Goal: Task Accomplishment & Management: Use online tool/utility

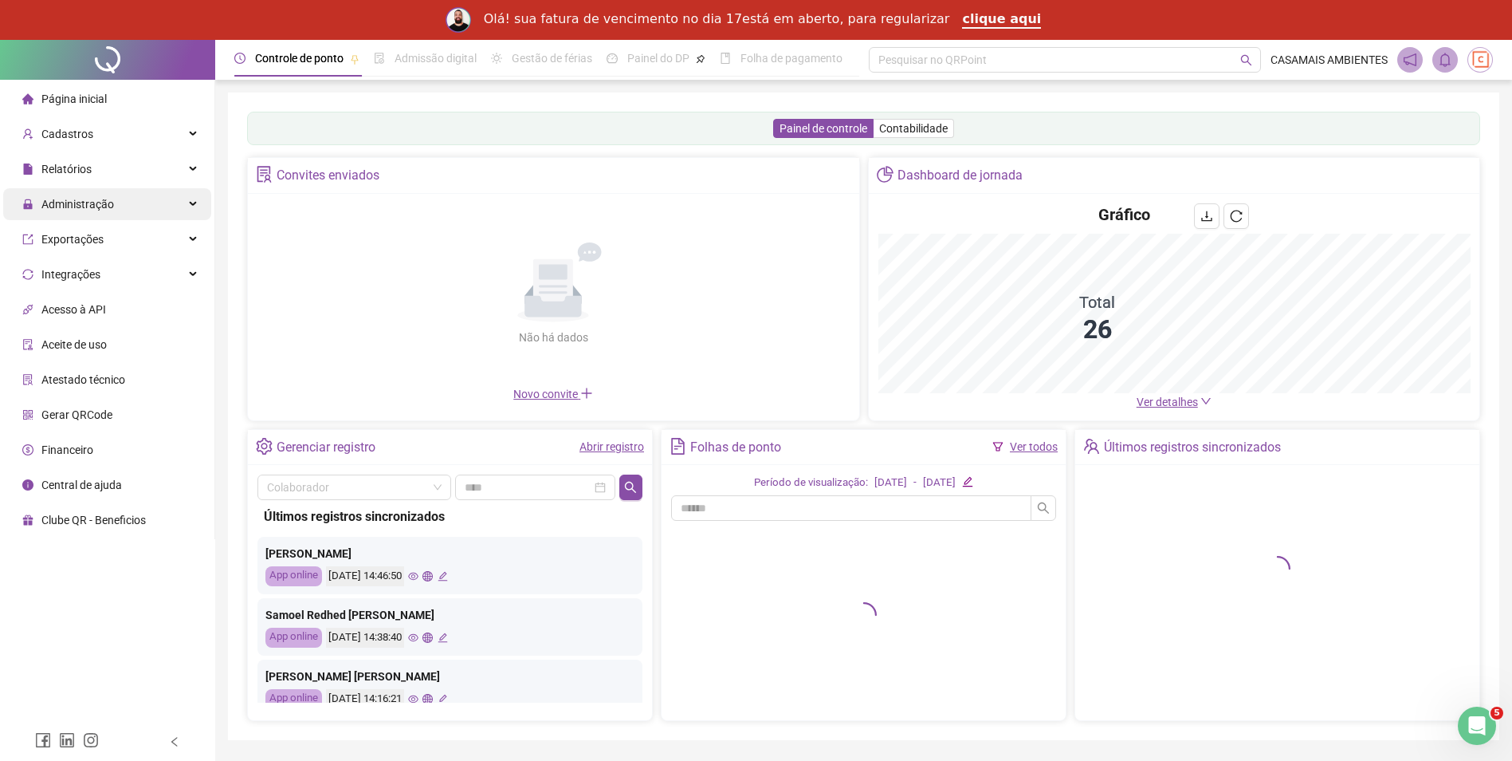
drag, startPoint x: 99, startPoint y: 207, endPoint x: 110, endPoint y: 206, distance: 11.2
click at [99, 207] on span "Administração" at bounding box center [77, 204] width 73 height 13
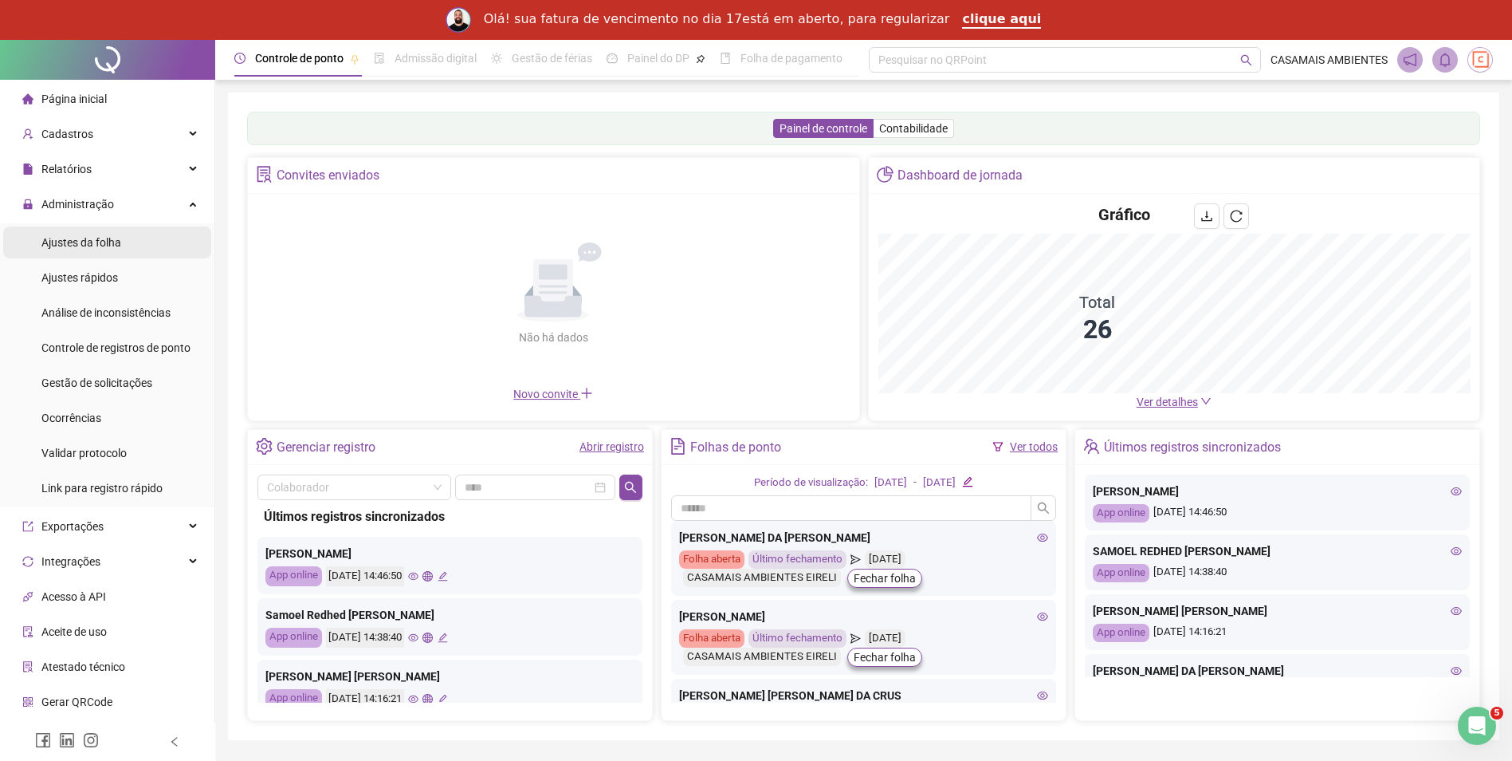
click at [134, 243] on li "Ajustes da folha" at bounding box center [107, 242] width 208 height 32
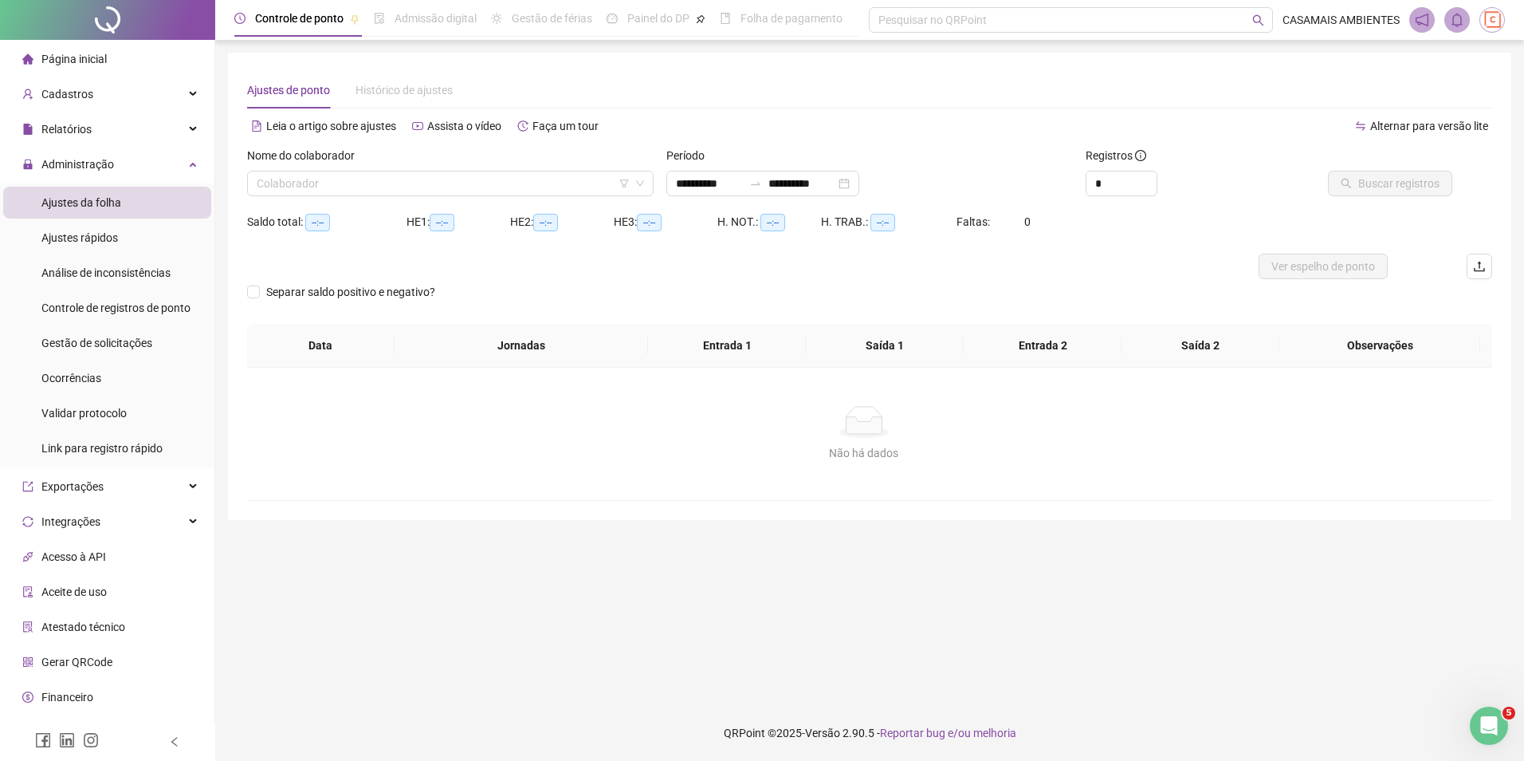
type input "**********"
click at [452, 184] on input "search" at bounding box center [443, 183] width 373 height 24
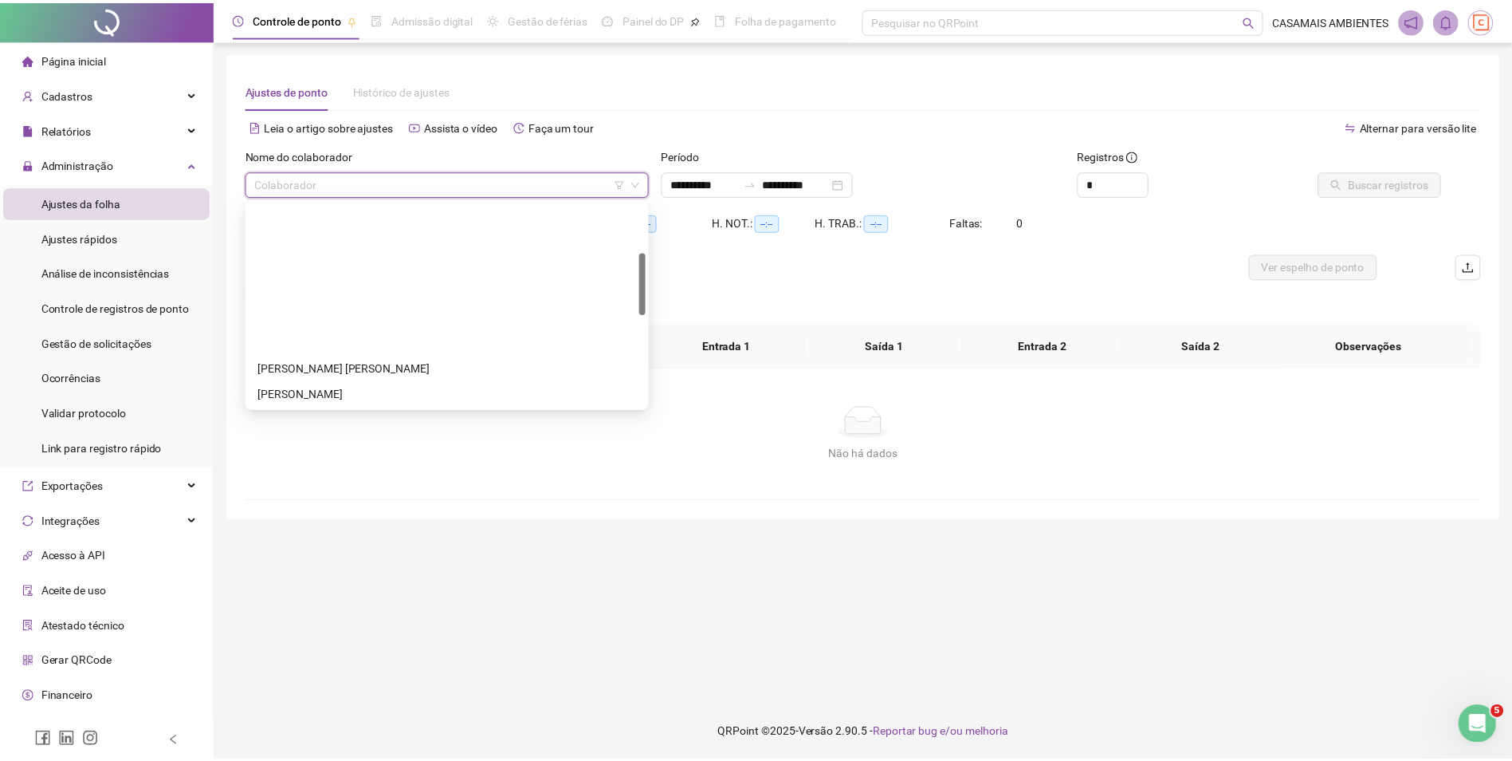
scroll to position [239, 0]
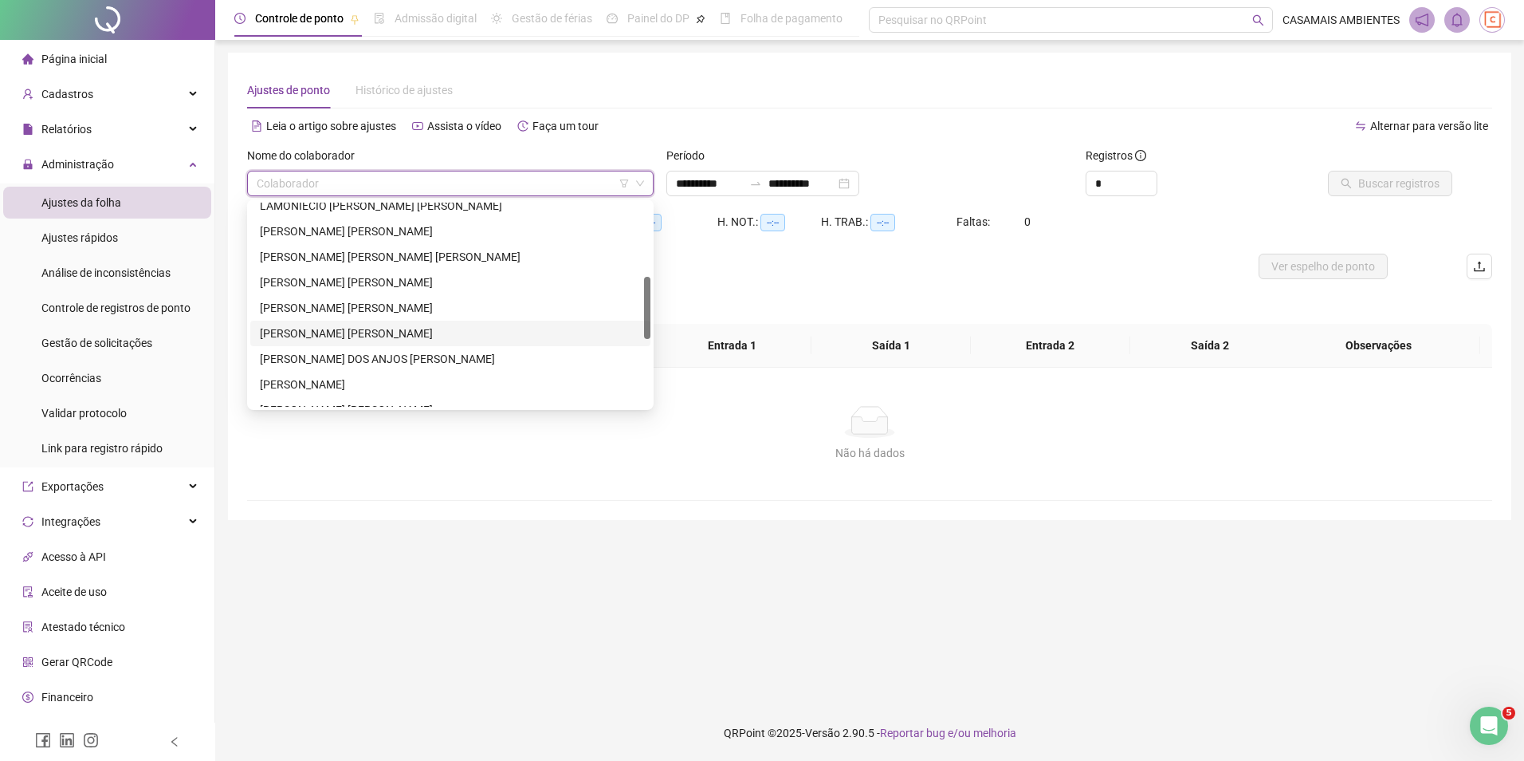
click at [400, 332] on div "[PERSON_NAME] [PERSON_NAME]" at bounding box center [450, 334] width 381 height 18
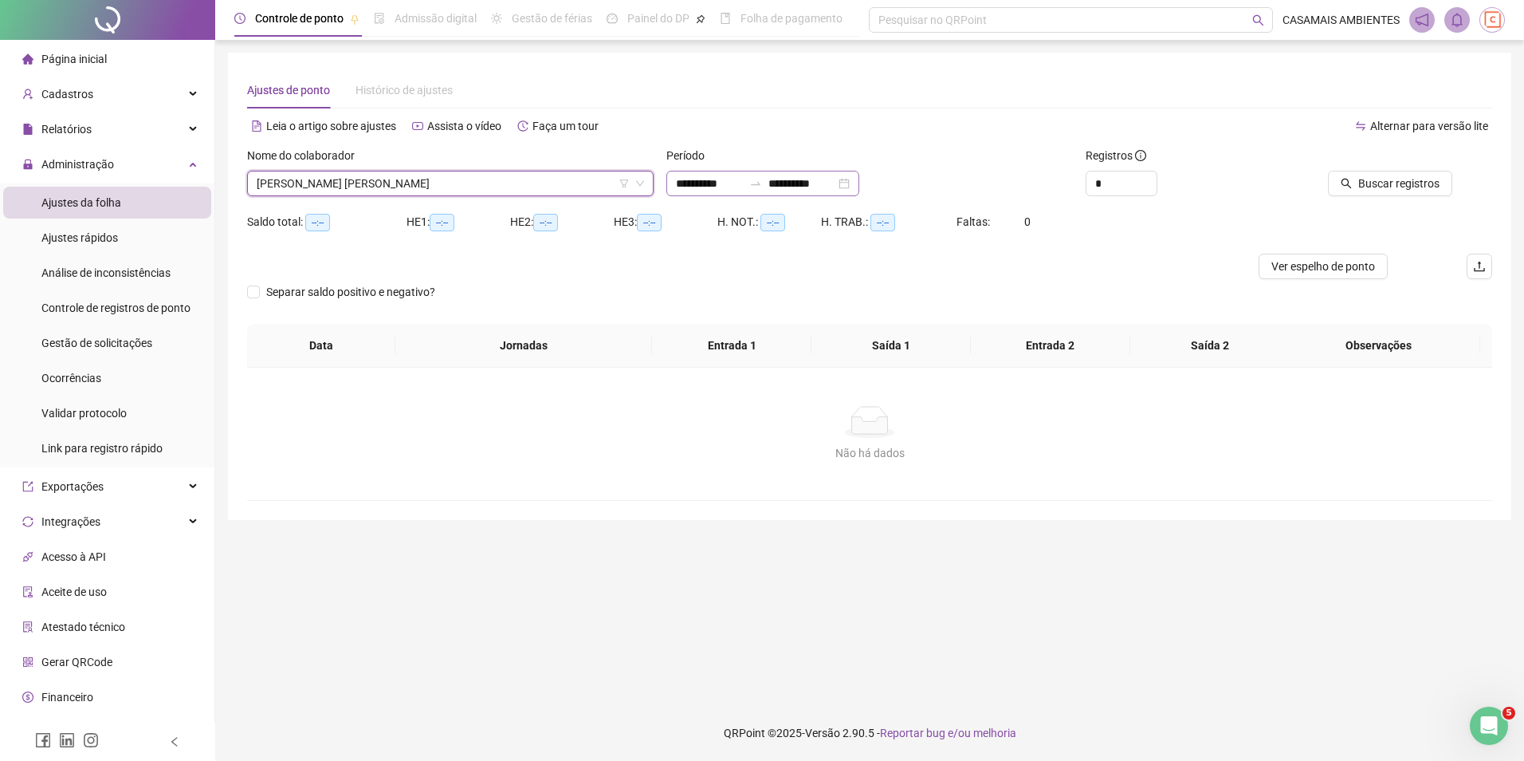
click at [859, 186] on div "**********" at bounding box center [763, 184] width 193 height 26
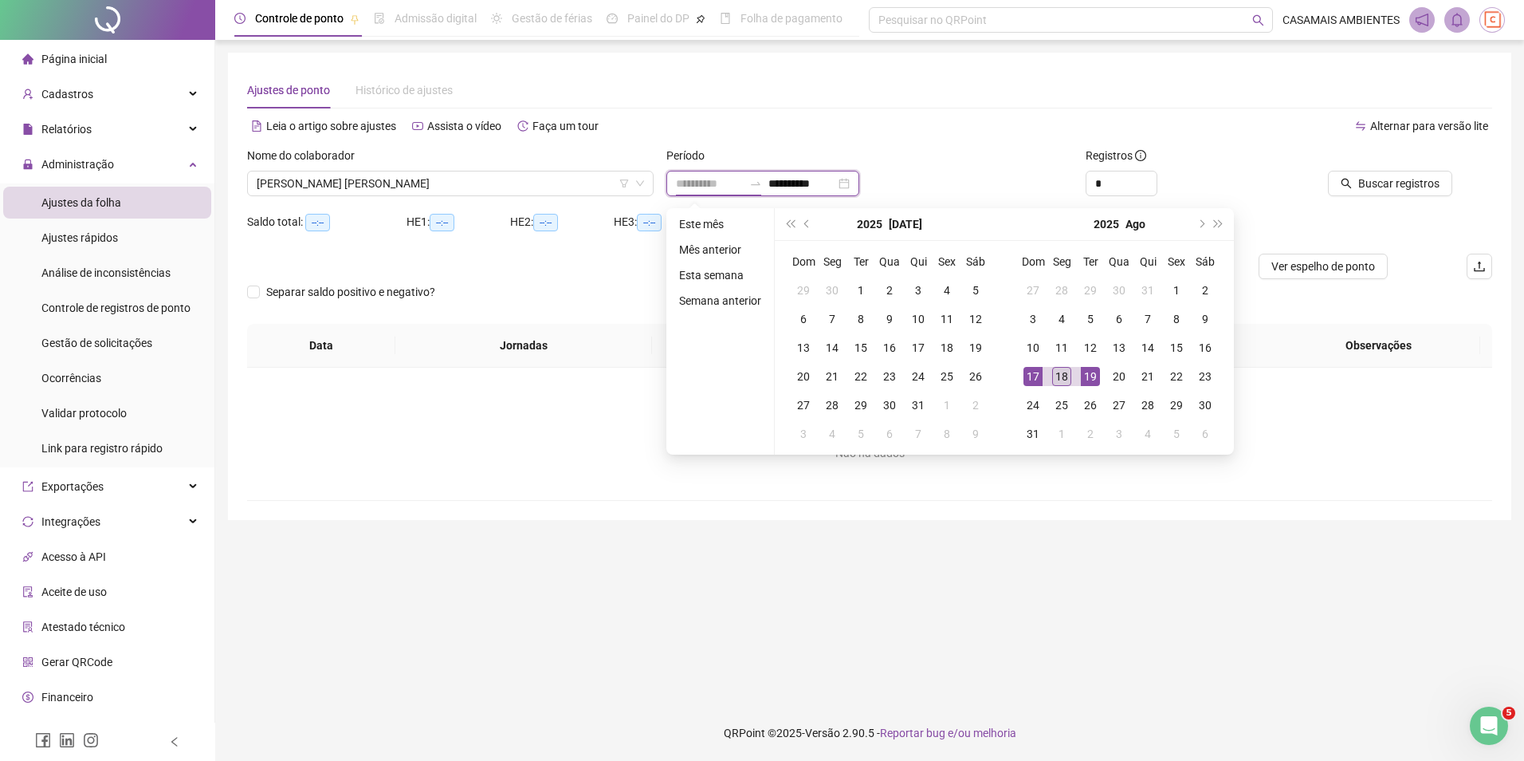
type input "**********"
click at [1070, 375] on td "18" at bounding box center [1062, 376] width 29 height 29
type input "**********"
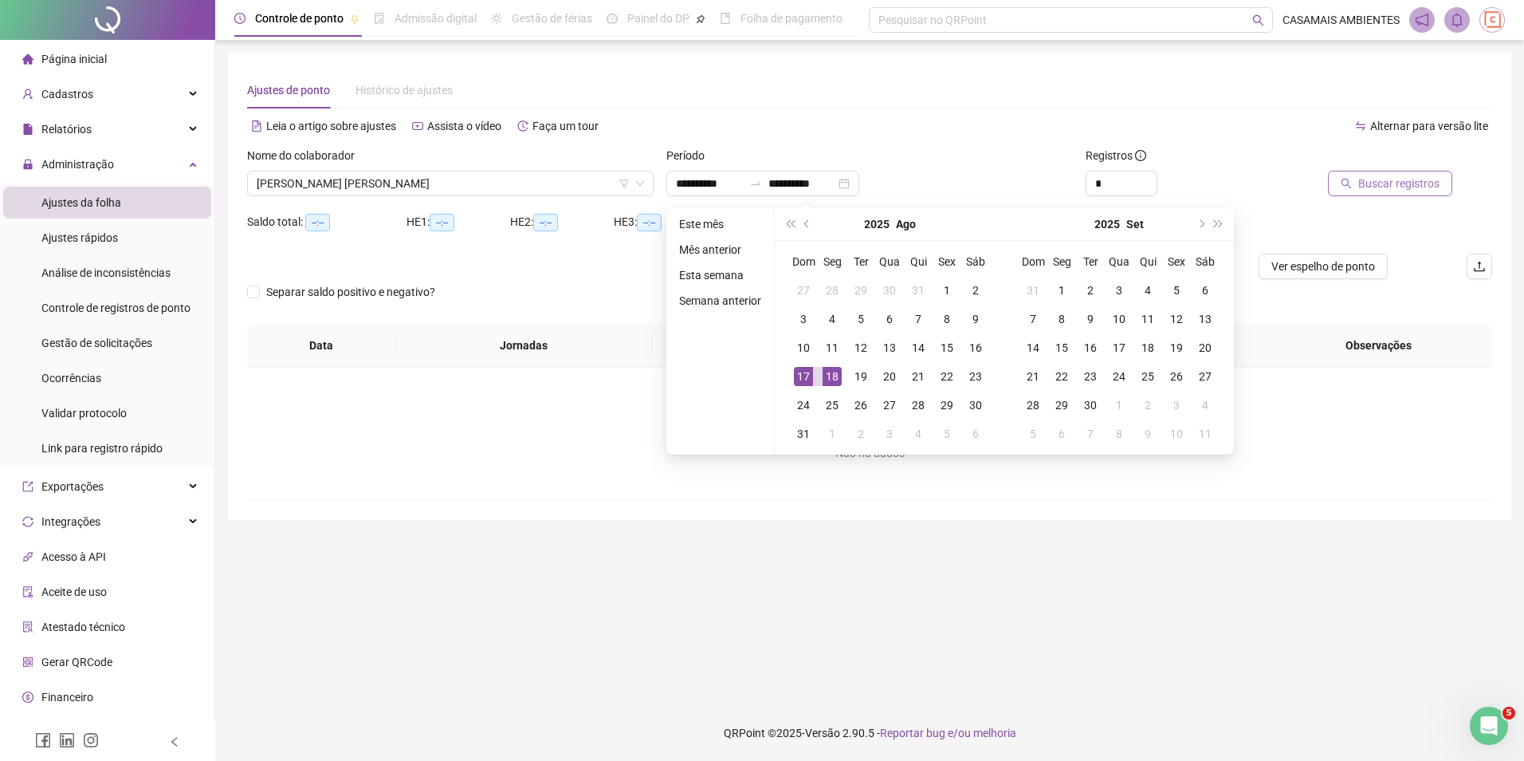
click at [1394, 184] on span "Buscar registros" at bounding box center [1399, 184] width 81 height 18
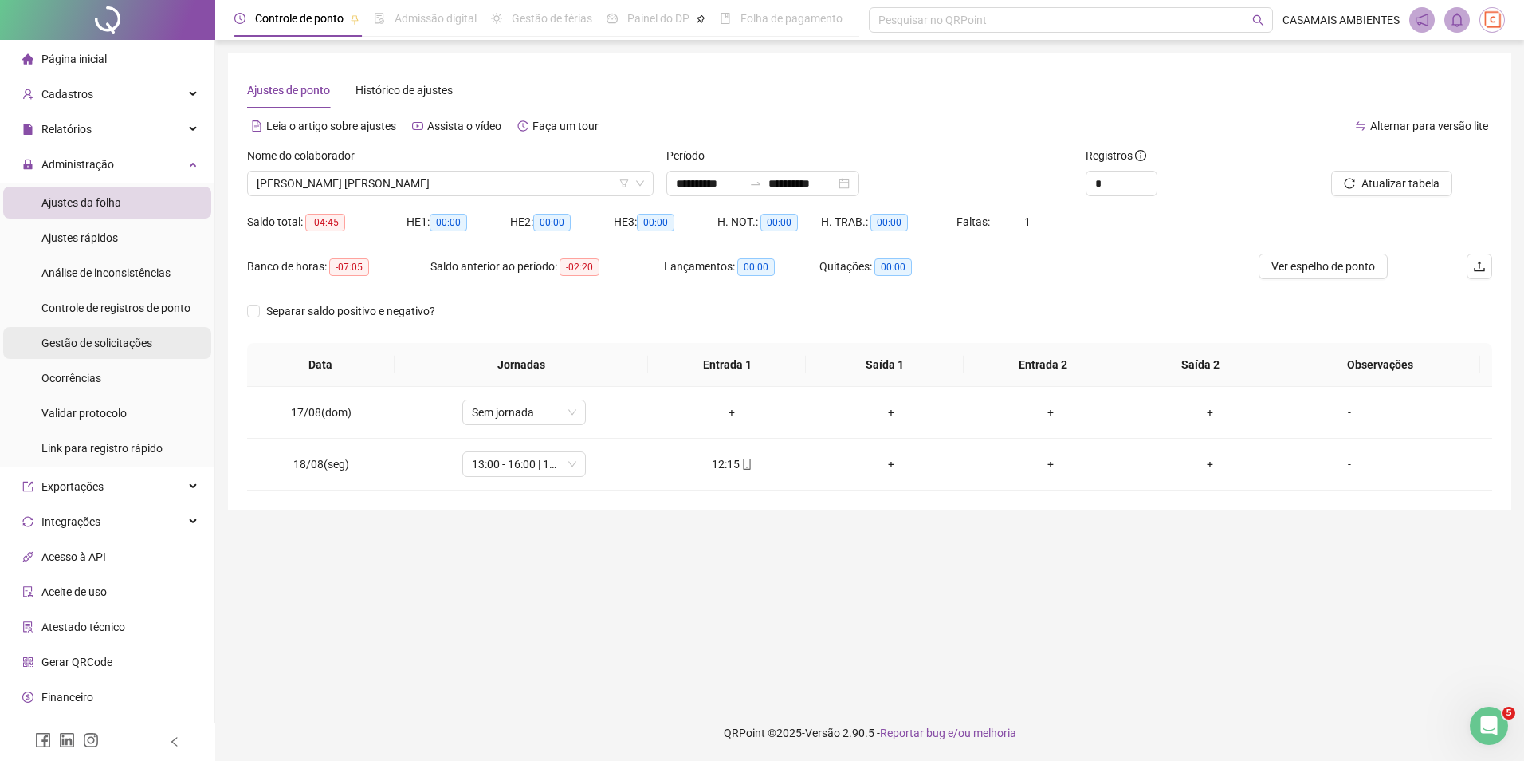
click at [131, 339] on span "Gestão de solicitações" at bounding box center [96, 342] width 111 height 13
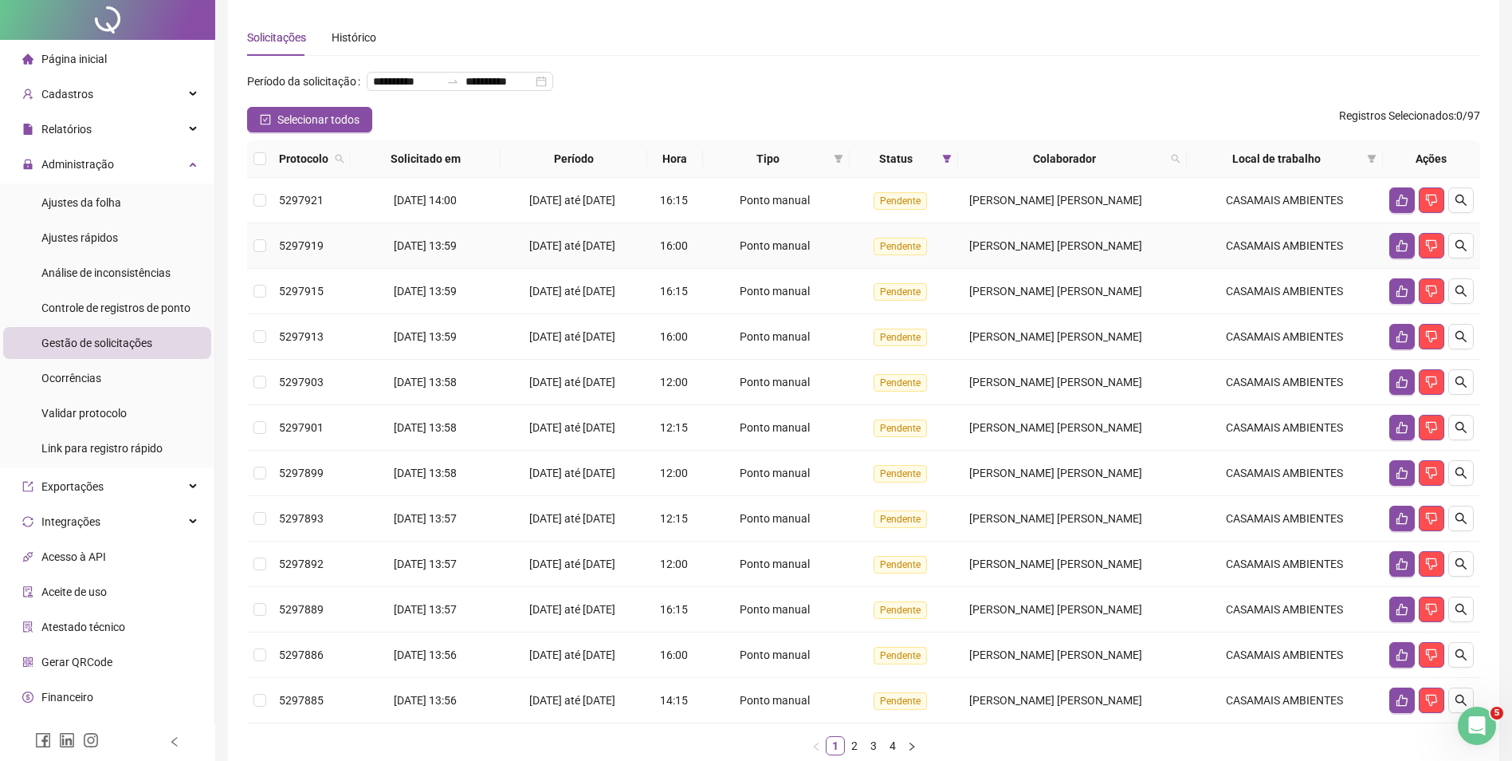
scroll to position [80, 0]
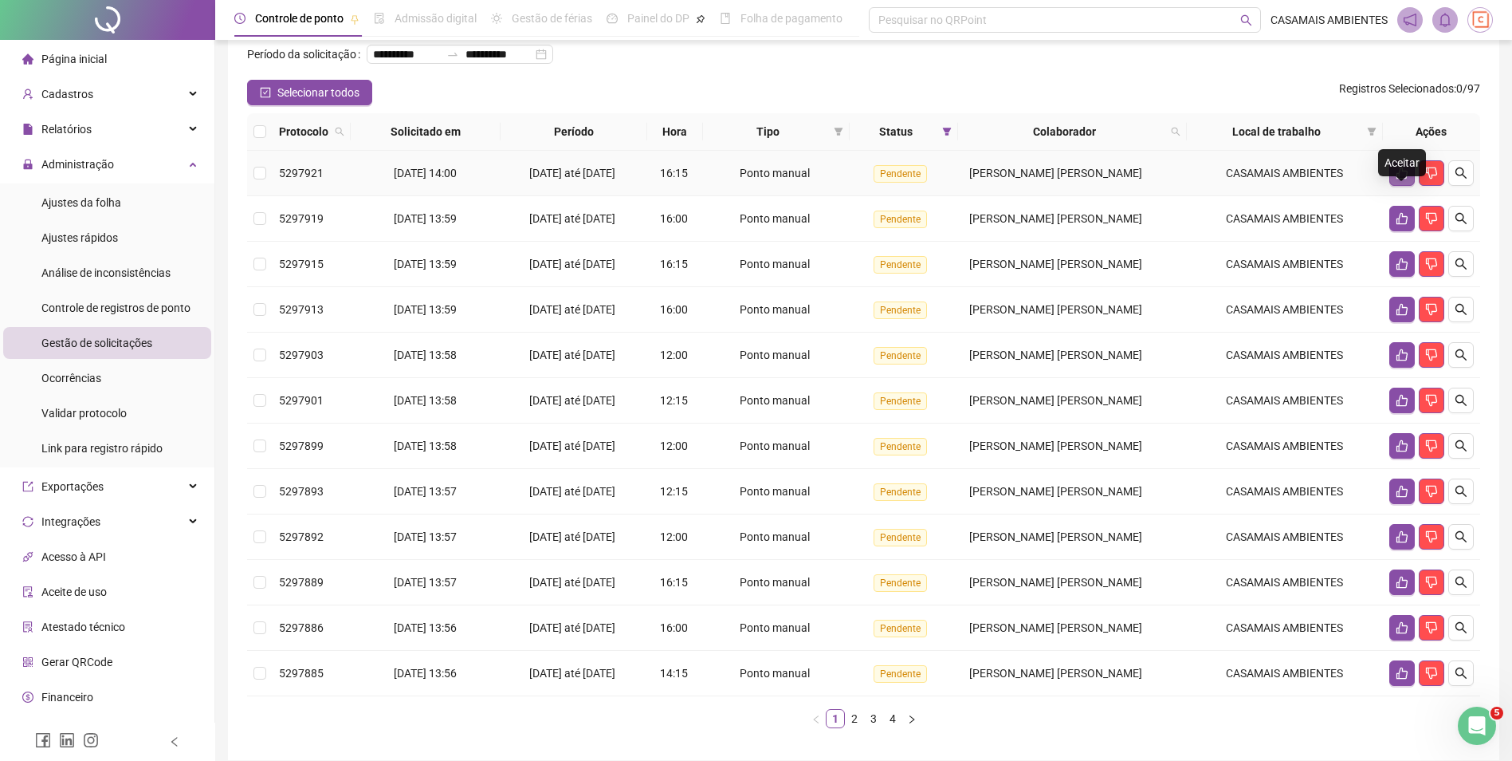
click at [1402, 179] on icon "like" at bounding box center [1402, 173] width 13 height 13
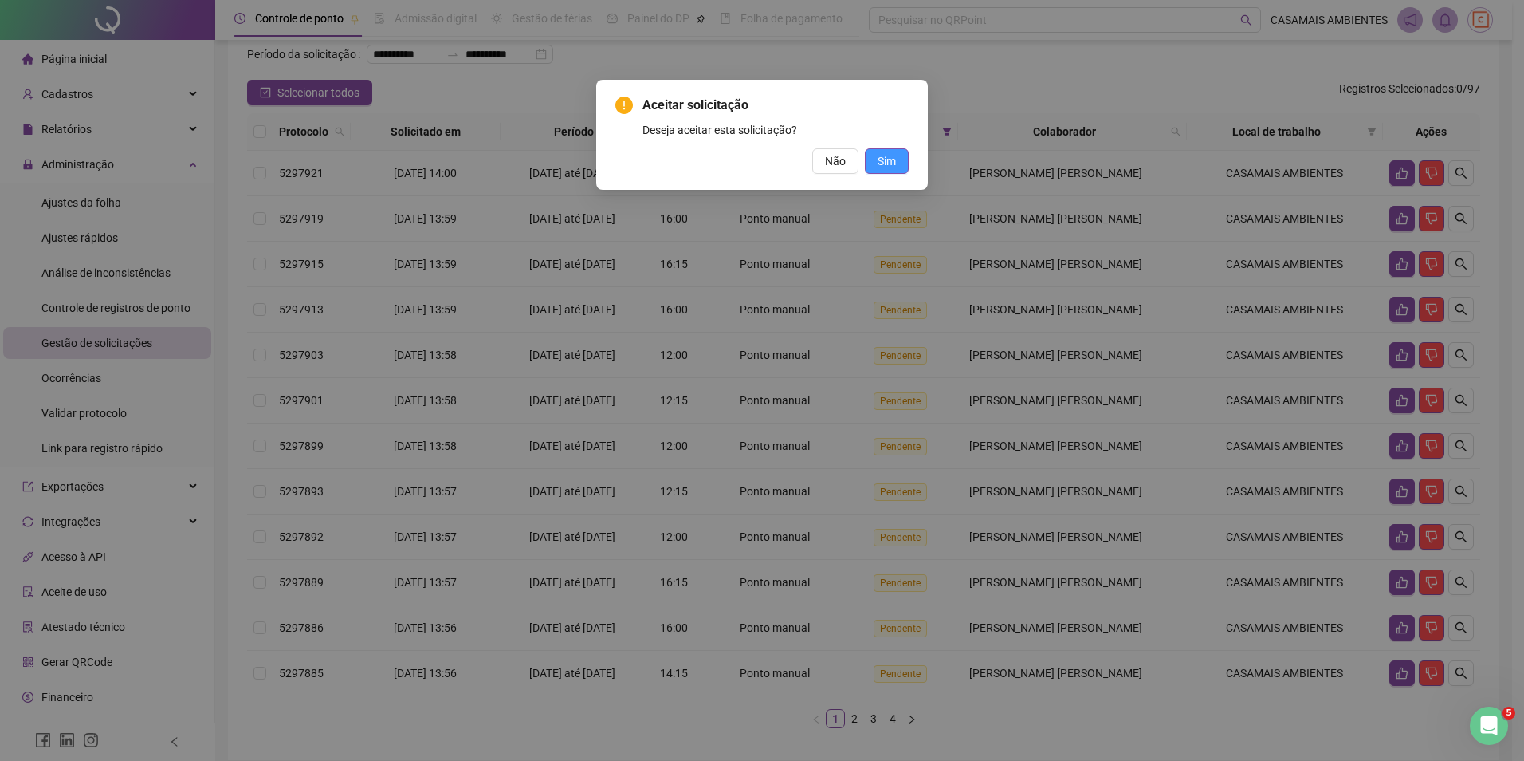
click at [899, 162] on button "Sim" at bounding box center [887, 161] width 44 height 26
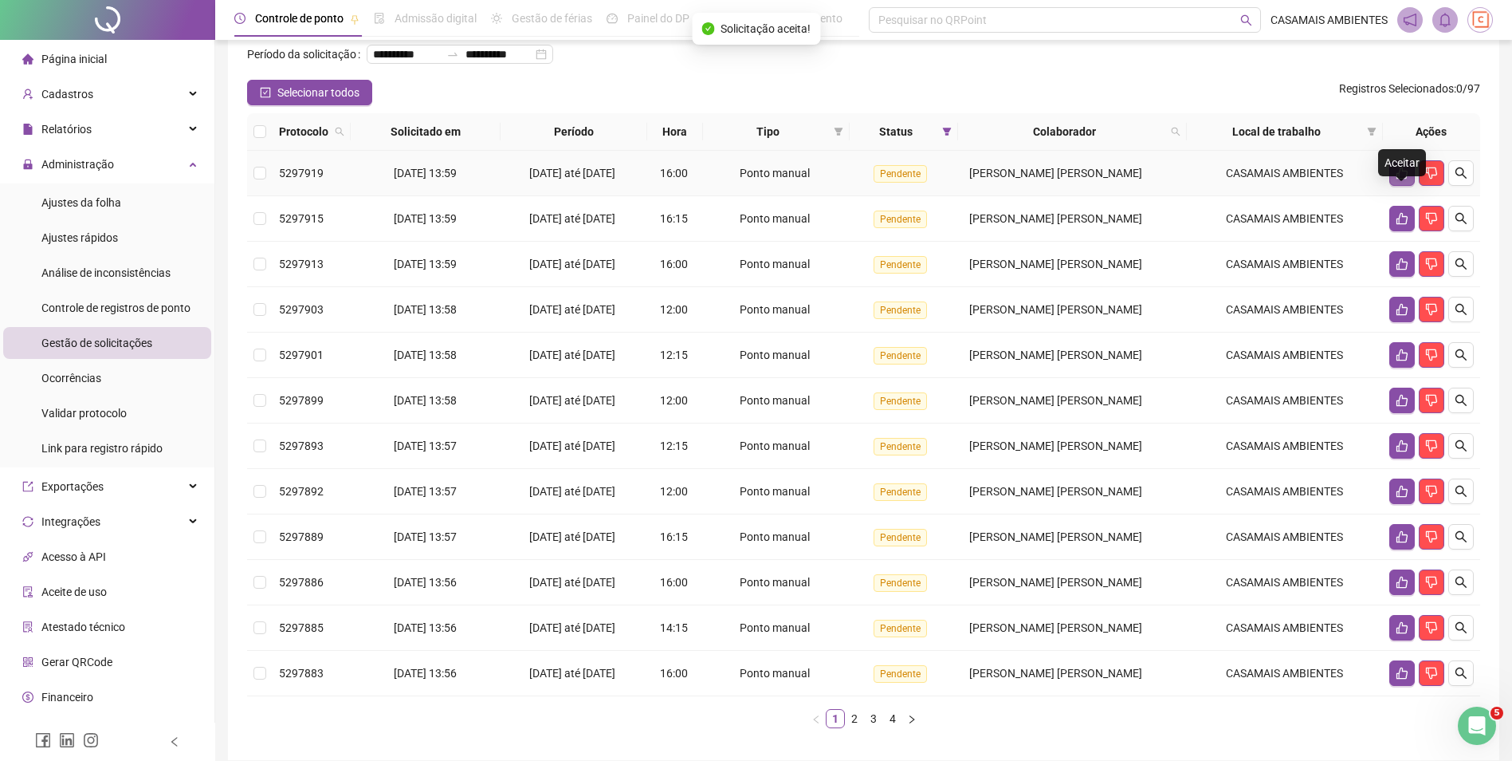
click at [1394, 186] on button "button" at bounding box center [1403, 173] width 26 height 26
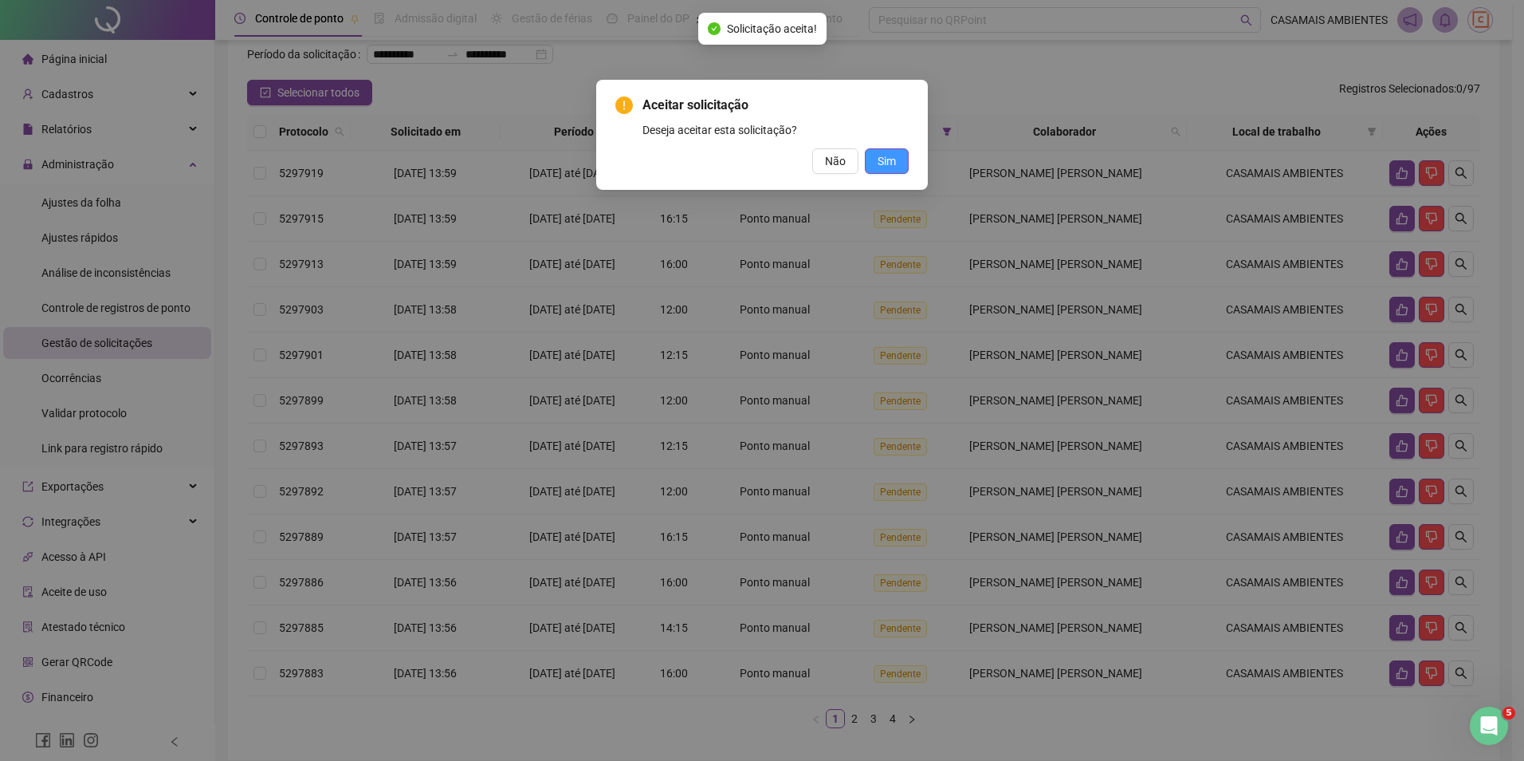
click at [906, 168] on button "Sim" at bounding box center [887, 161] width 44 height 26
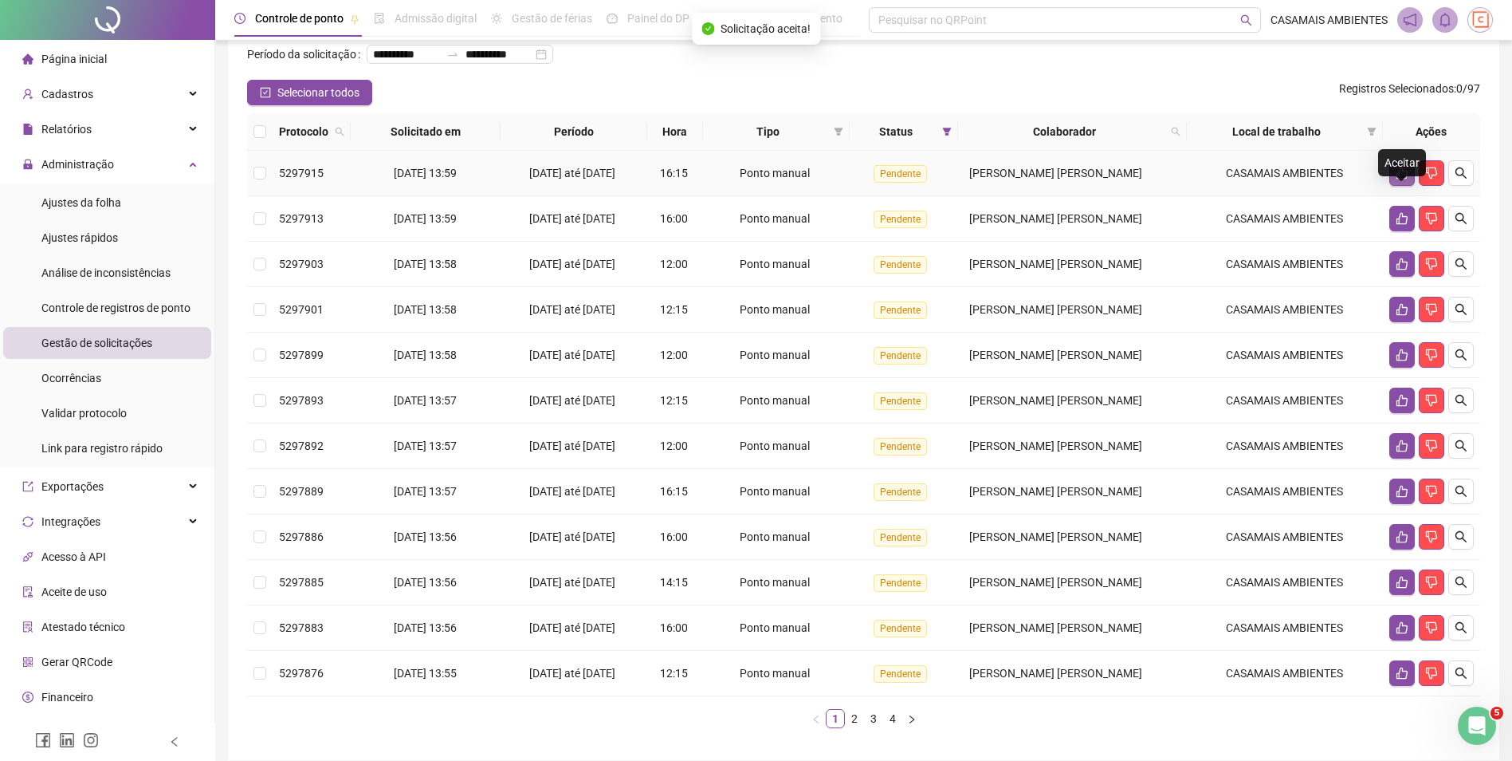
click at [1396, 186] on button "button" at bounding box center [1403, 173] width 26 height 26
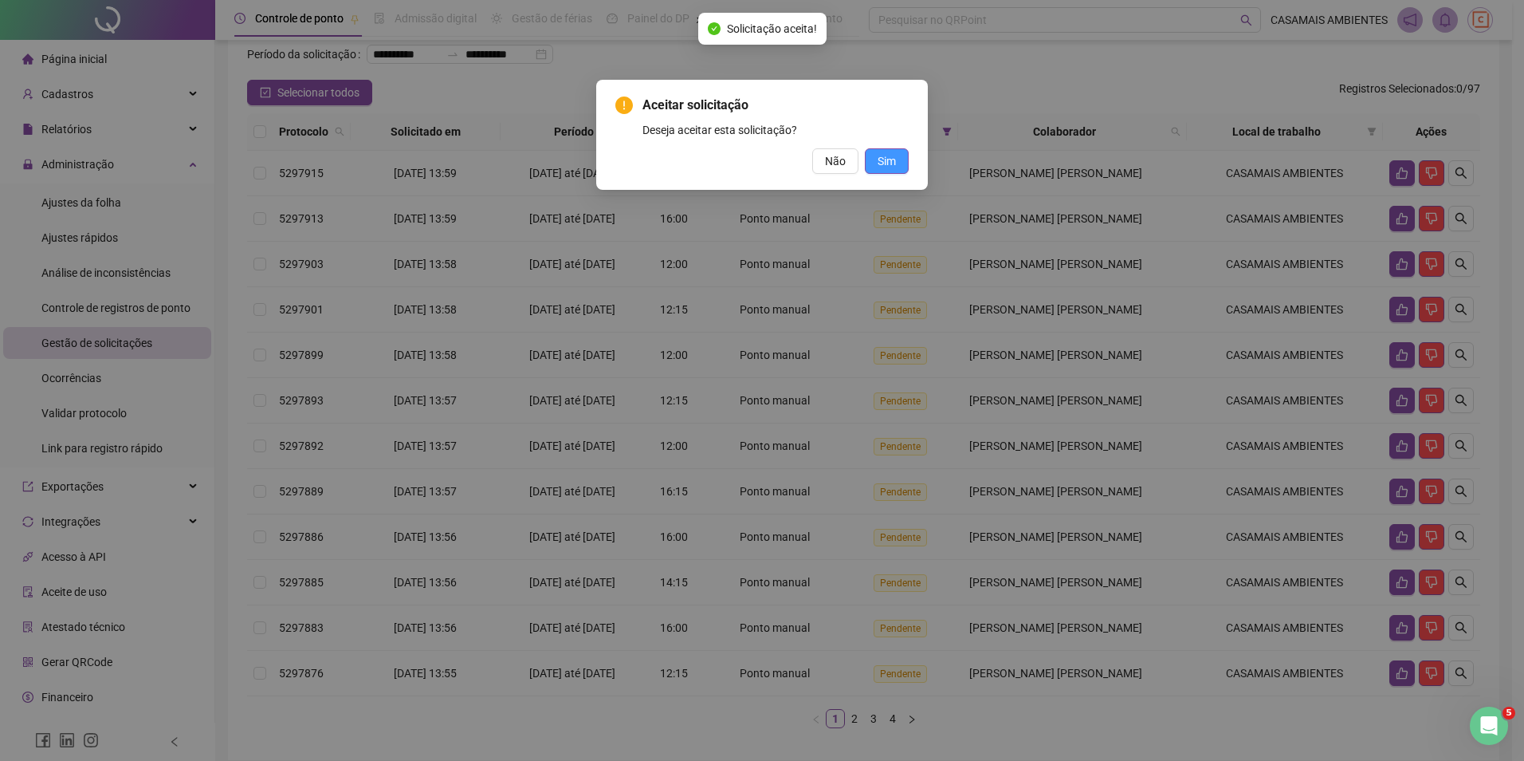
click at [882, 159] on span "Sim" at bounding box center [887, 161] width 18 height 18
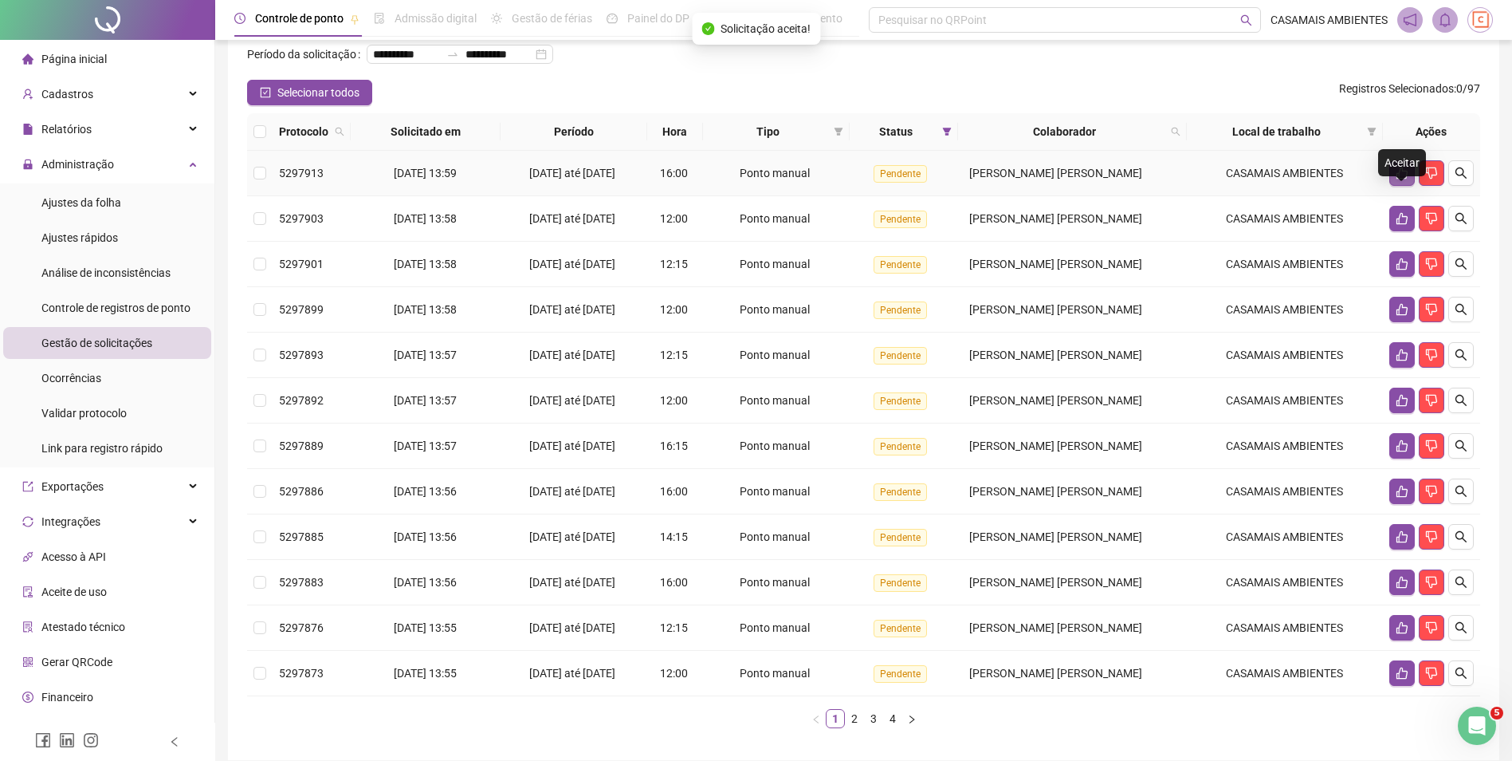
click at [1401, 186] on button "button" at bounding box center [1403, 173] width 26 height 26
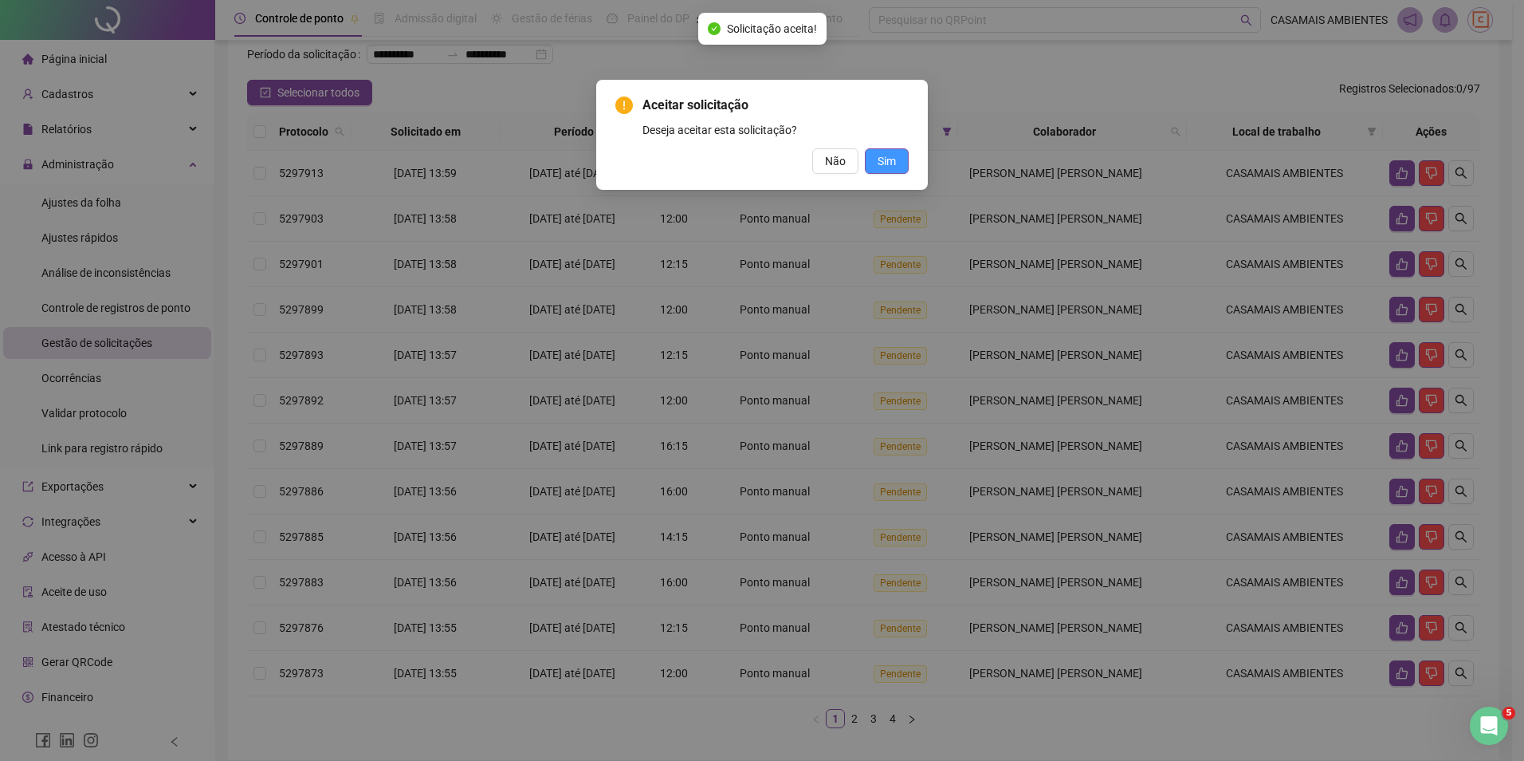
drag, startPoint x: 887, startPoint y: 168, endPoint x: 973, endPoint y: 175, distance: 86.3
click at [887, 168] on span "Sim" at bounding box center [887, 161] width 18 height 18
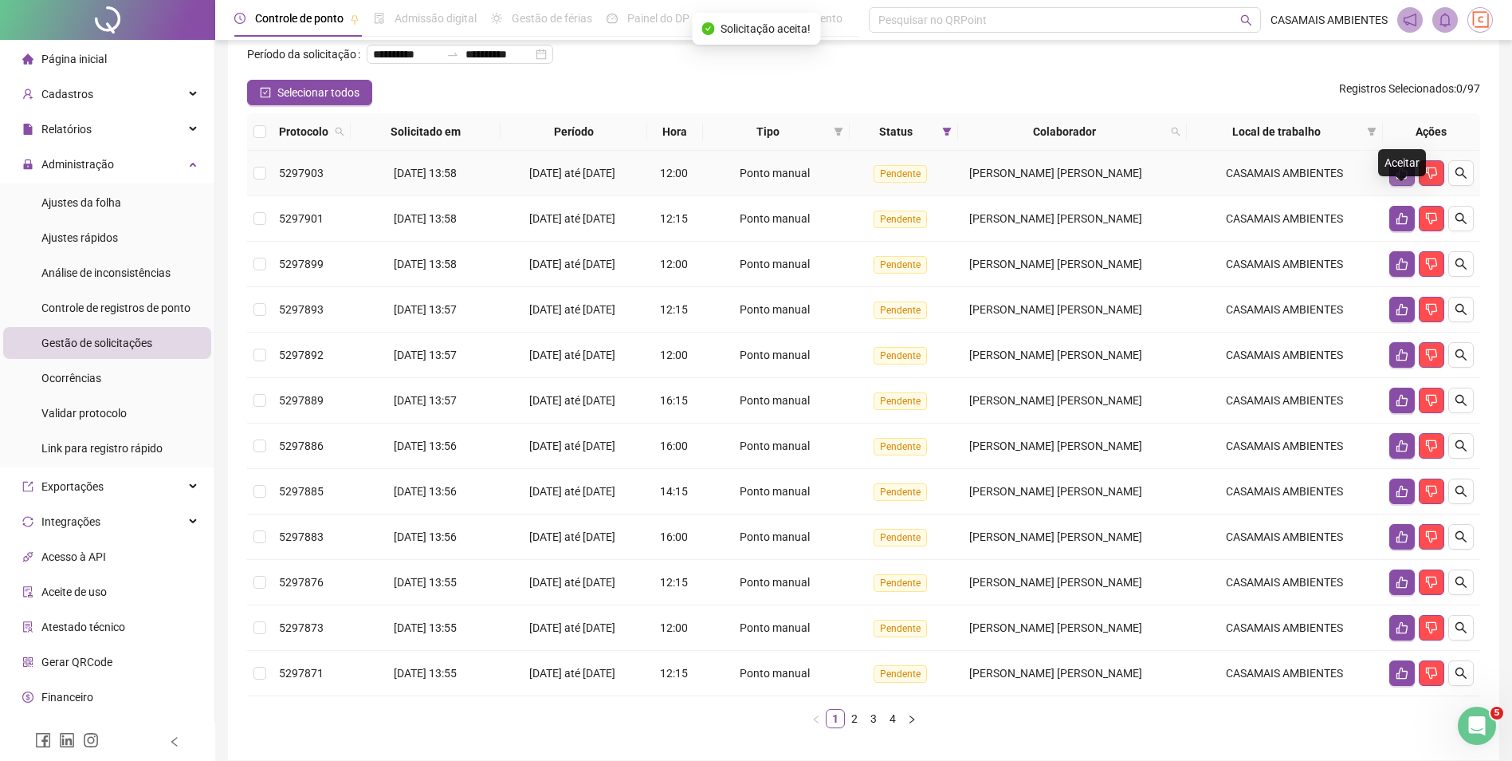
click at [1398, 179] on icon "like" at bounding box center [1402, 173] width 13 height 13
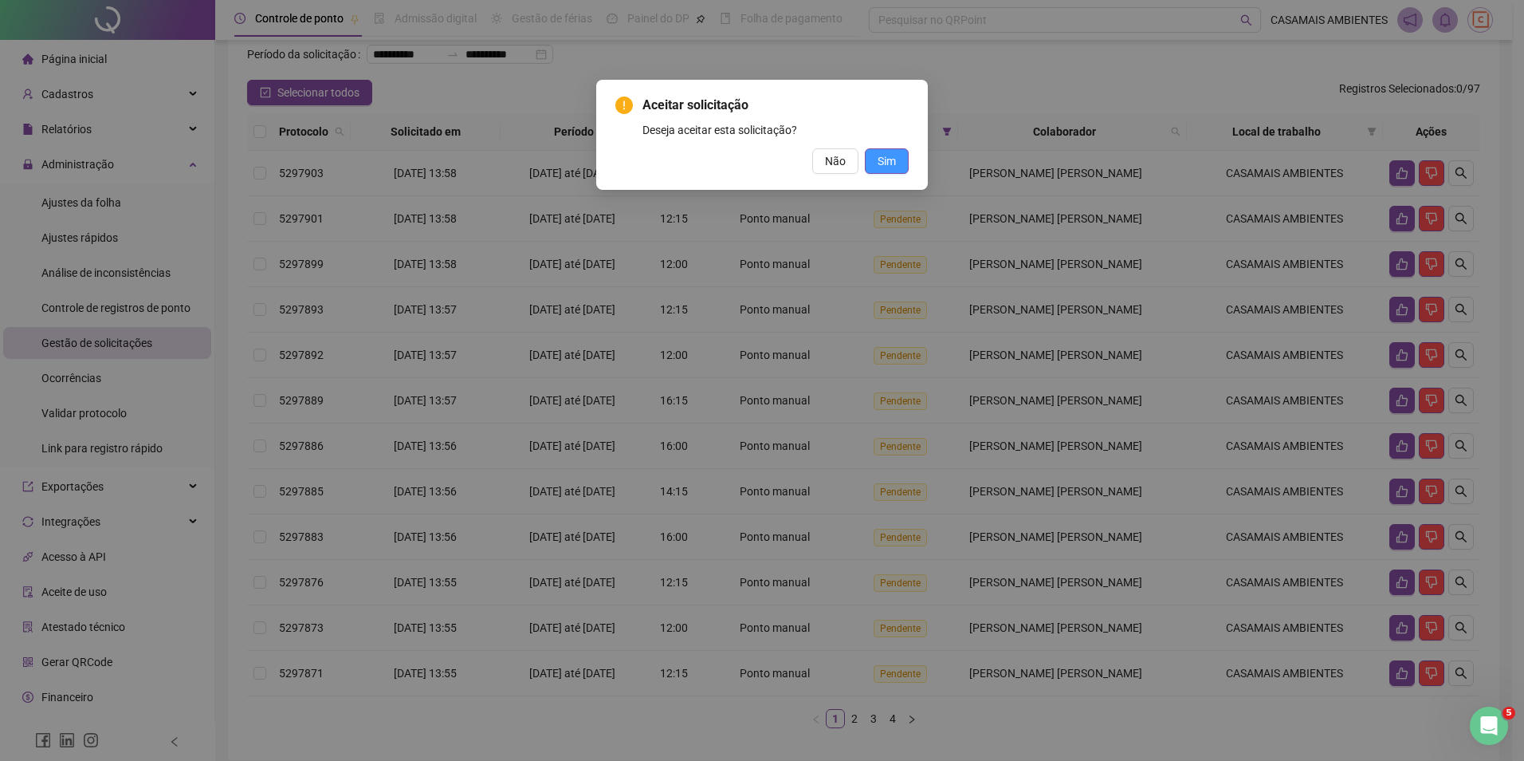
click at [895, 159] on span "Sim" at bounding box center [887, 161] width 18 height 18
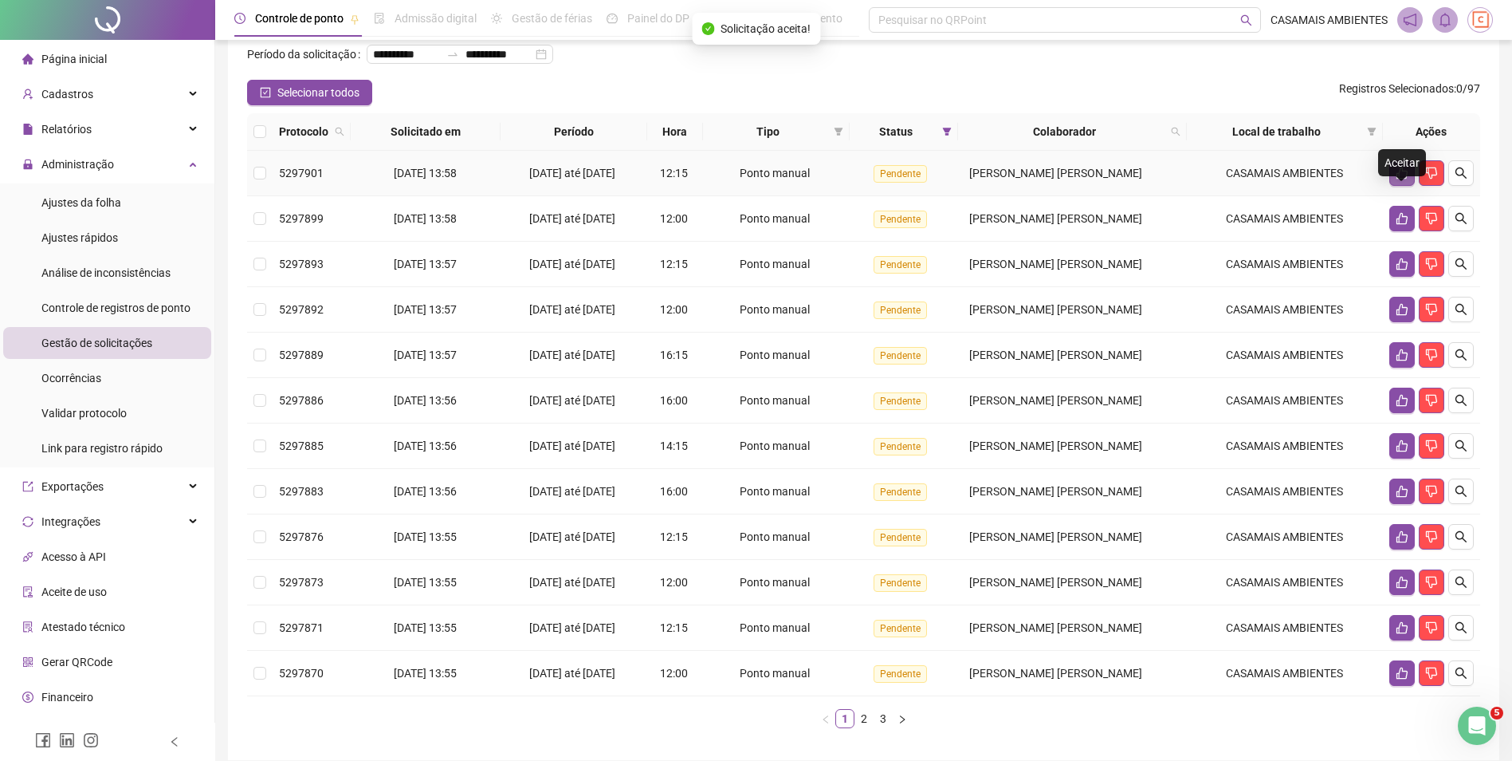
click at [1398, 179] on icon "like" at bounding box center [1402, 173] width 11 height 12
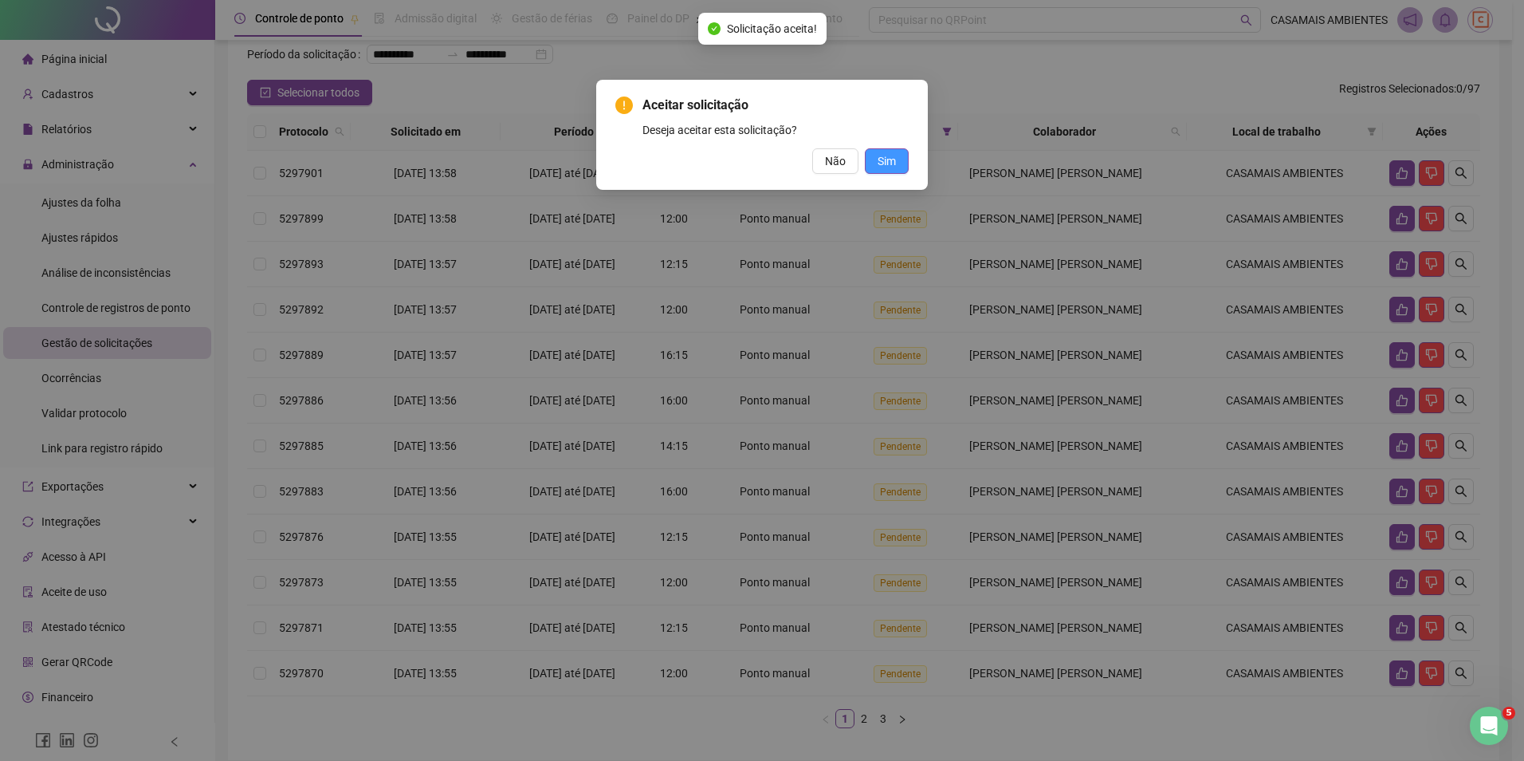
click at [884, 163] on span "Sim" at bounding box center [887, 161] width 18 height 18
click at [897, 160] on button "Sim" at bounding box center [887, 161] width 44 height 26
click at [893, 163] on span "Sim" at bounding box center [887, 161] width 18 height 18
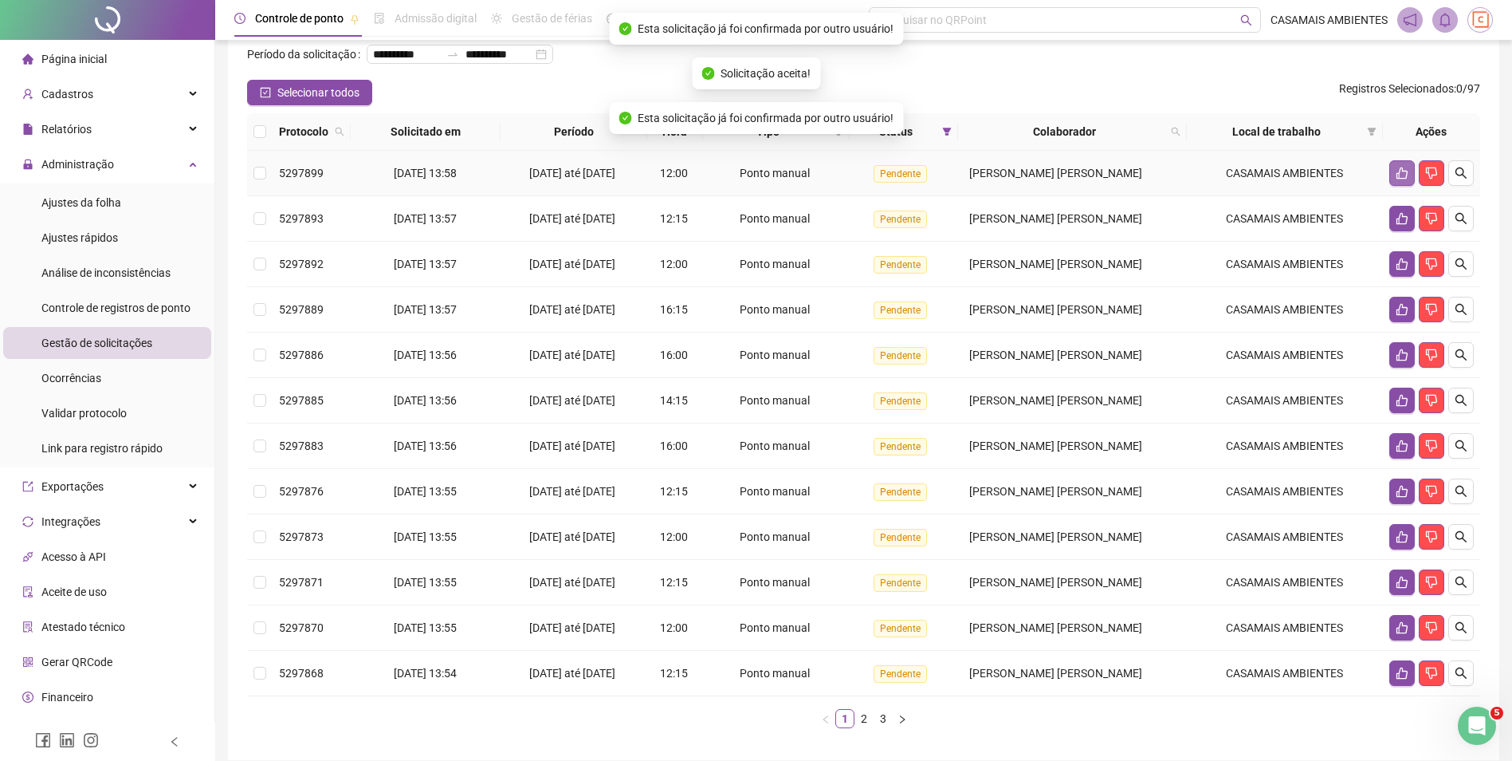
click at [1406, 179] on icon "like" at bounding box center [1402, 173] width 11 height 12
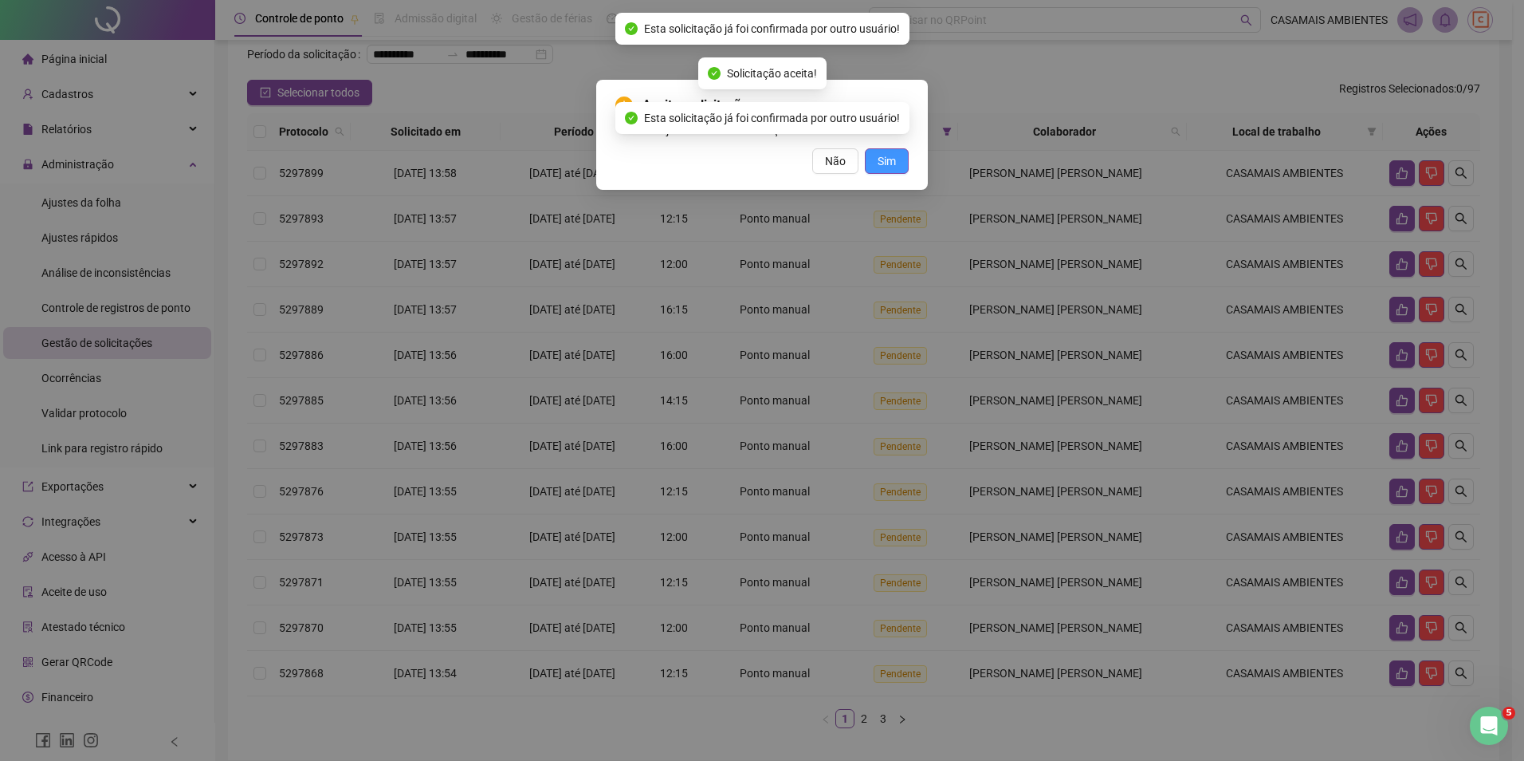
click at [889, 157] on span "Sim" at bounding box center [887, 161] width 18 height 18
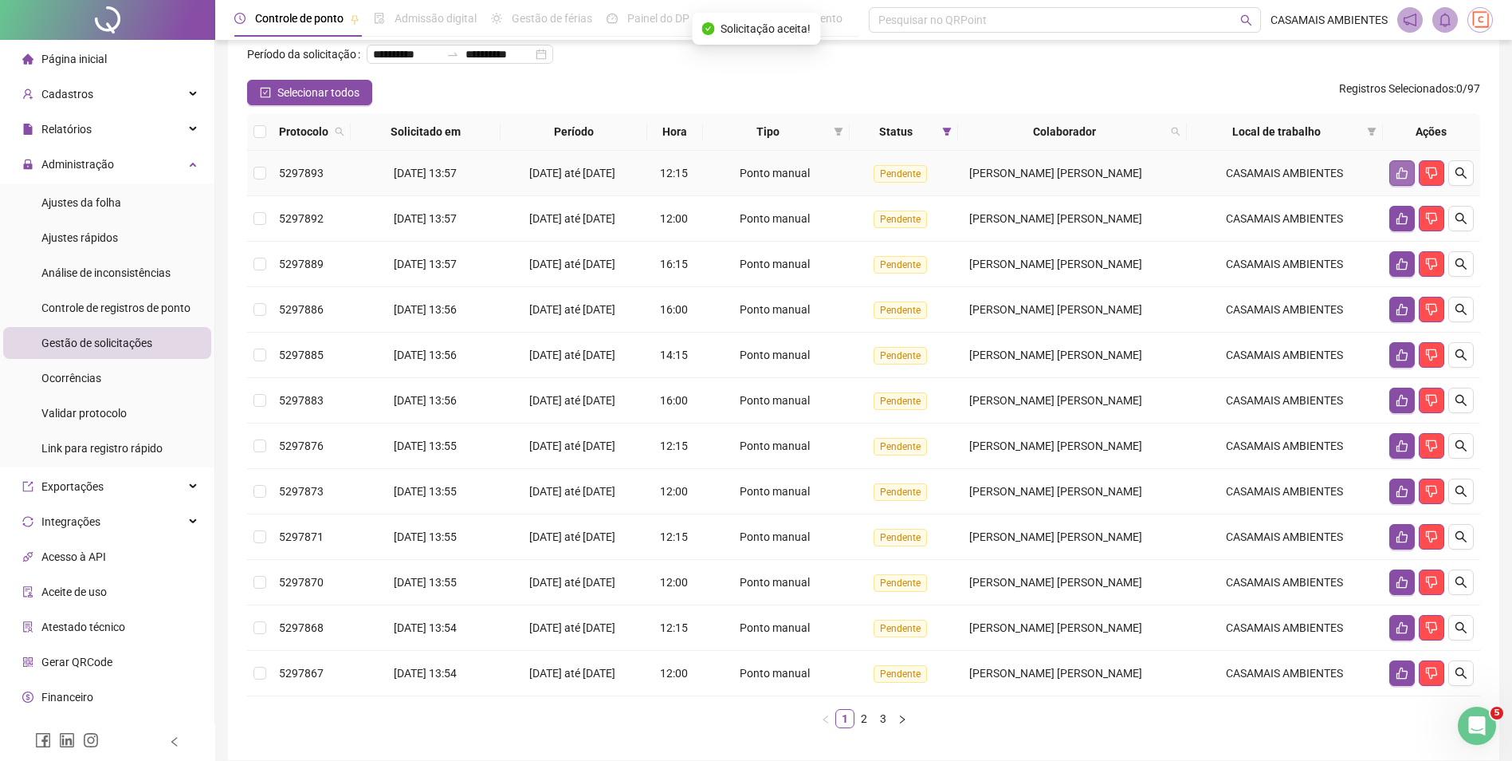
click at [1406, 179] on icon "like" at bounding box center [1402, 173] width 13 height 13
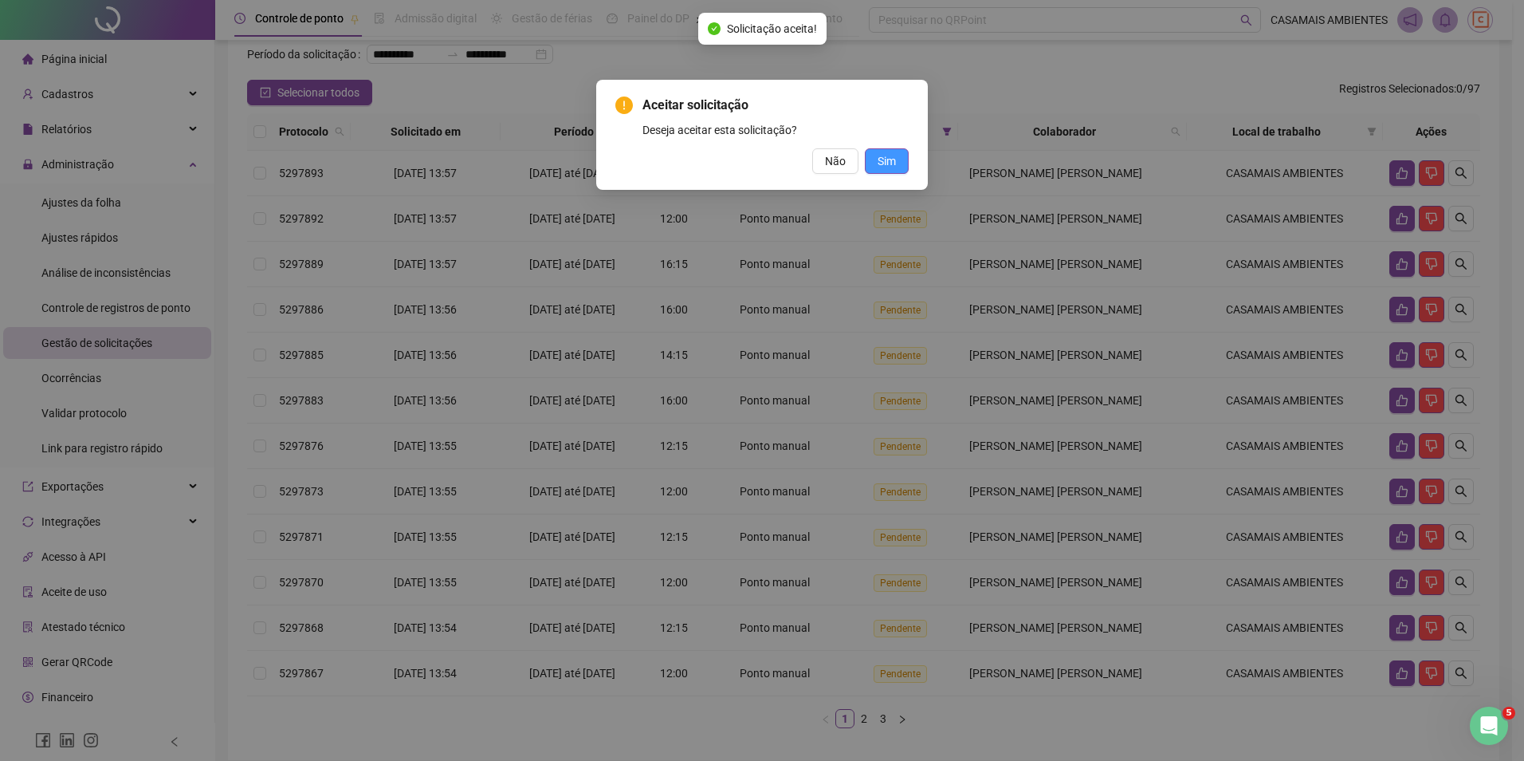
click at [887, 171] on button "Sim" at bounding box center [887, 161] width 44 height 26
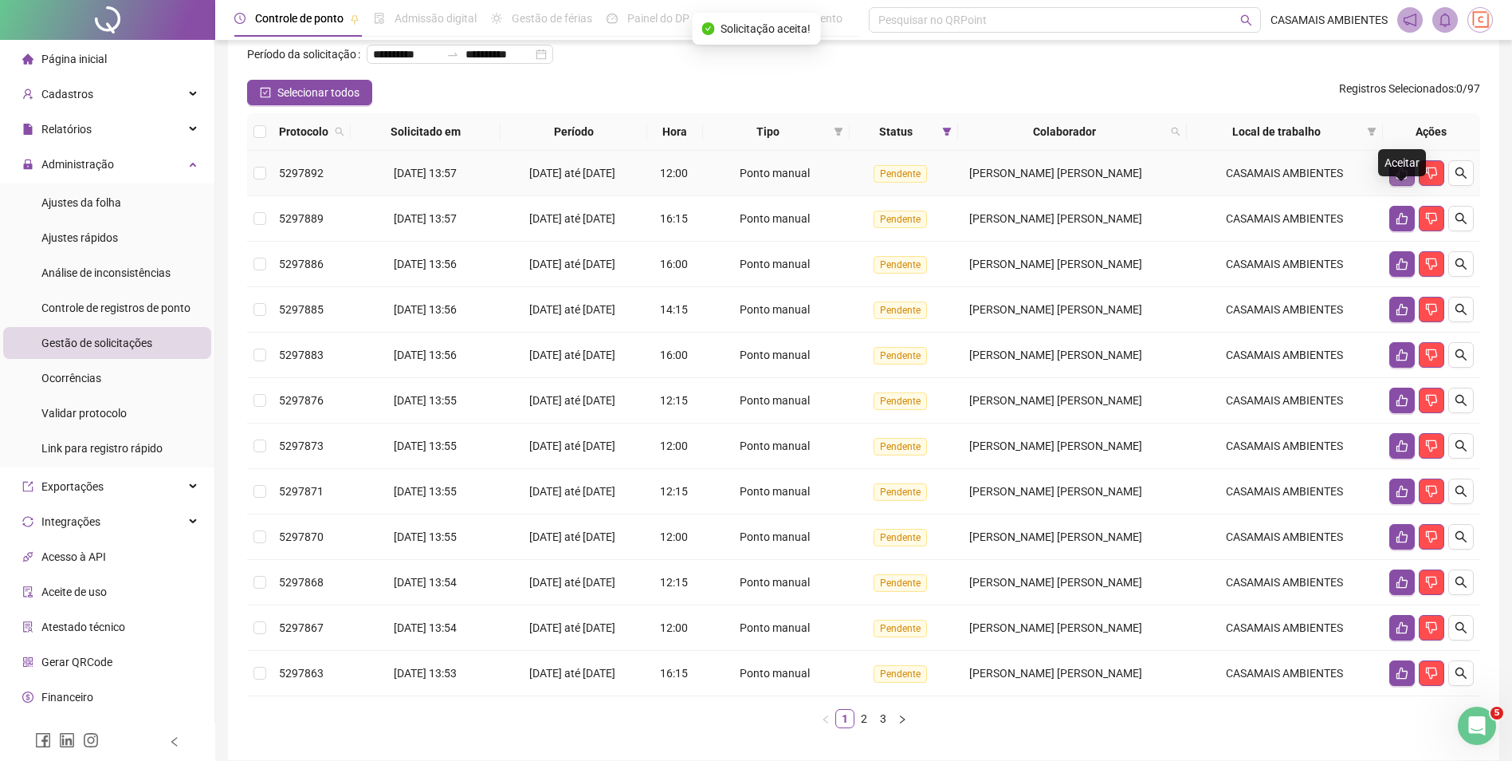
click at [1401, 186] on button "button" at bounding box center [1403, 173] width 26 height 26
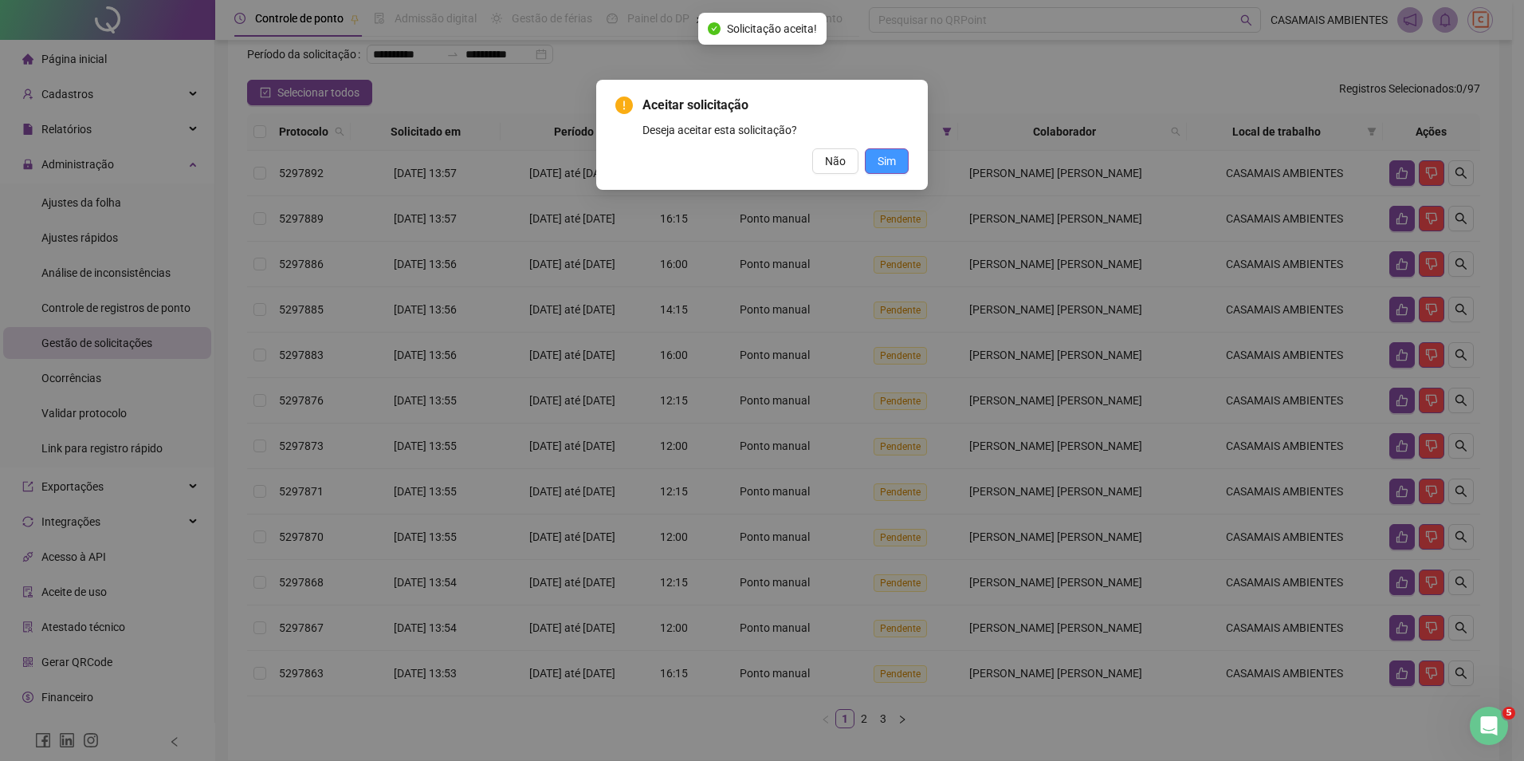
click at [901, 162] on button "Sim" at bounding box center [887, 161] width 44 height 26
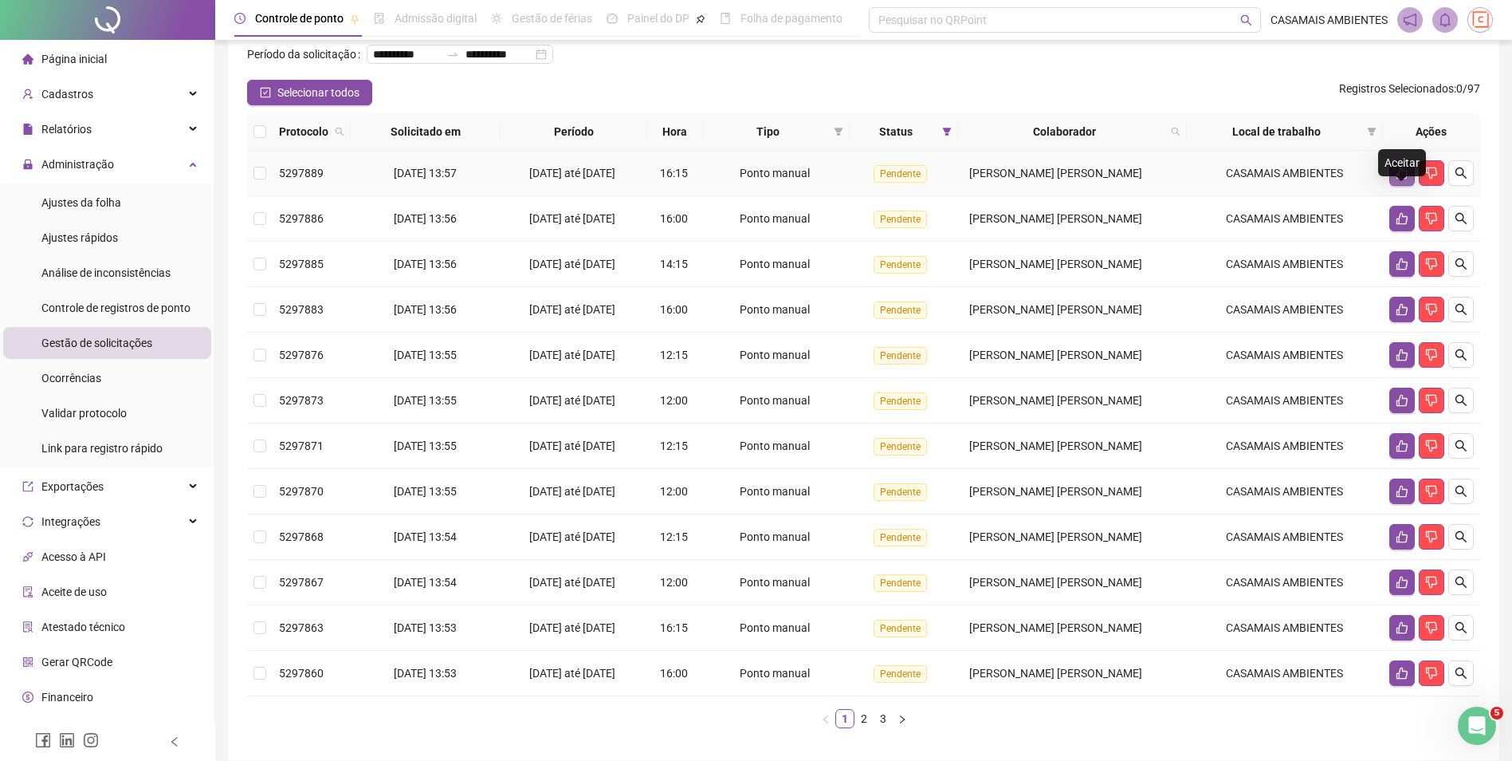
click at [1403, 179] on icon "like" at bounding box center [1402, 173] width 13 height 13
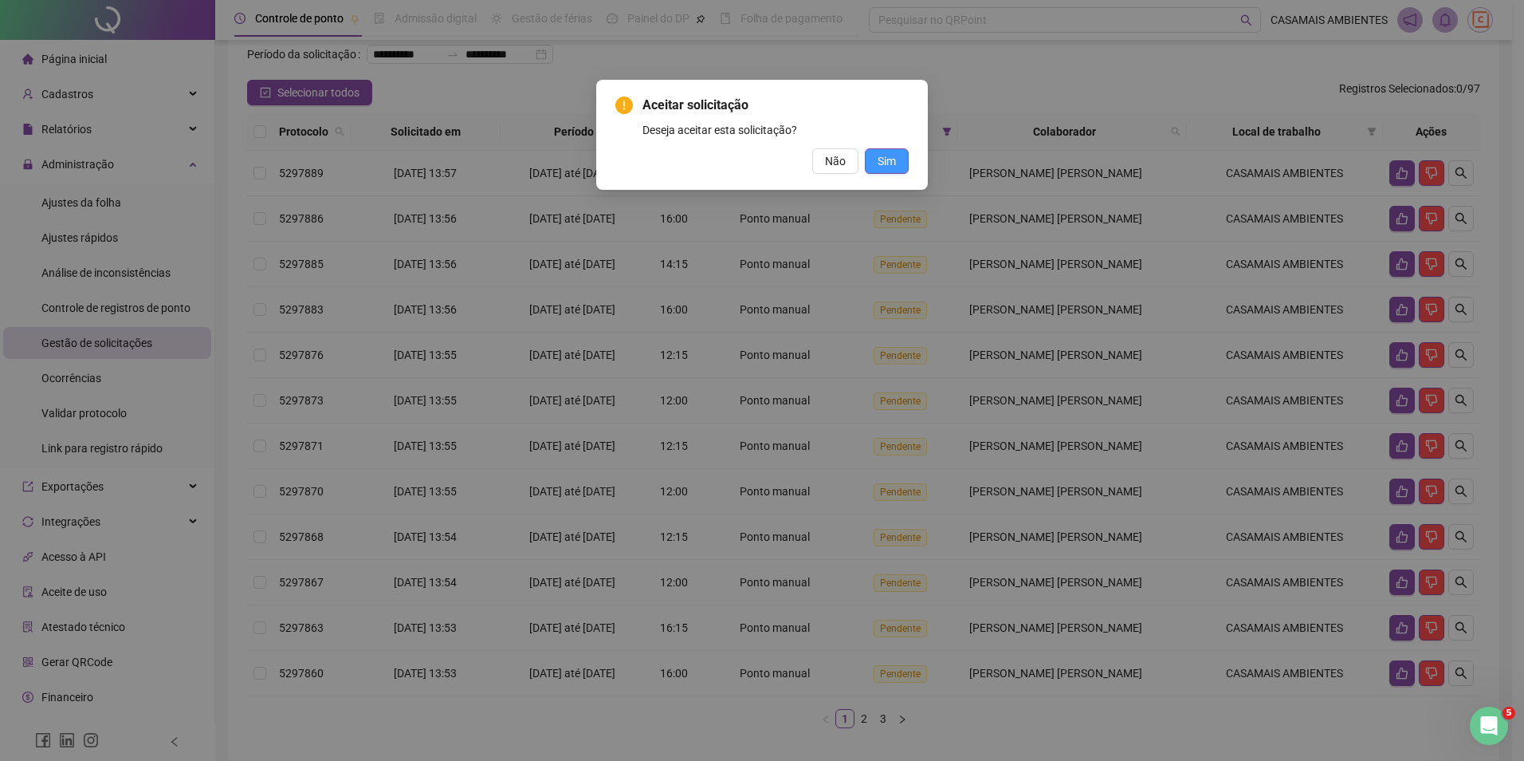
click at [887, 163] on span "Sim" at bounding box center [887, 161] width 18 height 18
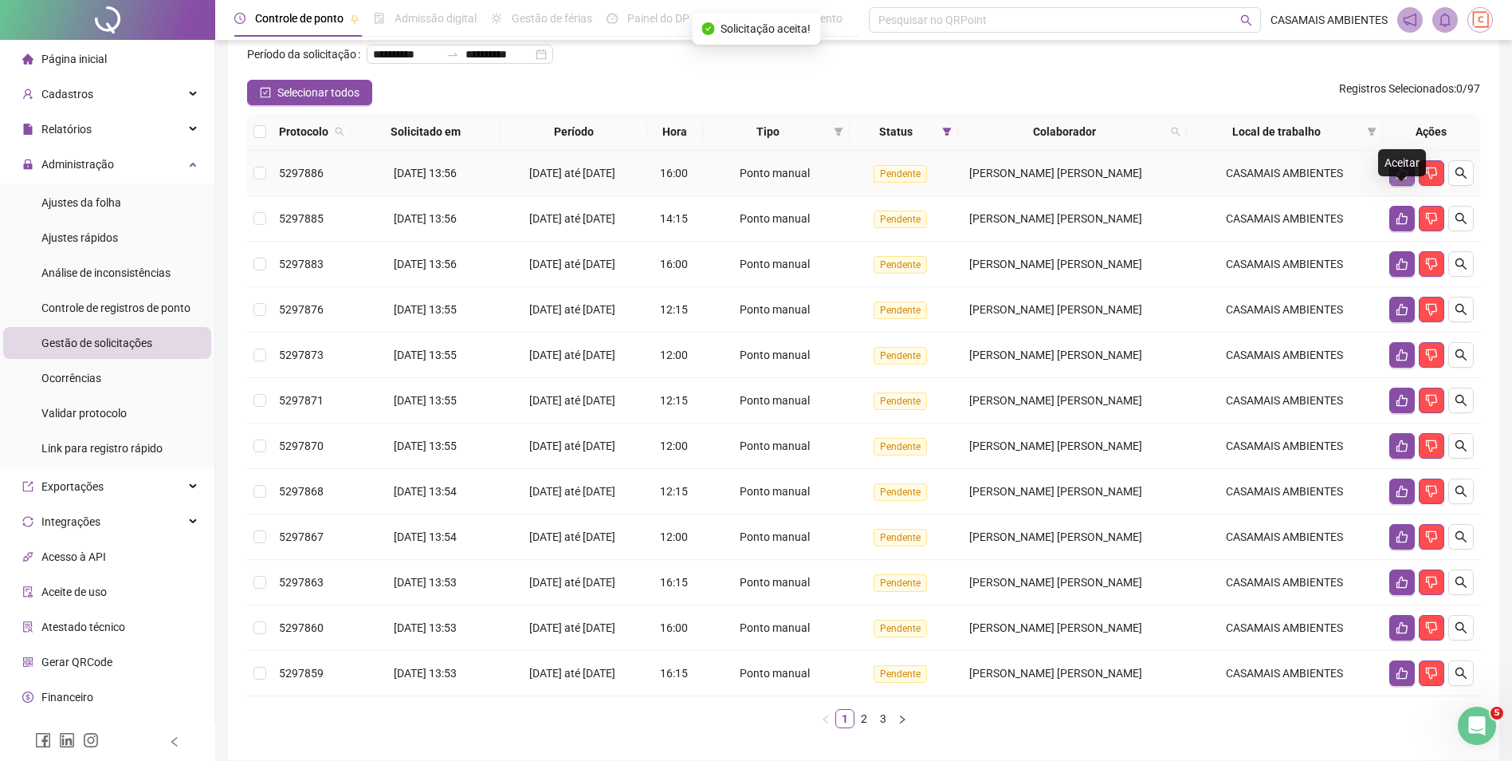
click at [1403, 179] on icon "like" at bounding box center [1402, 173] width 11 height 12
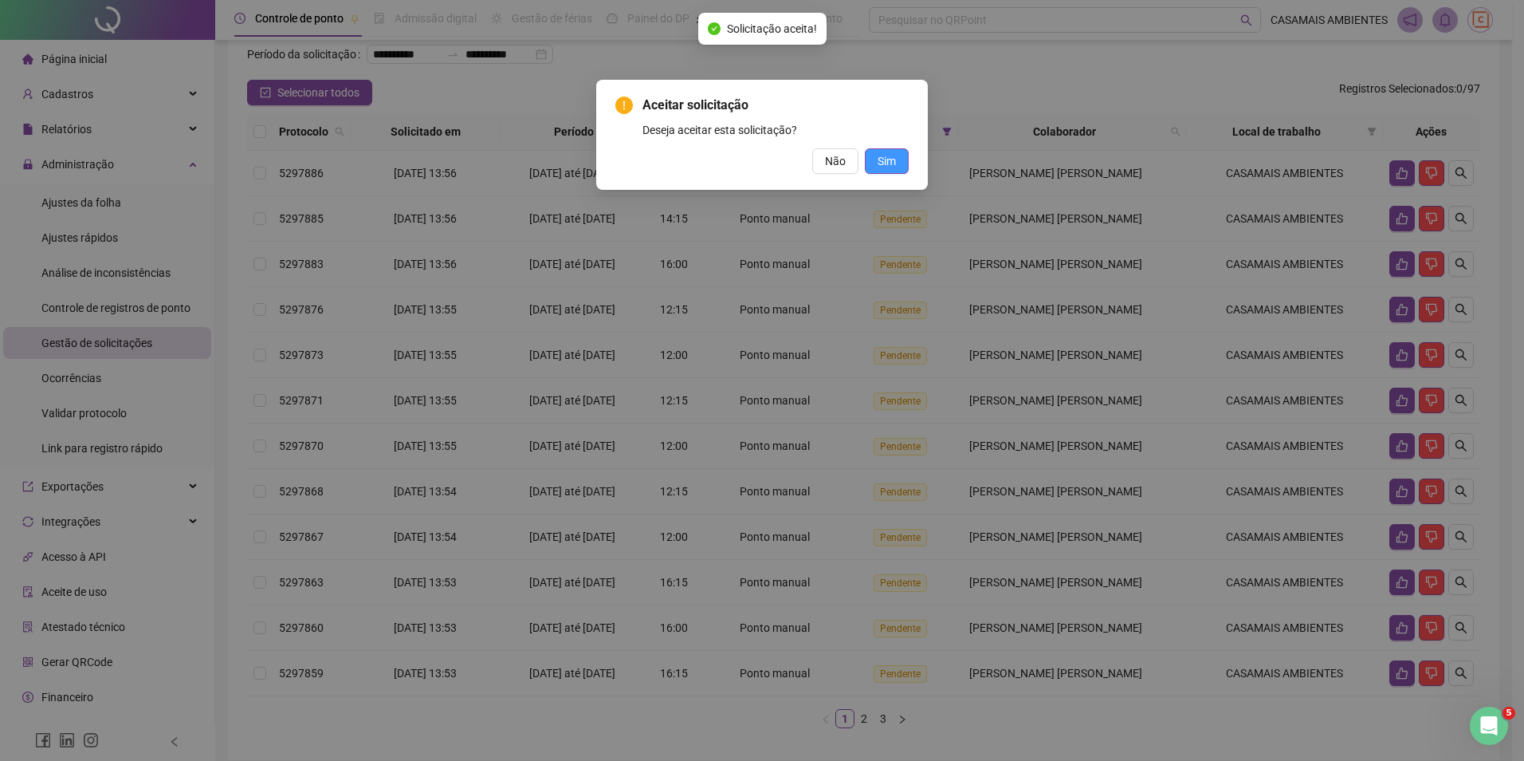
click at [900, 161] on button "Sim" at bounding box center [887, 161] width 44 height 26
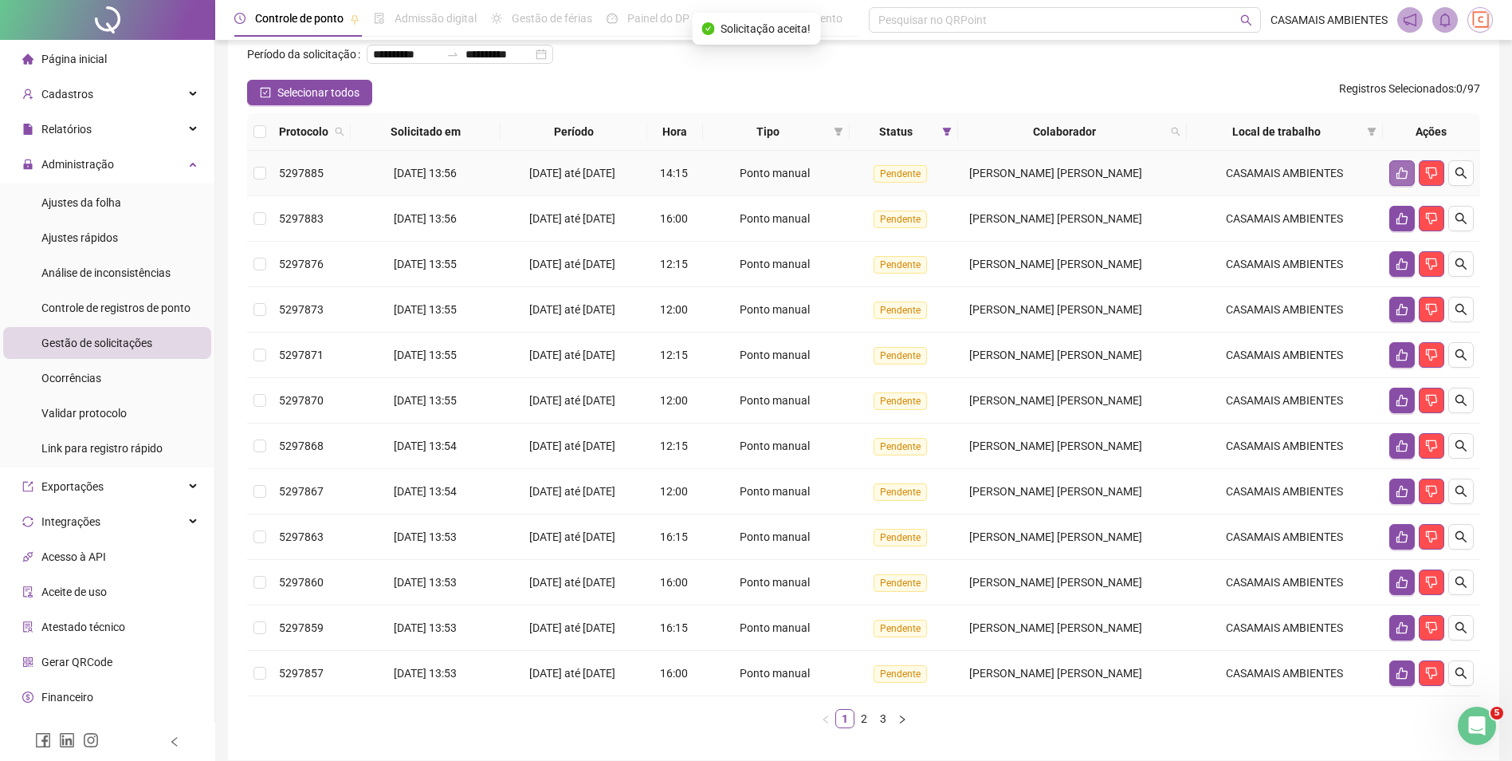
click at [1392, 186] on button "button" at bounding box center [1403, 173] width 26 height 26
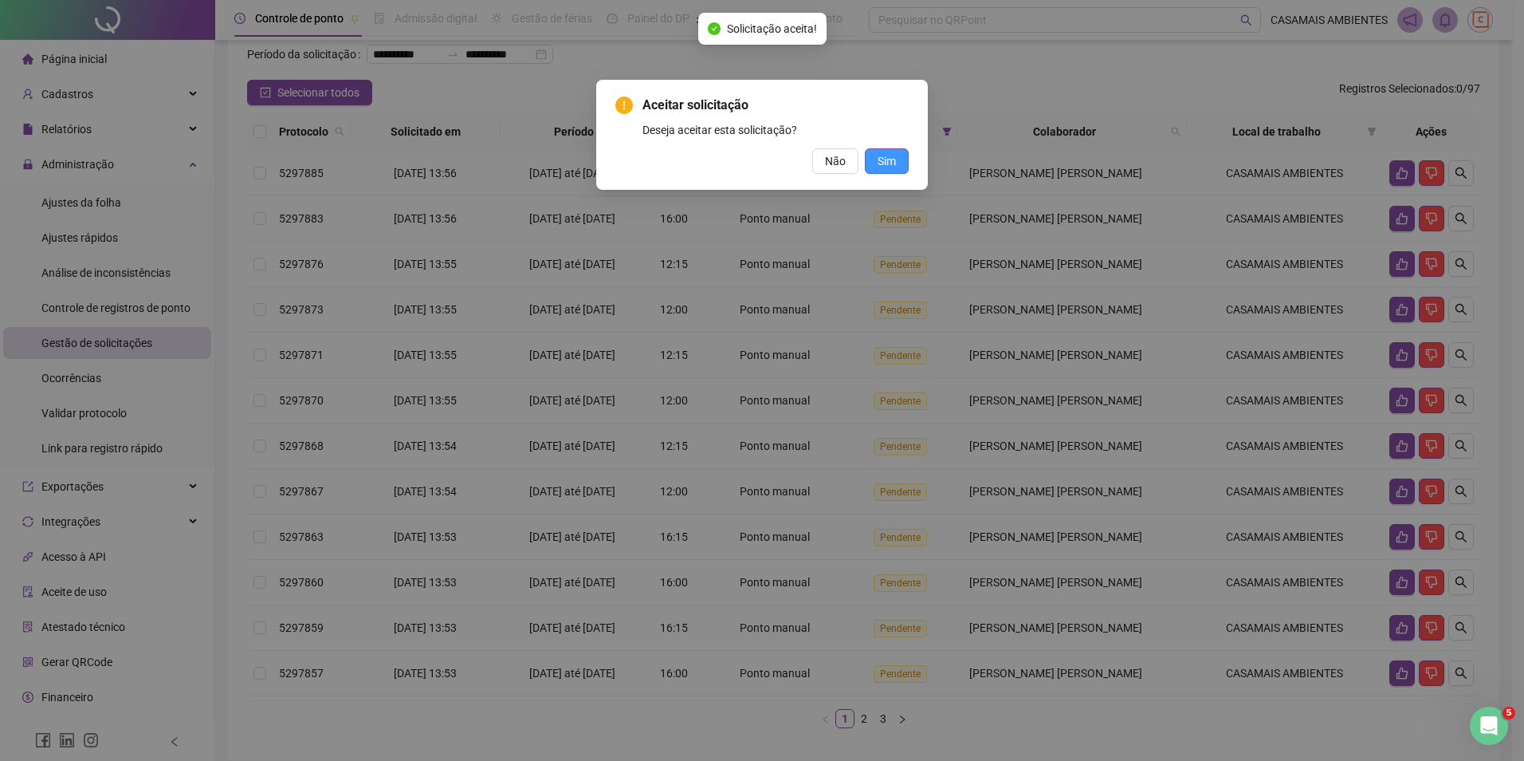
click at [891, 165] on span "Sim" at bounding box center [887, 161] width 18 height 18
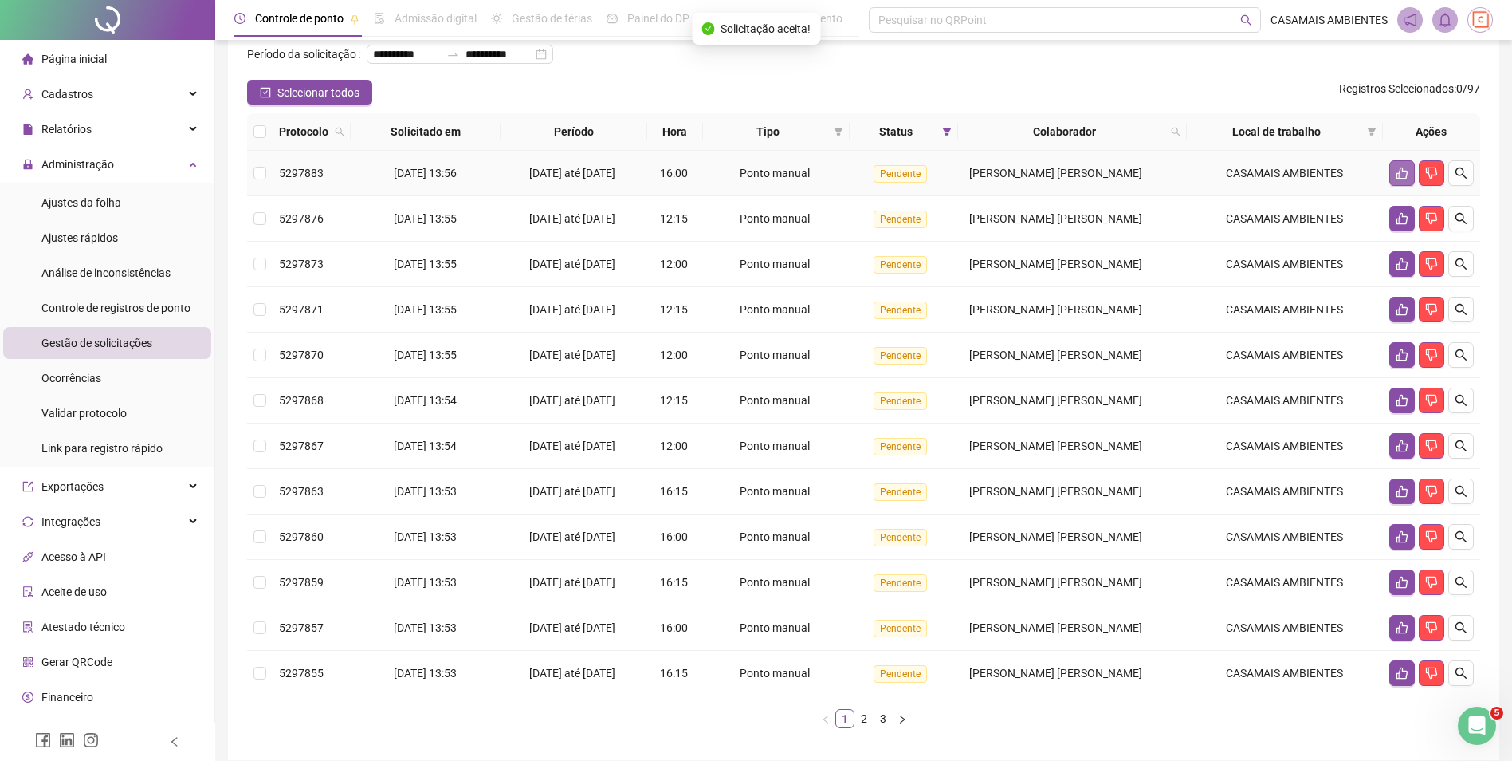
click at [1400, 186] on button "button" at bounding box center [1403, 173] width 26 height 26
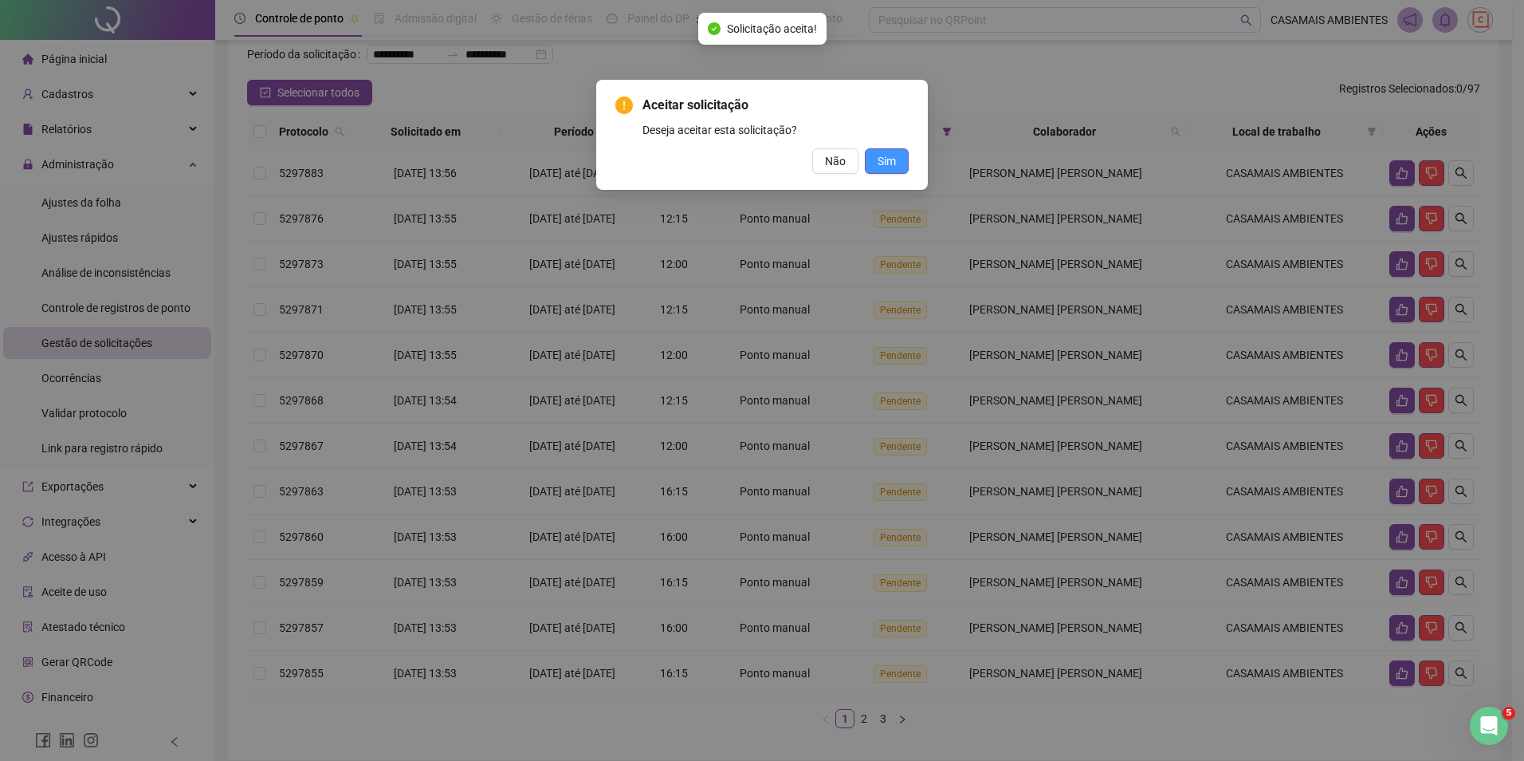
click at [882, 170] on button "Sim" at bounding box center [887, 161] width 44 height 26
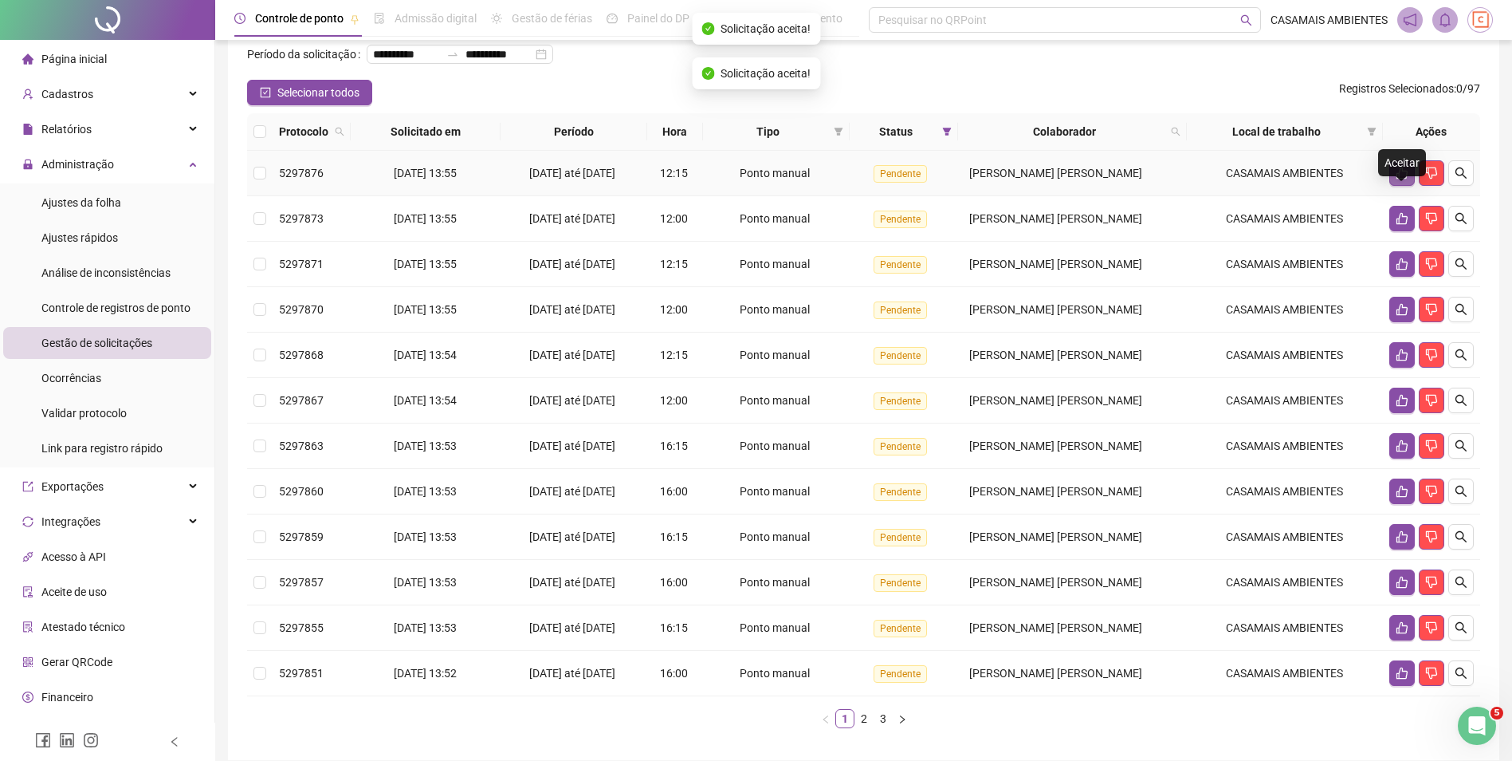
click at [1400, 179] on icon "like" at bounding box center [1402, 173] width 13 height 13
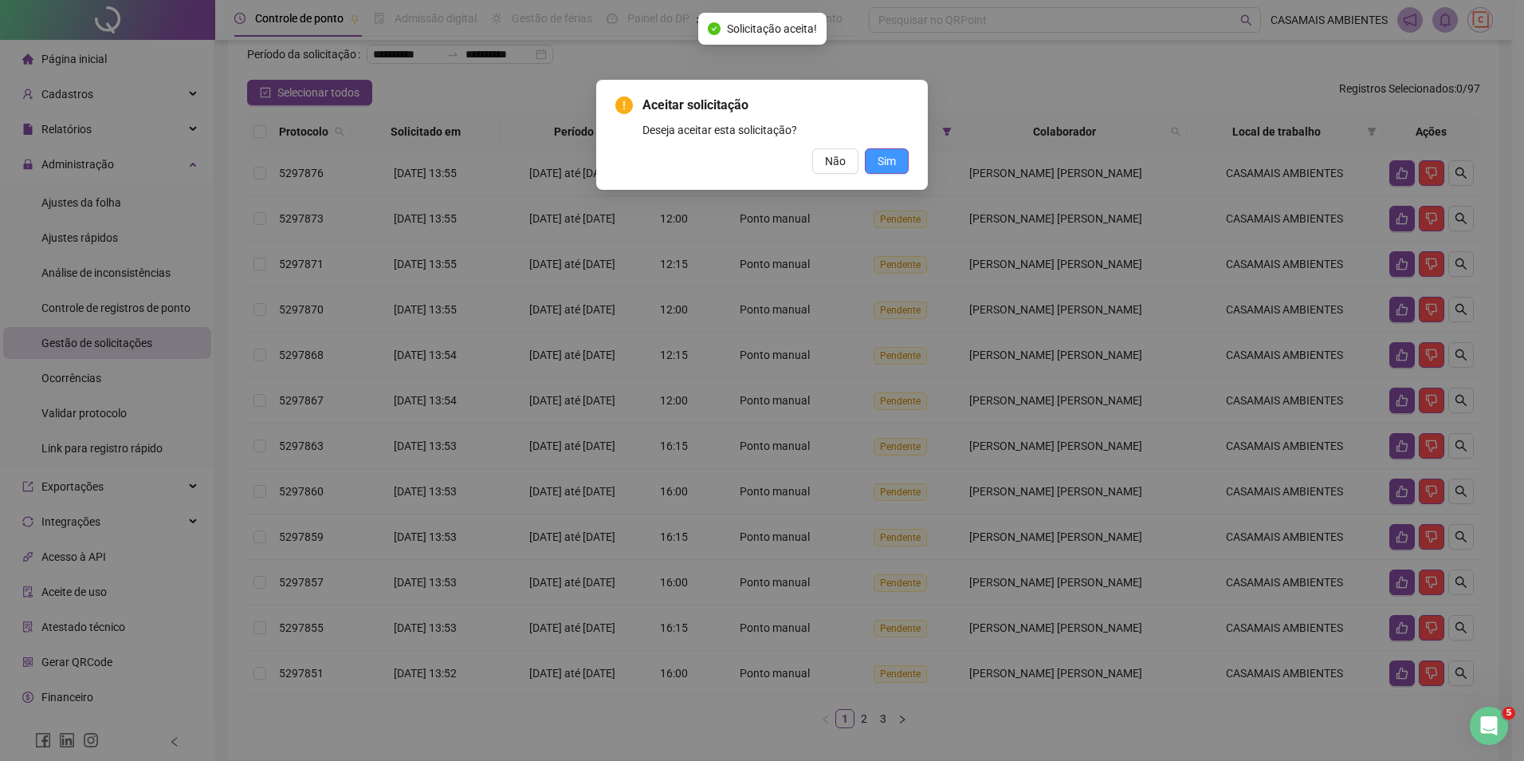
click at [891, 159] on span "Sim" at bounding box center [887, 161] width 18 height 18
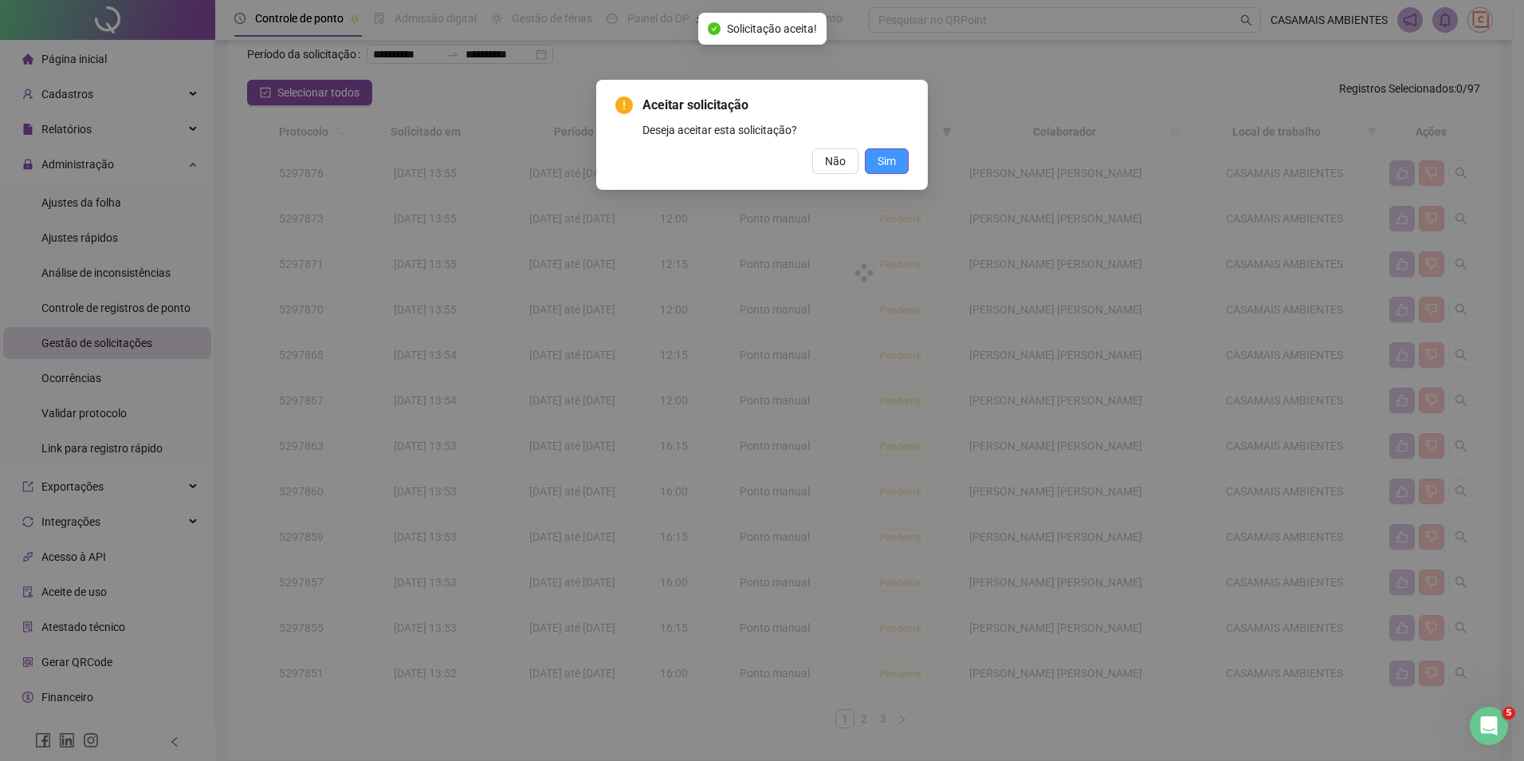
click at [895, 164] on div "Aceitar solicitação Deseja aceitar esta solicitação? Não Sim" at bounding box center [762, 380] width 1524 height 761
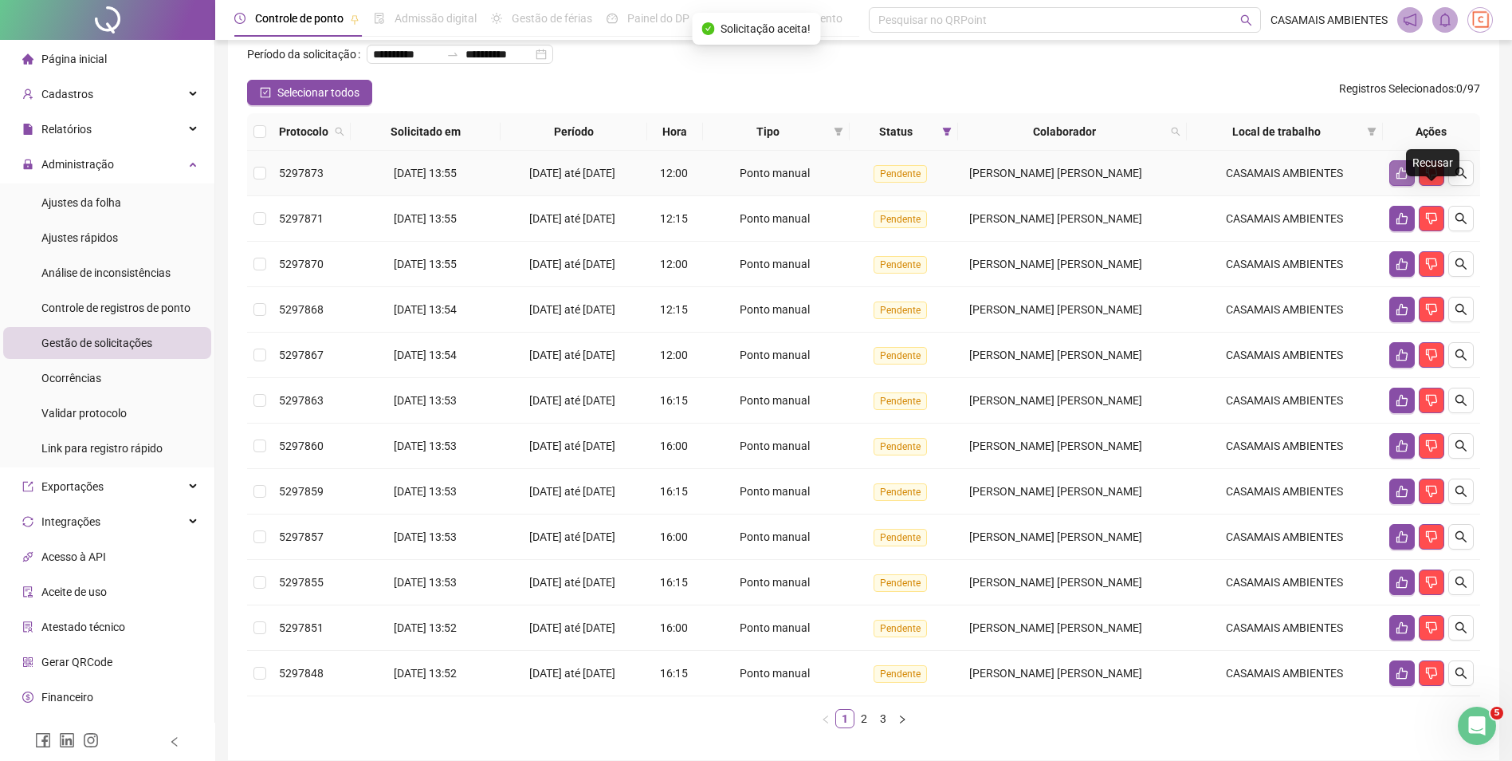
click at [1405, 179] on icon "like" at bounding box center [1402, 173] width 13 height 13
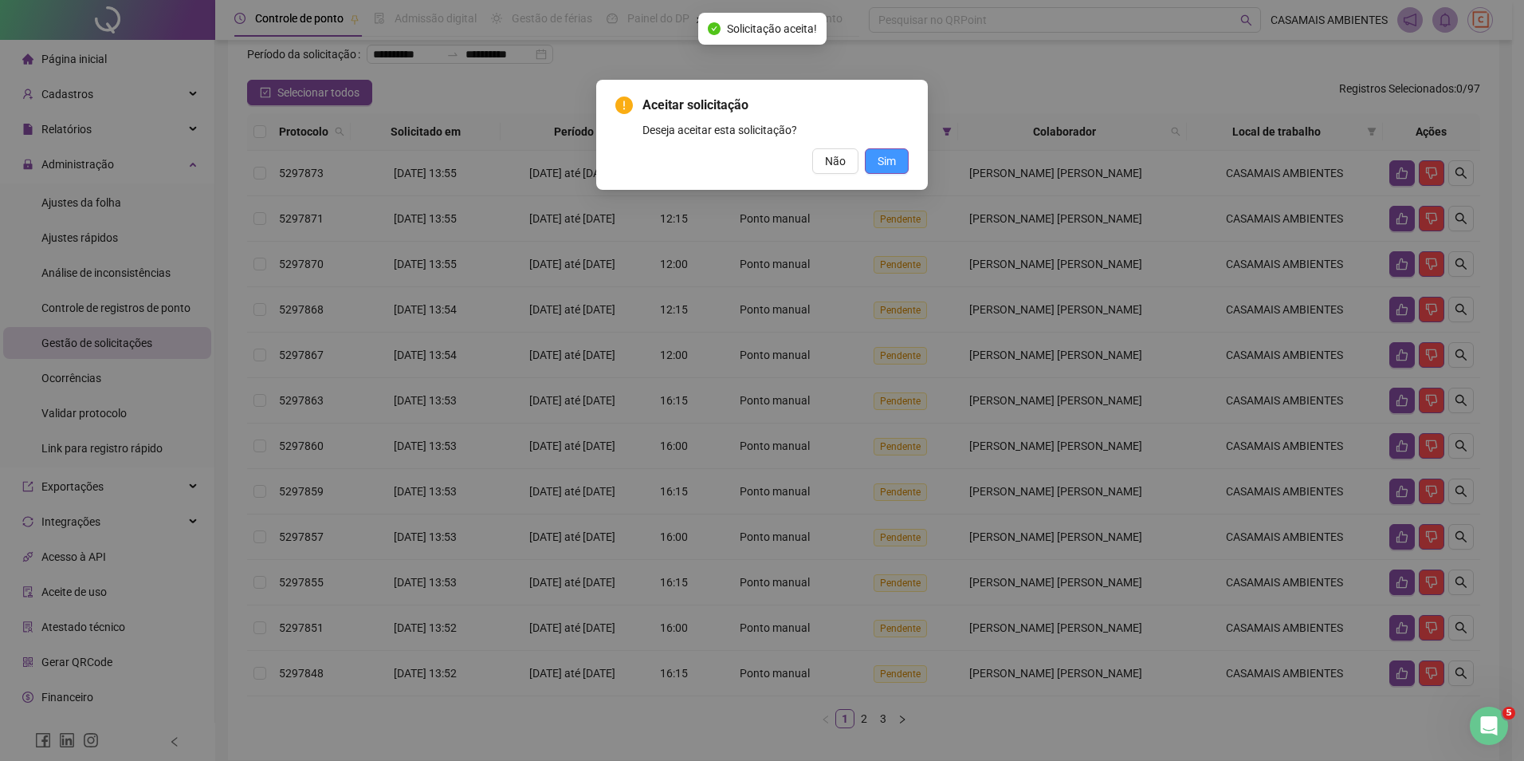
click at [895, 160] on span "Sim" at bounding box center [887, 161] width 18 height 18
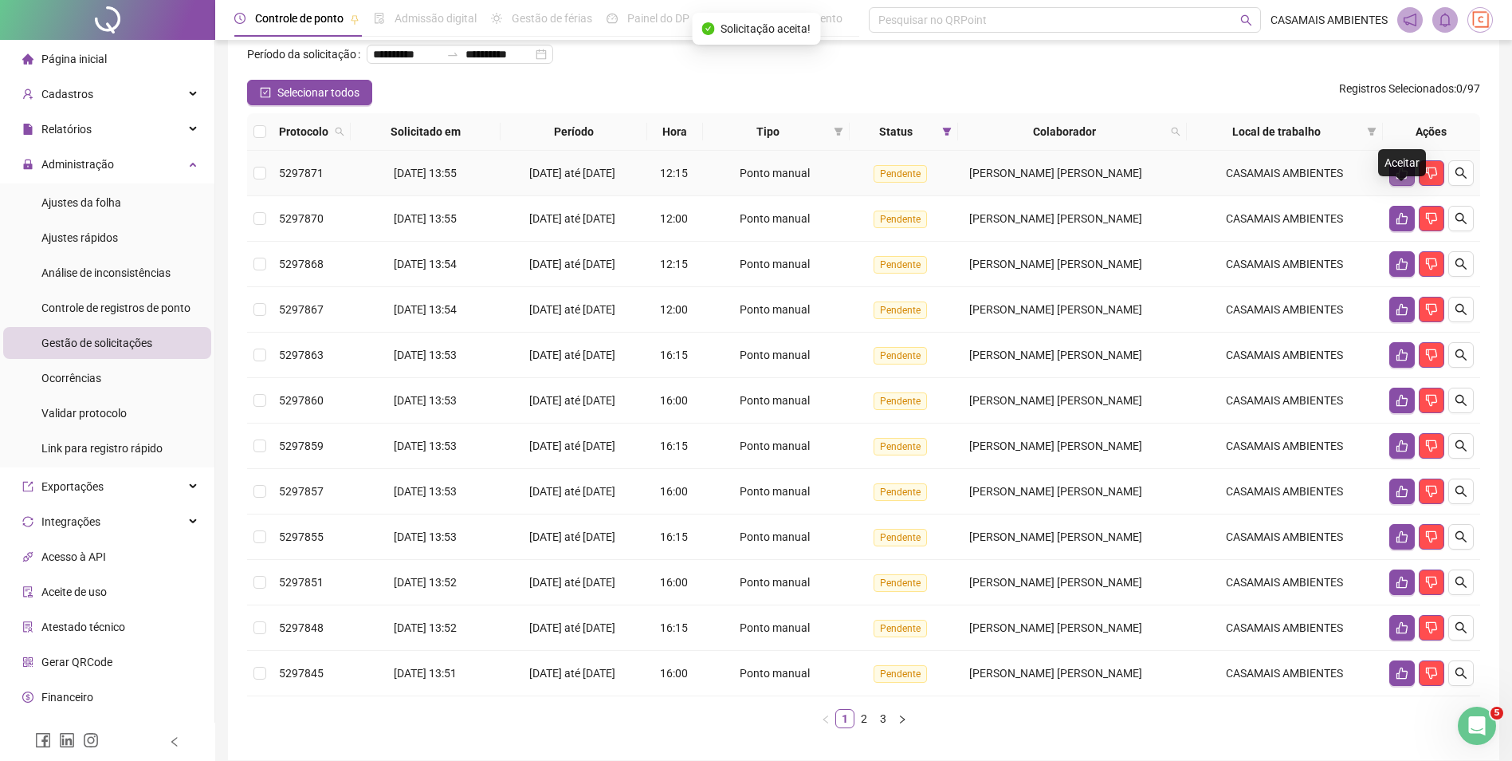
click at [1404, 179] on icon "like" at bounding box center [1402, 173] width 13 height 13
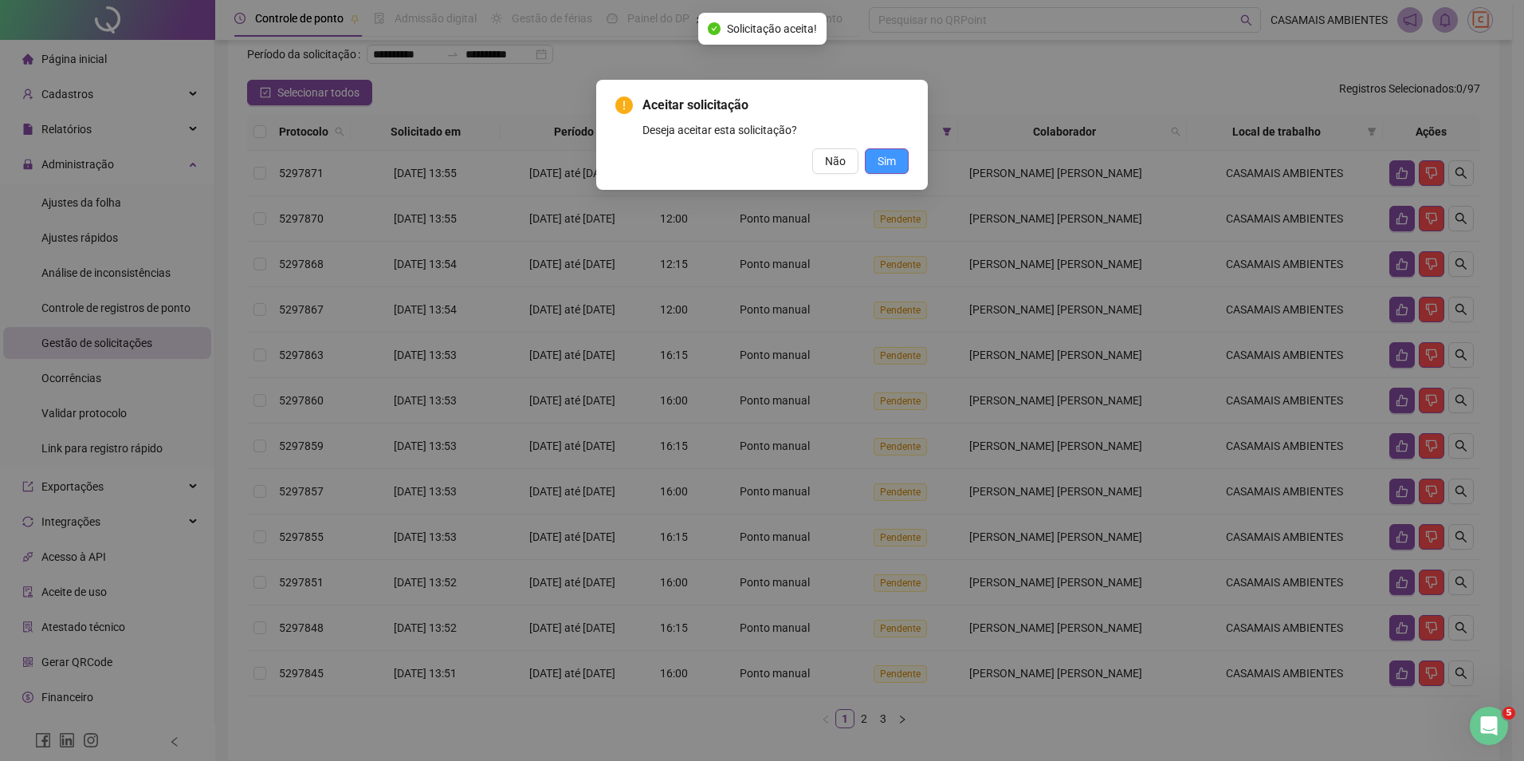
click at [886, 169] on span "Sim" at bounding box center [887, 161] width 18 height 18
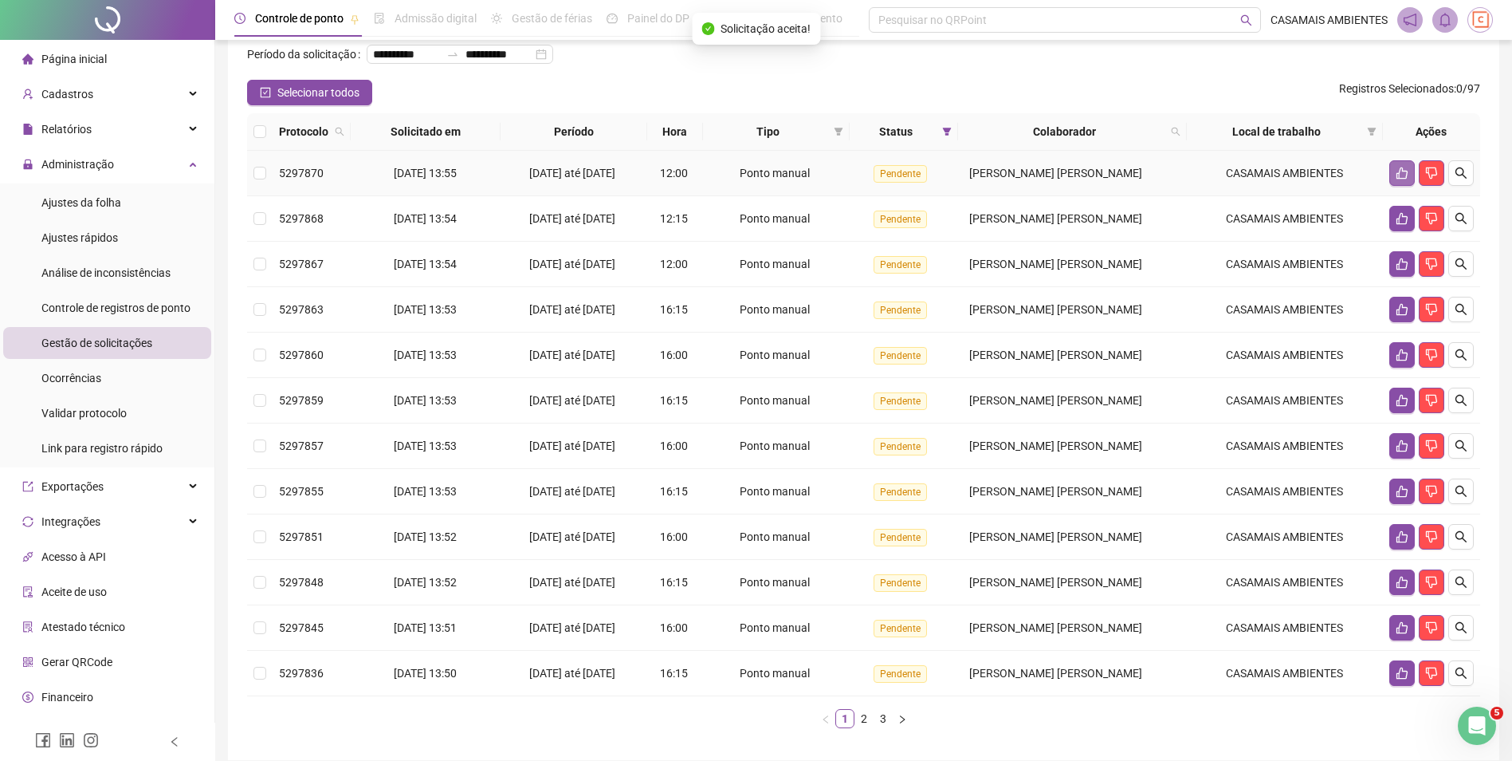
click at [1394, 186] on button "button" at bounding box center [1403, 173] width 26 height 26
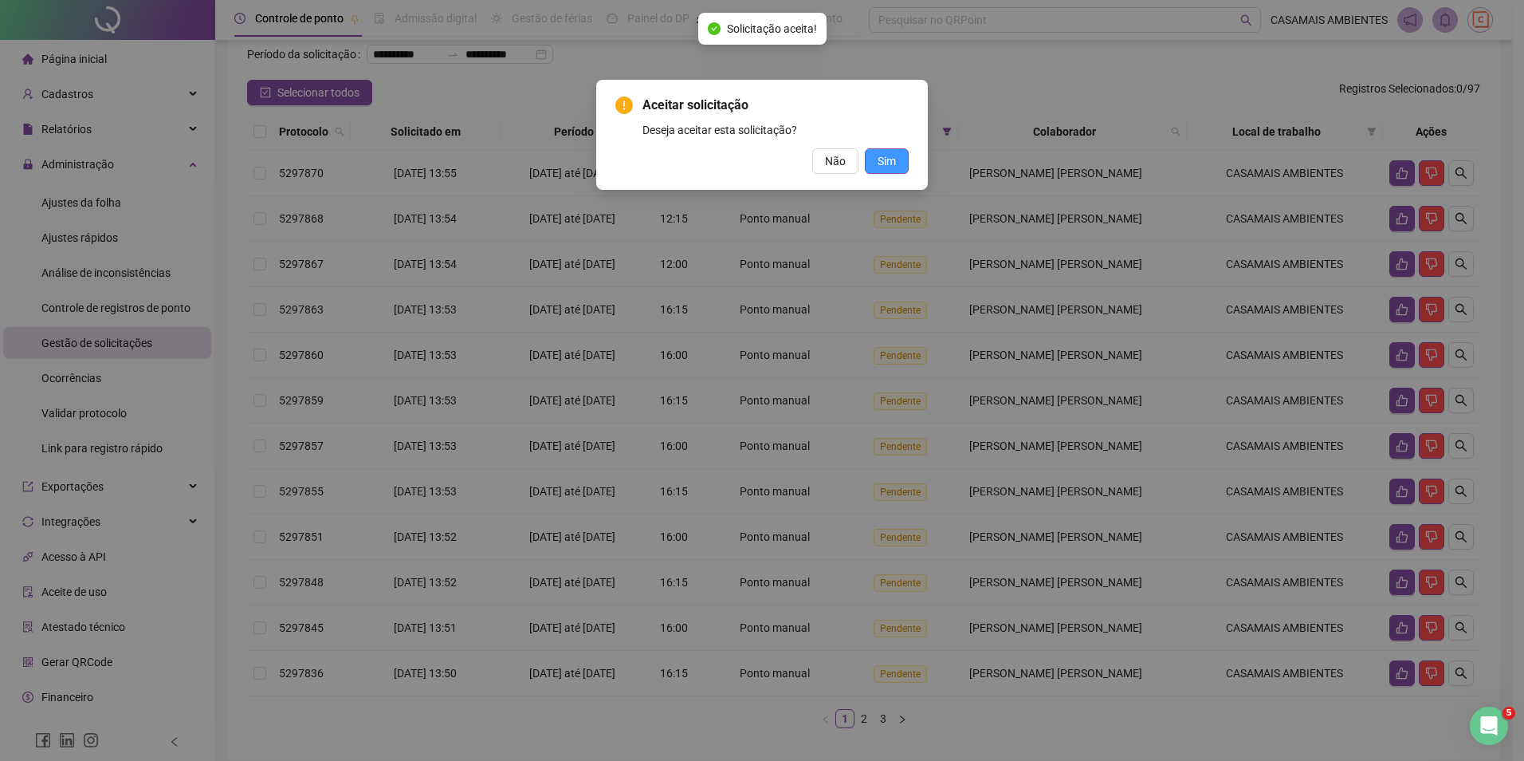
click at [893, 165] on span "Sim" at bounding box center [887, 161] width 18 height 18
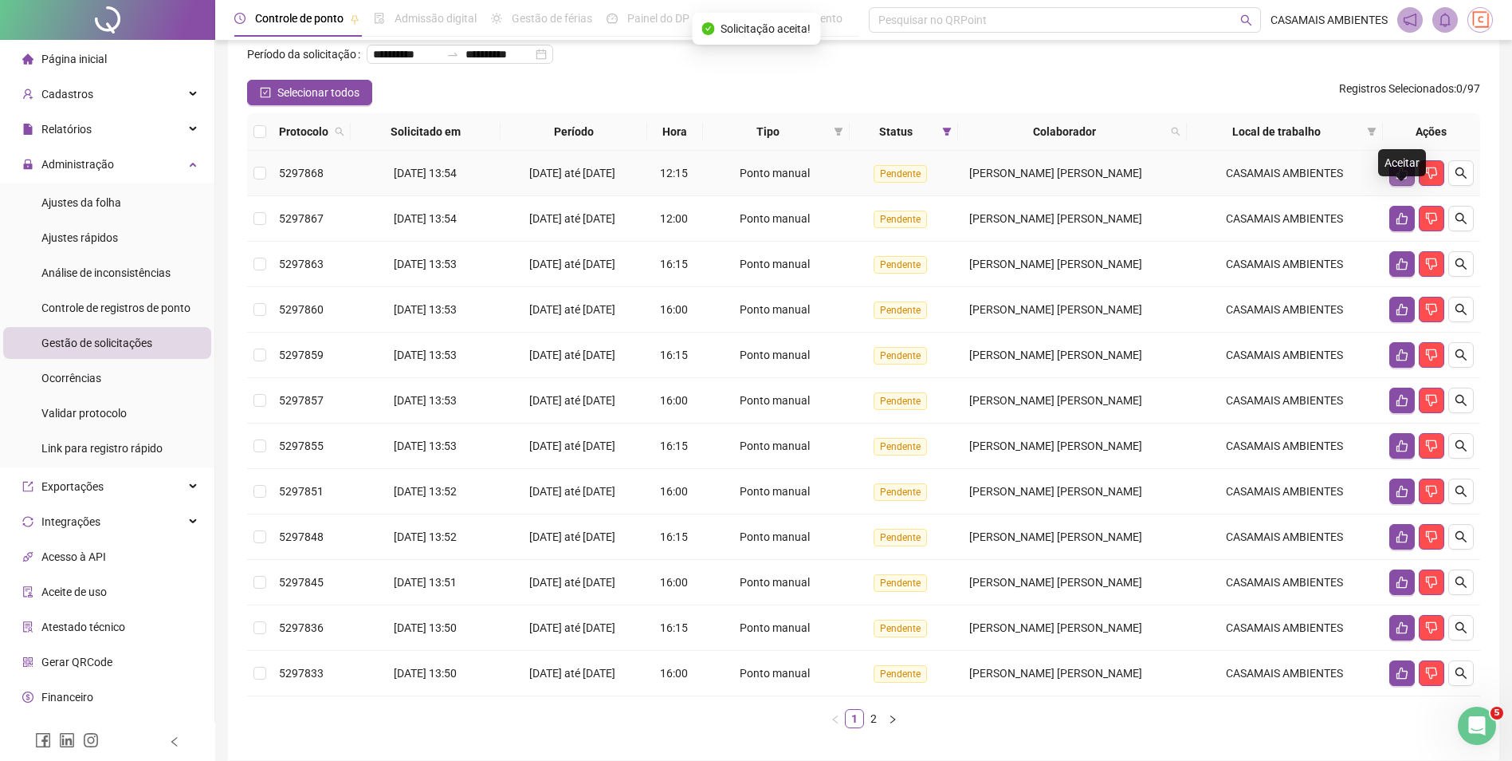
click at [1394, 186] on button "button" at bounding box center [1403, 173] width 26 height 26
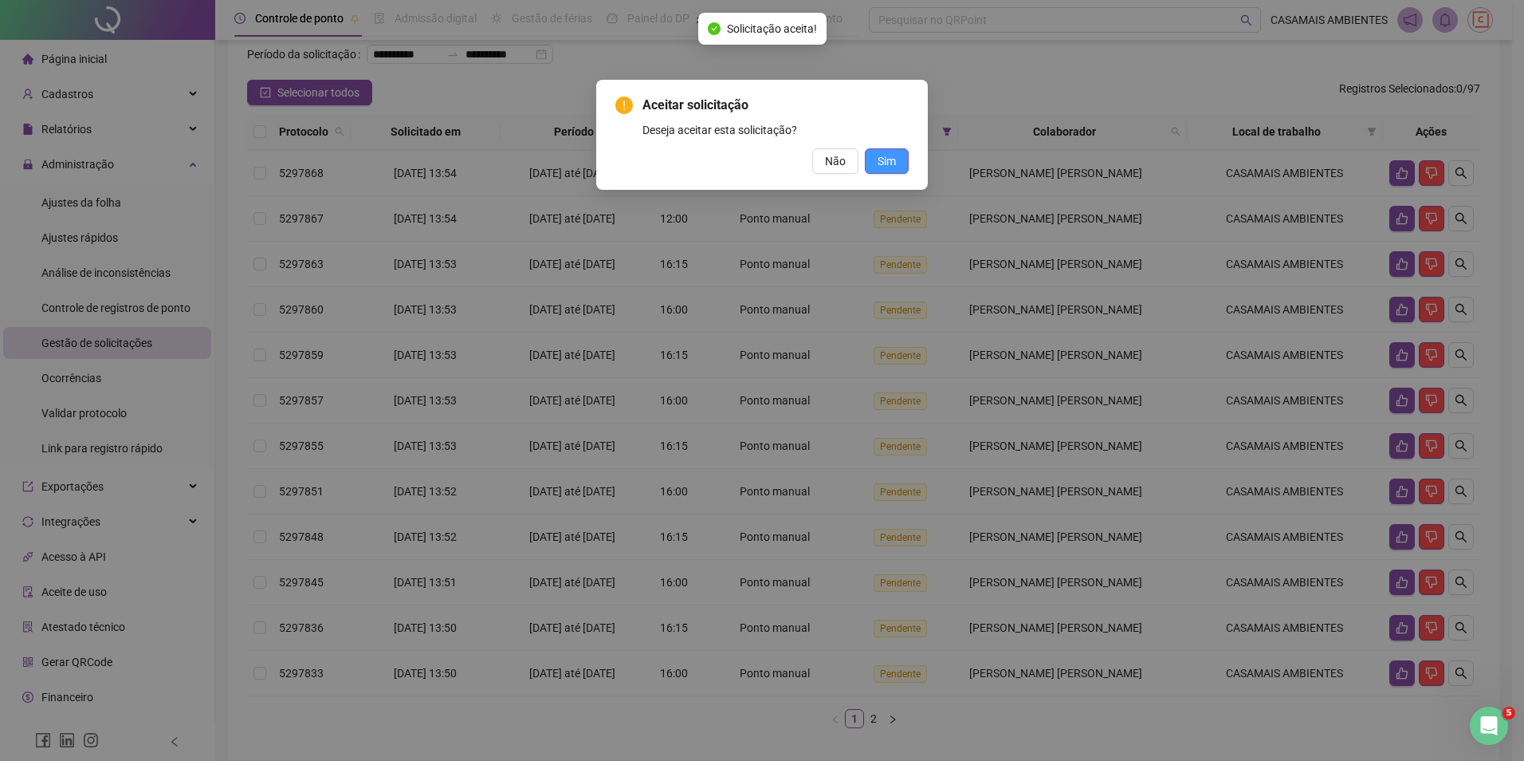
click at [895, 164] on span "Sim" at bounding box center [887, 161] width 18 height 18
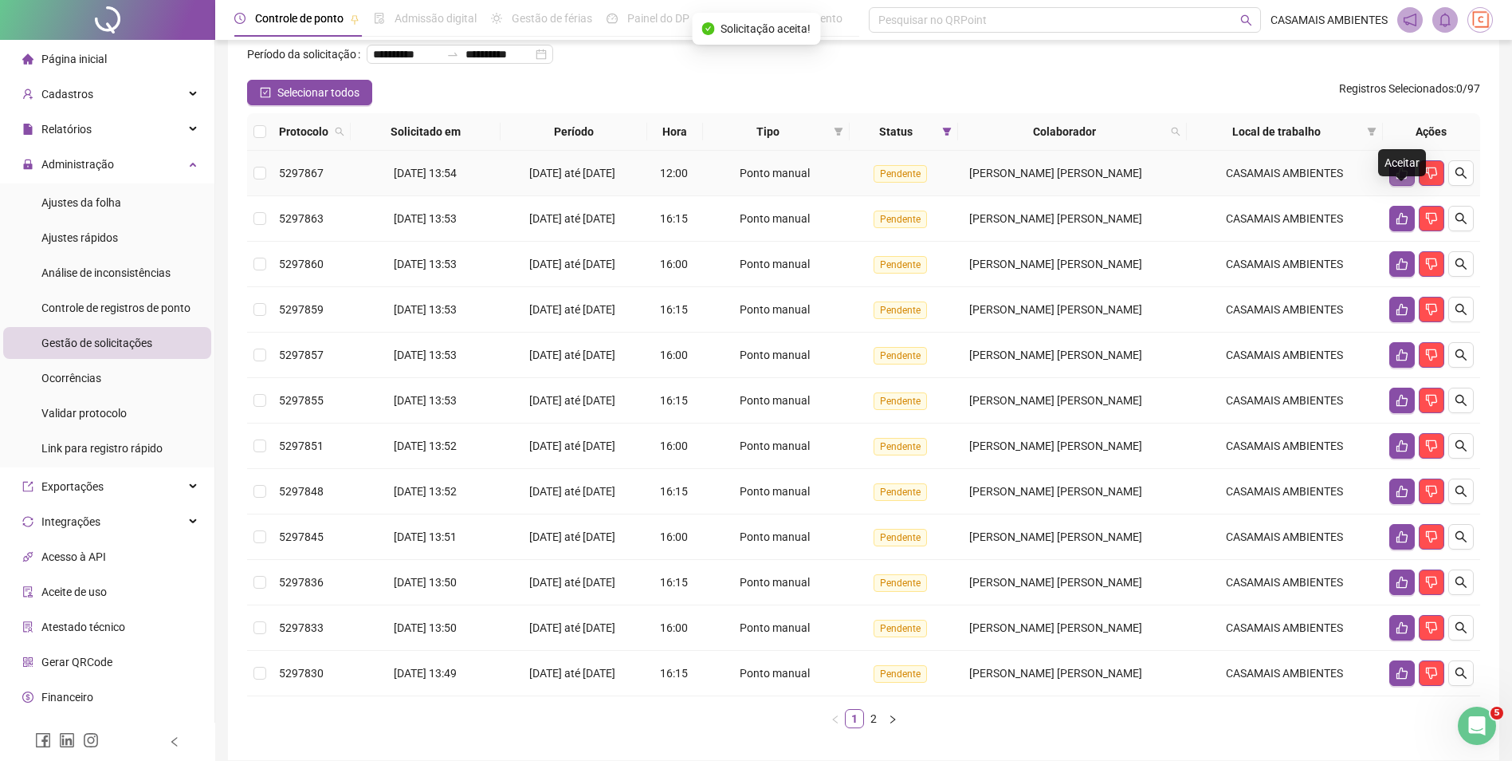
click at [1404, 179] on icon "like" at bounding box center [1402, 173] width 13 height 13
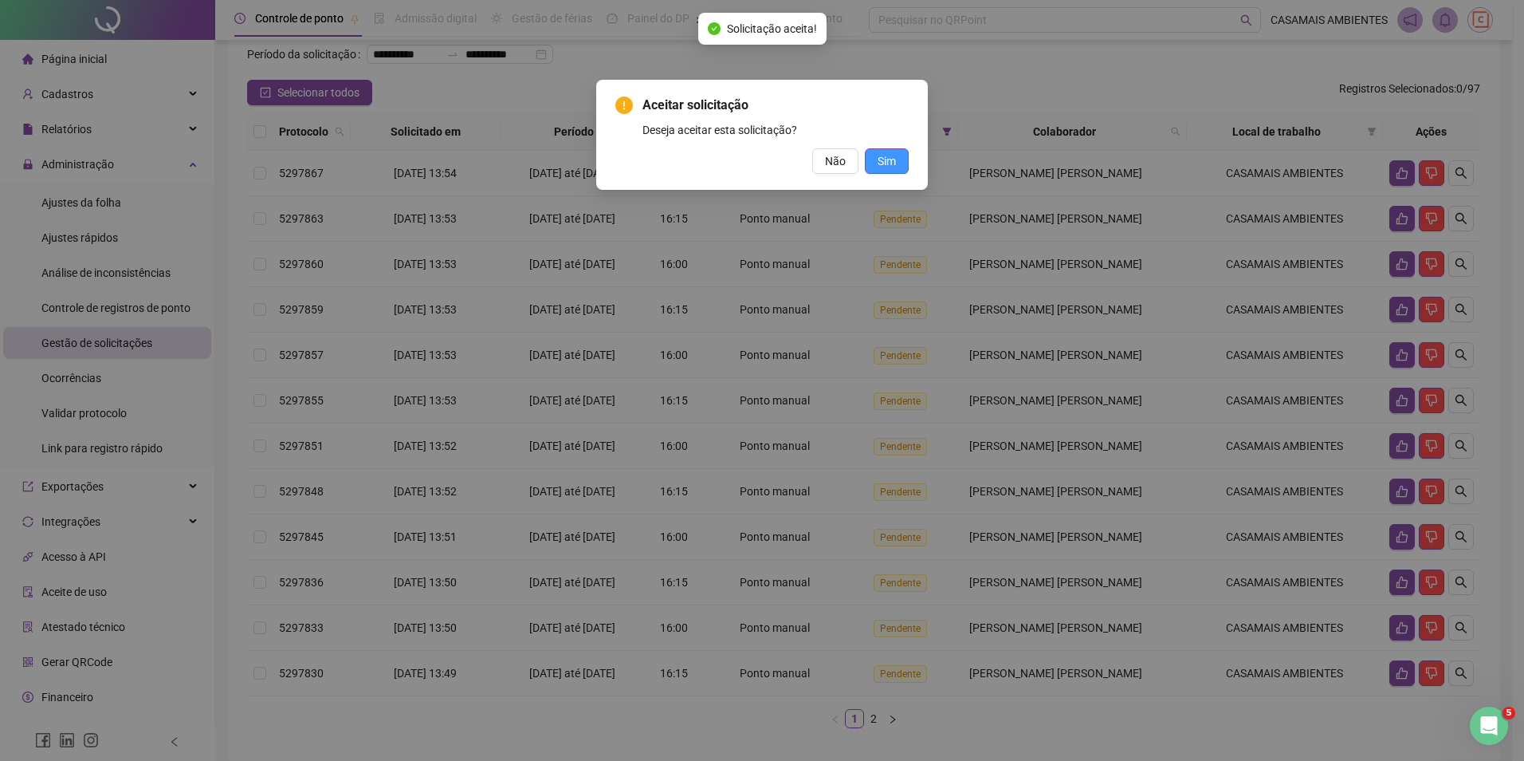
click at [879, 168] on span "Sim" at bounding box center [887, 161] width 18 height 18
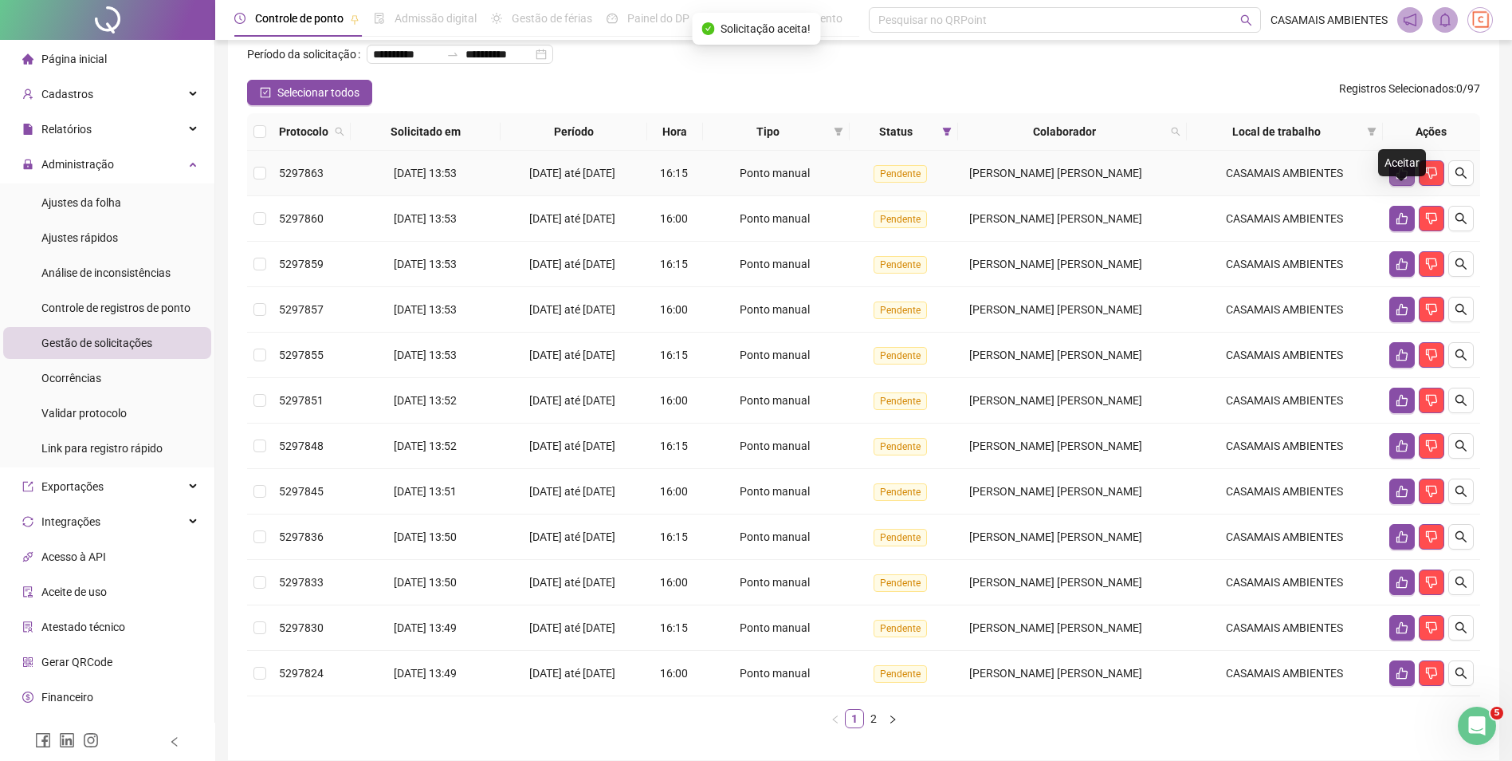
click at [1402, 179] on icon "like" at bounding box center [1402, 173] width 13 height 13
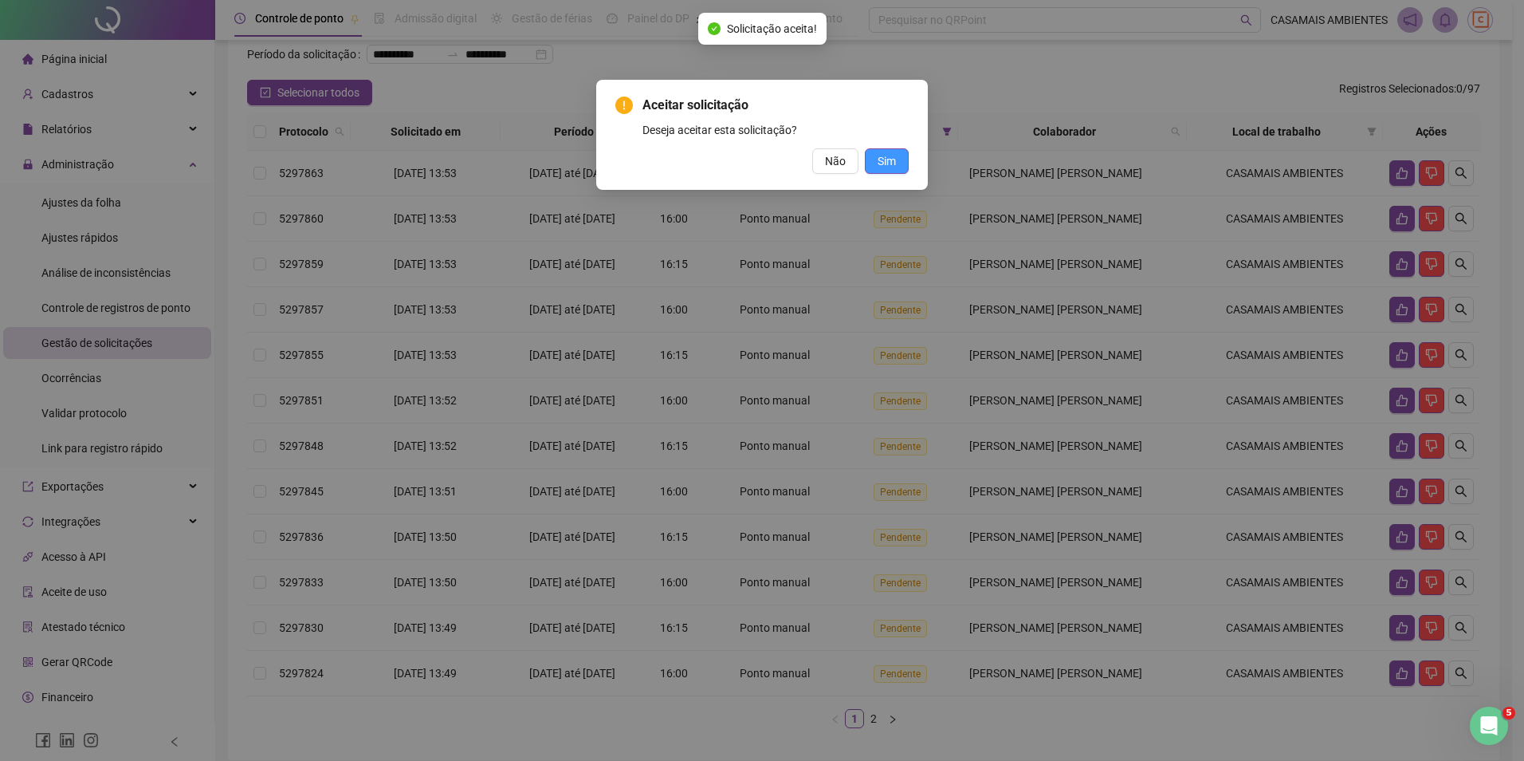
click at [890, 155] on span "Sim" at bounding box center [887, 161] width 18 height 18
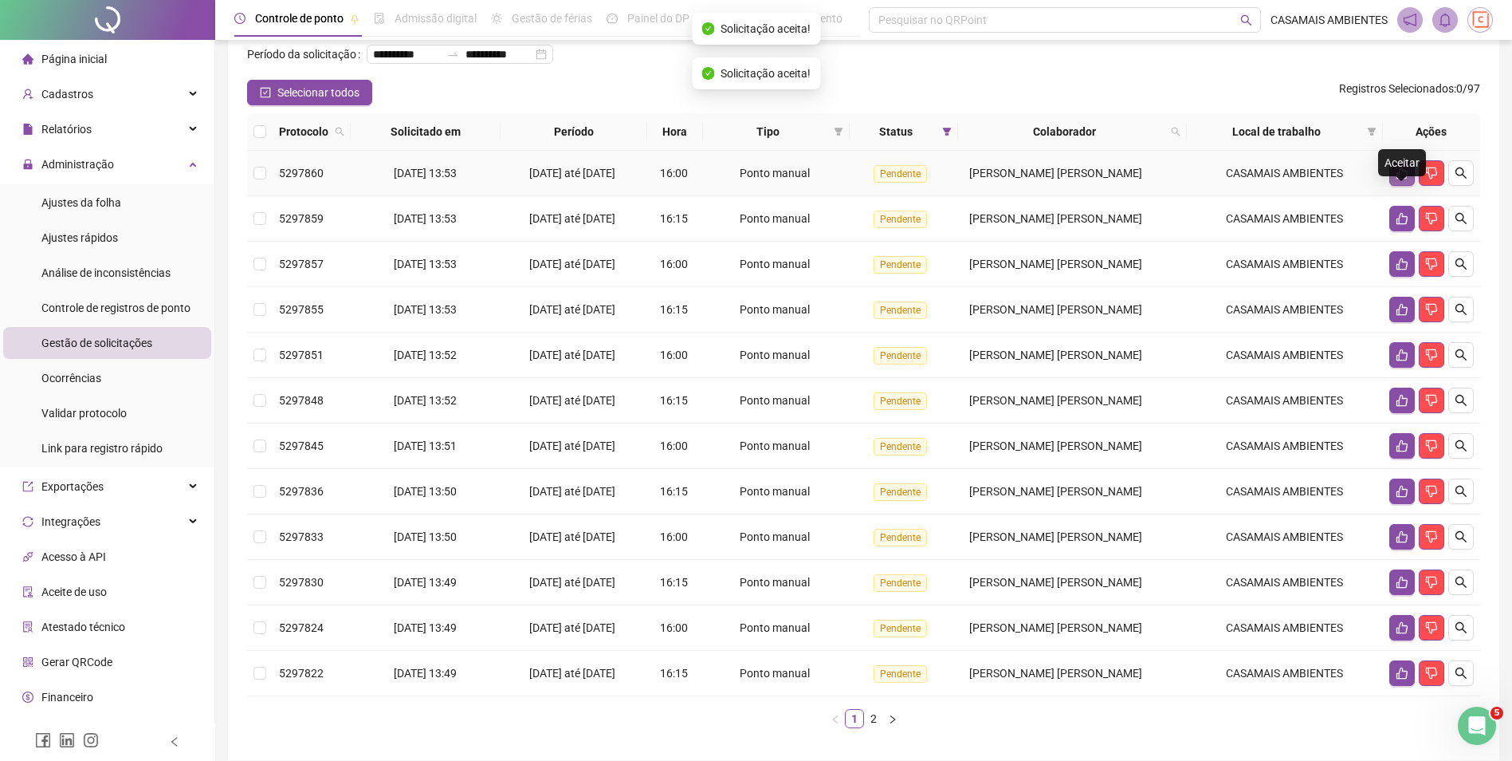
click at [1402, 179] on icon "like" at bounding box center [1402, 173] width 13 height 13
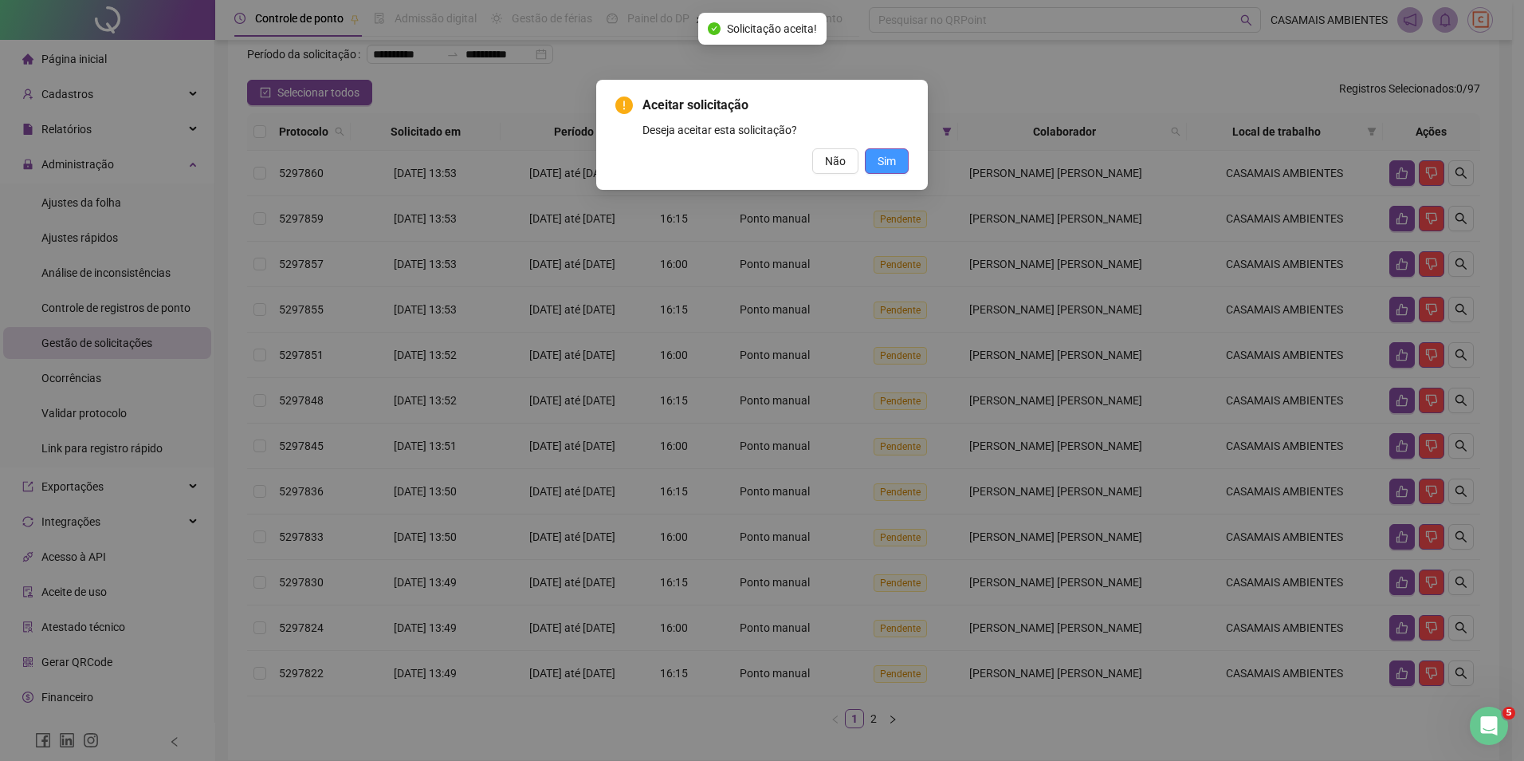
click at [898, 163] on button "Sim" at bounding box center [887, 161] width 44 height 26
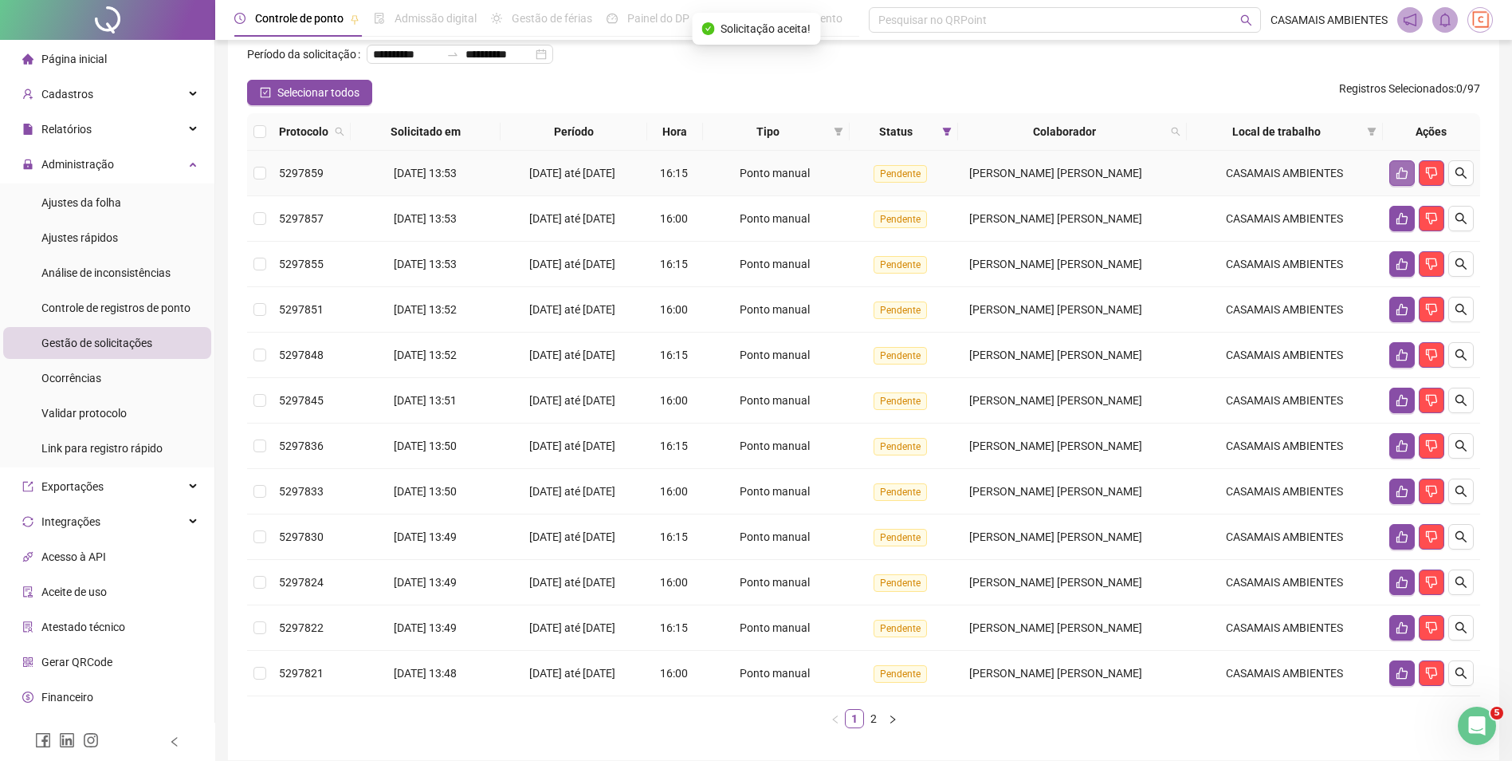
click at [1396, 186] on button "button" at bounding box center [1403, 173] width 26 height 26
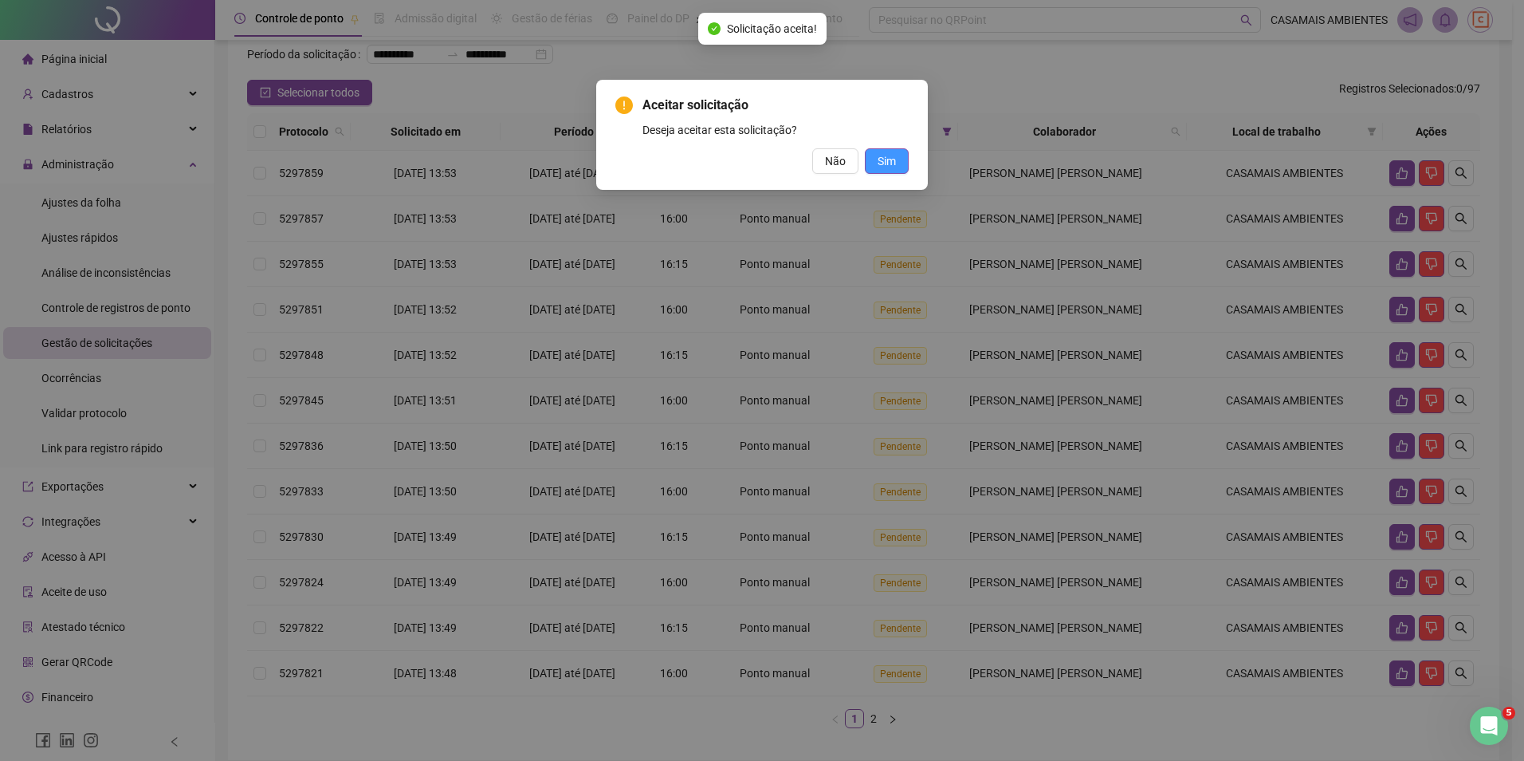
click at [893, 163] on span "Sim" at bounding box center [887, 161] width 18 height 18
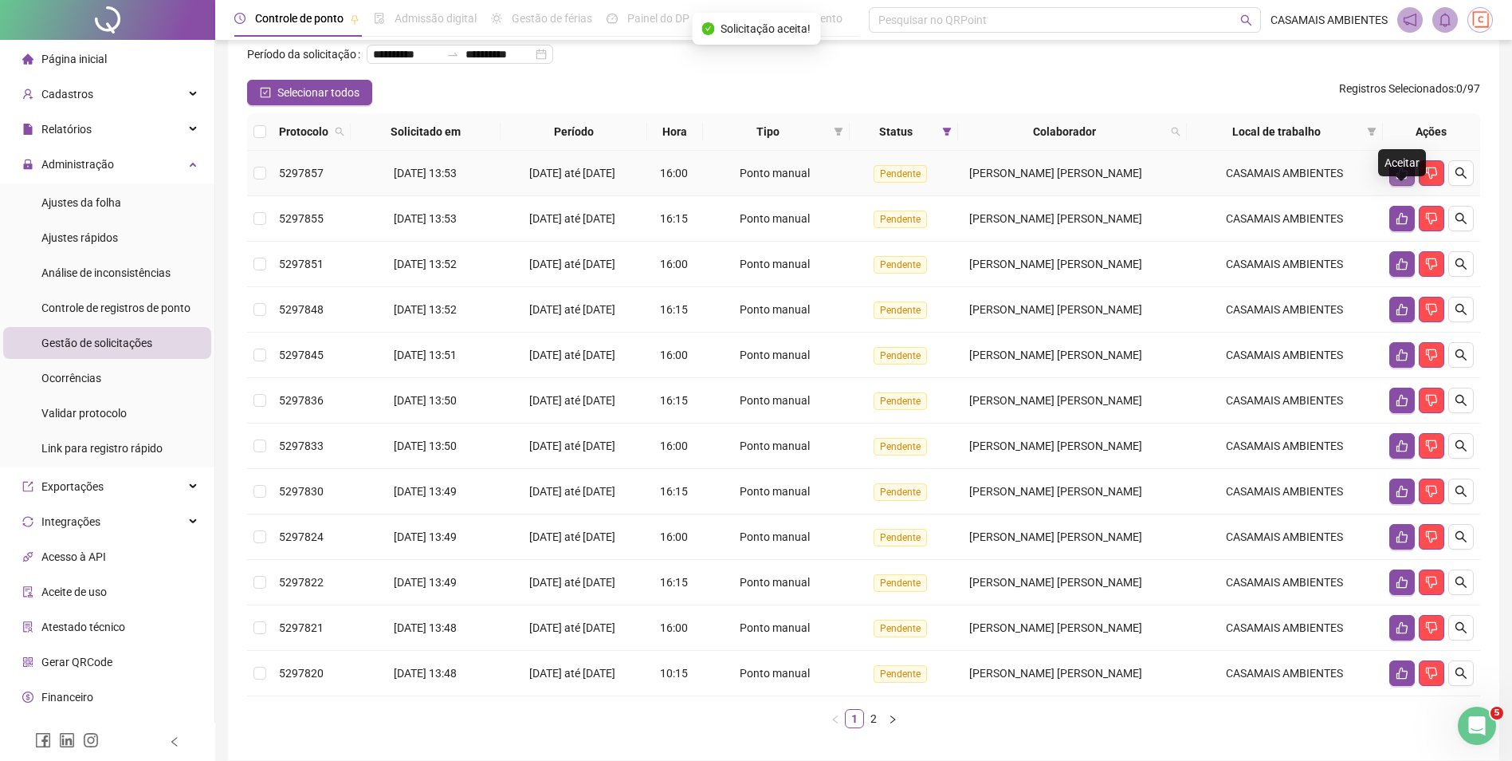
click at [1402, 179] on icon "like" at bounding box center [1402, 173] width 13 height 13
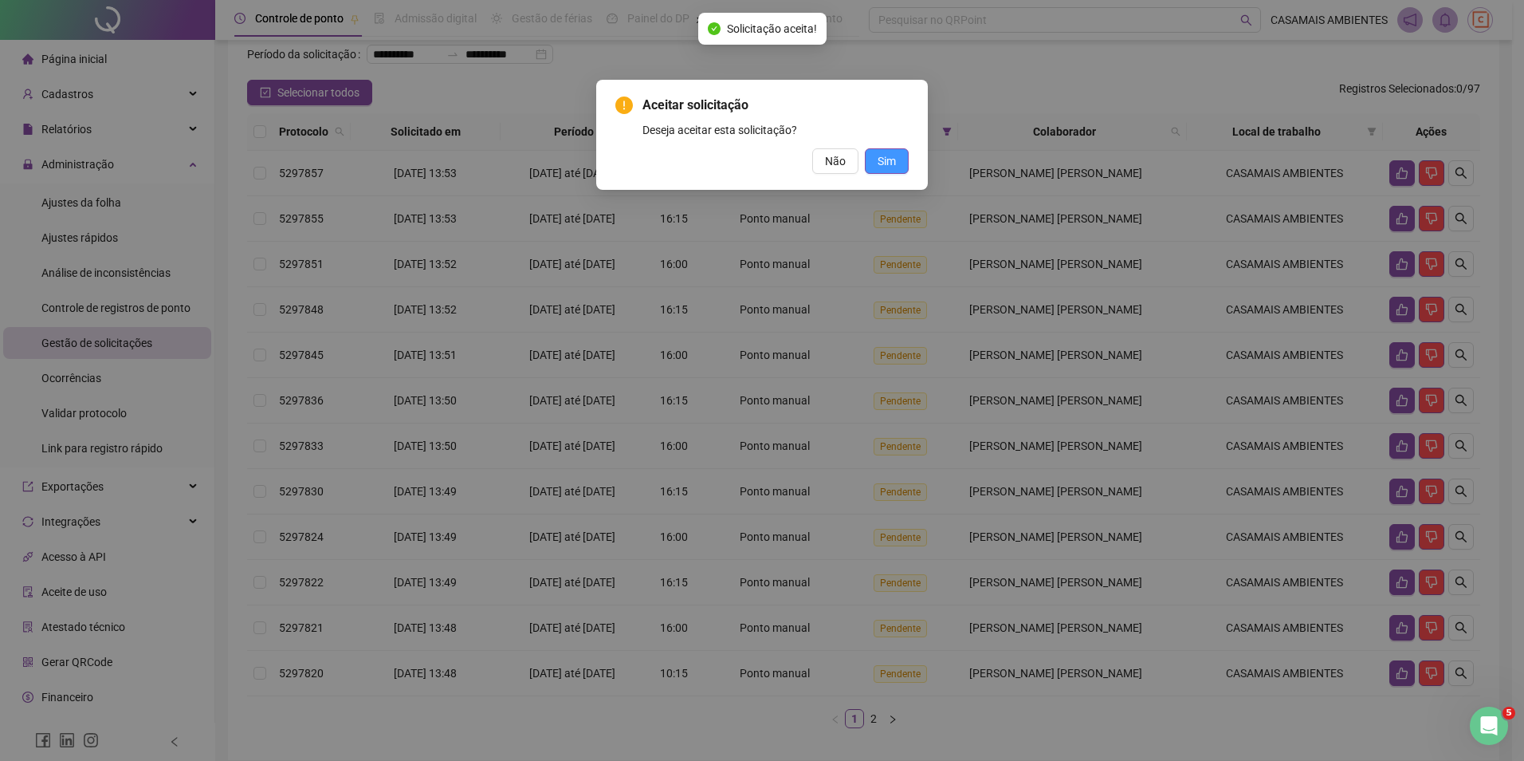
click at [884, 163] on span "Sim" at bounding box center [887, 161] width 18 height 18
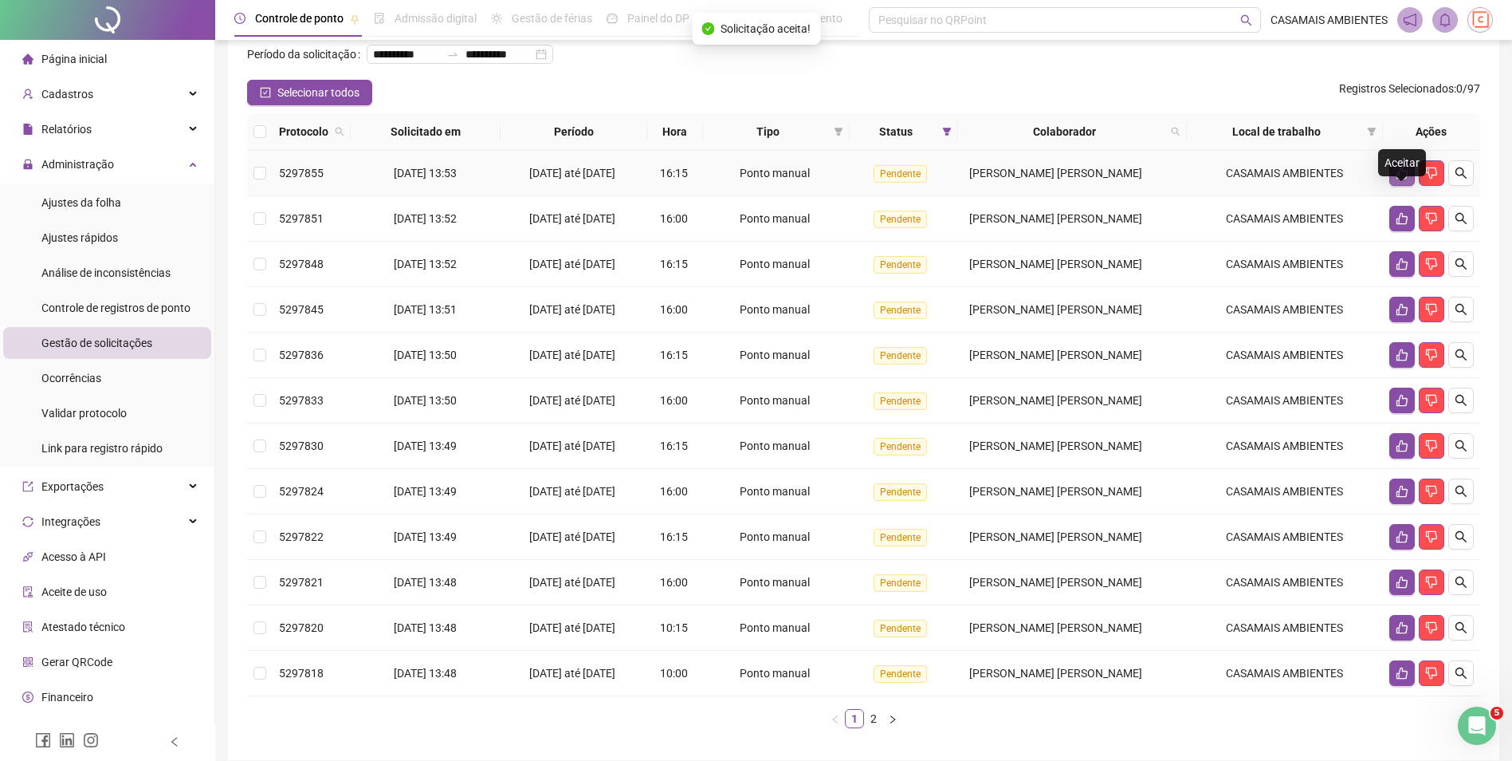
click at [1398, 179] on icon "like" at bounding box center [1402, 173] width 11 height 12
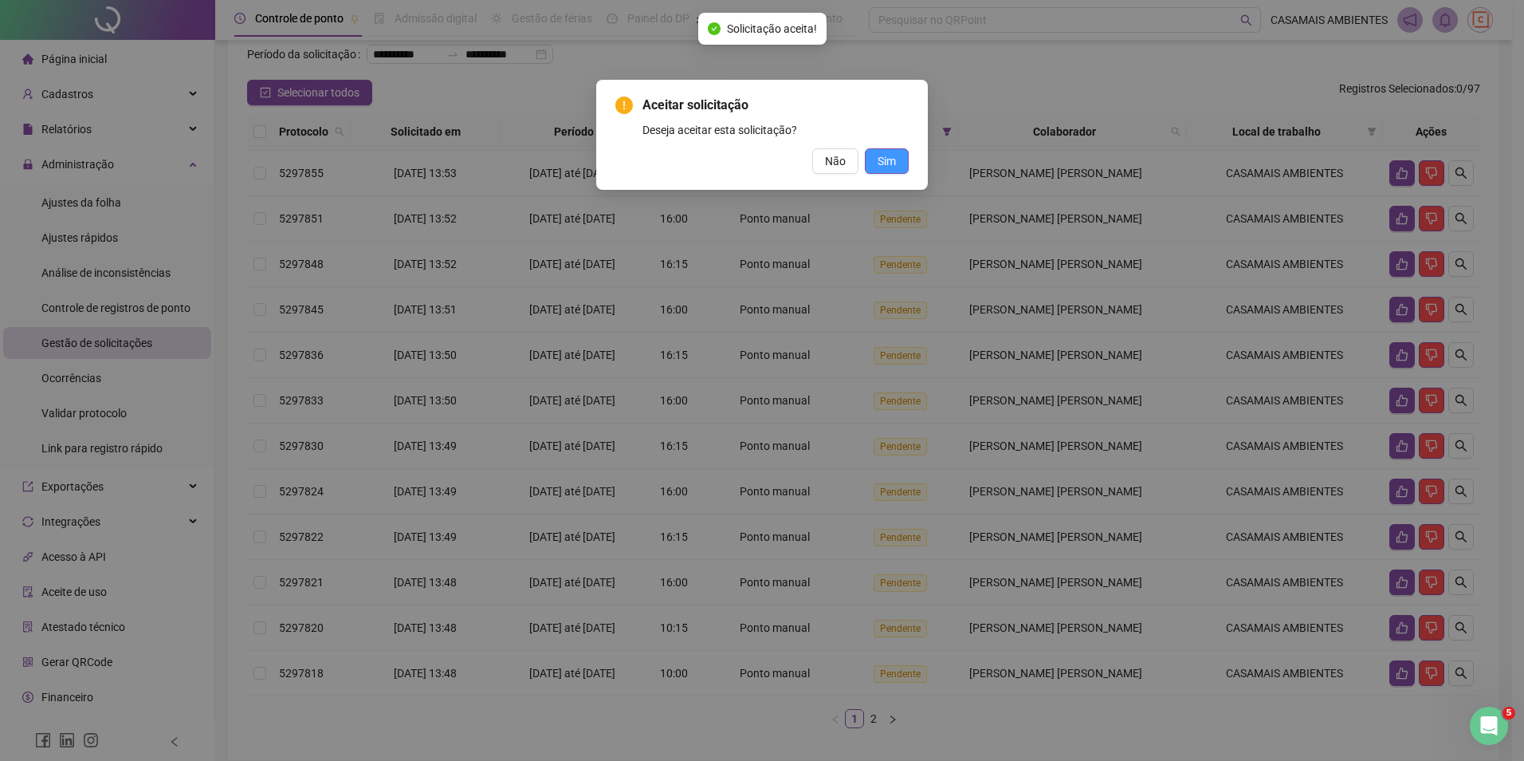
click at [887, 166] on span "Sim" at bounding box center [887, 161] width 18 height 18
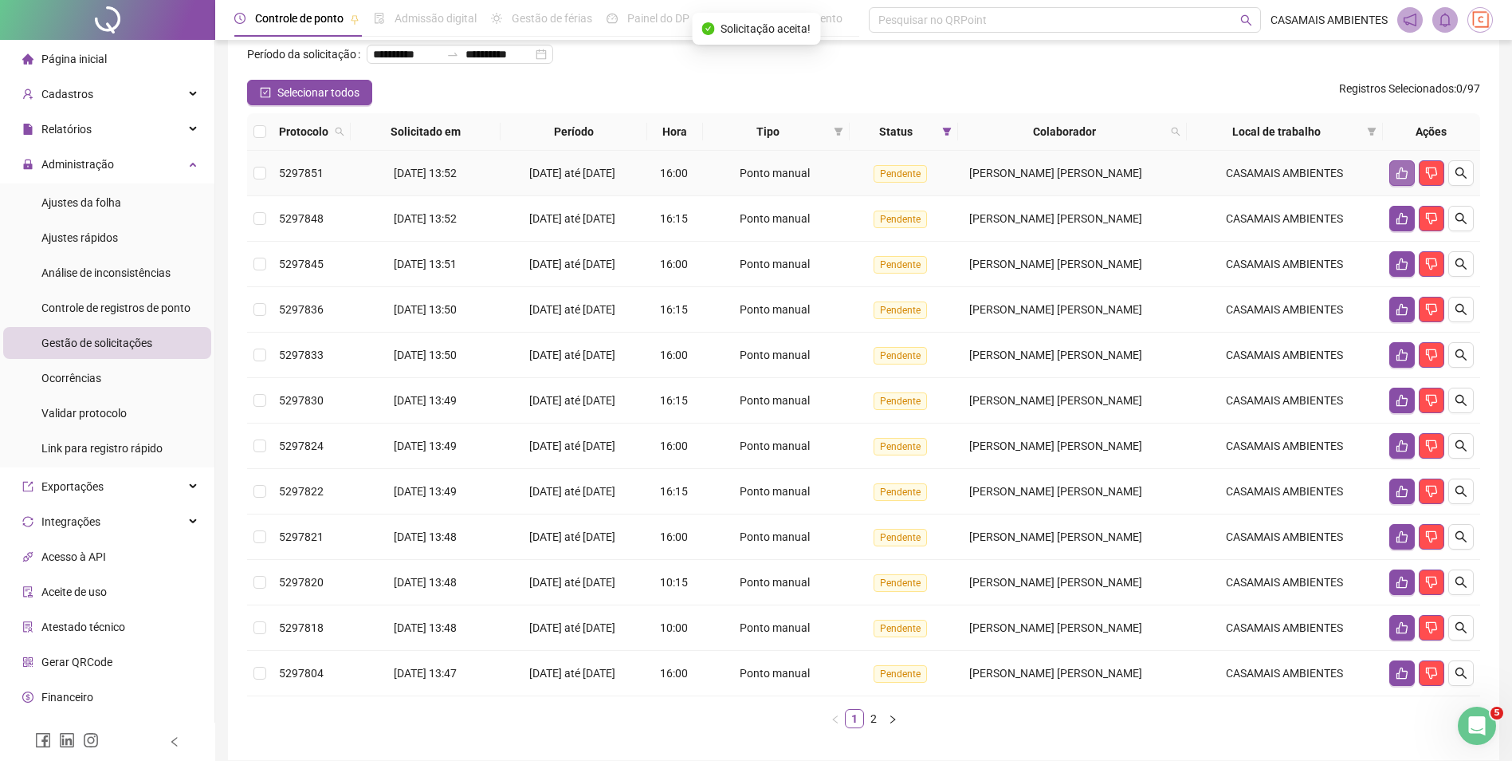
click at [1403, 179] on icon "like" at bounding box center [1402, 173] width 13 height 13
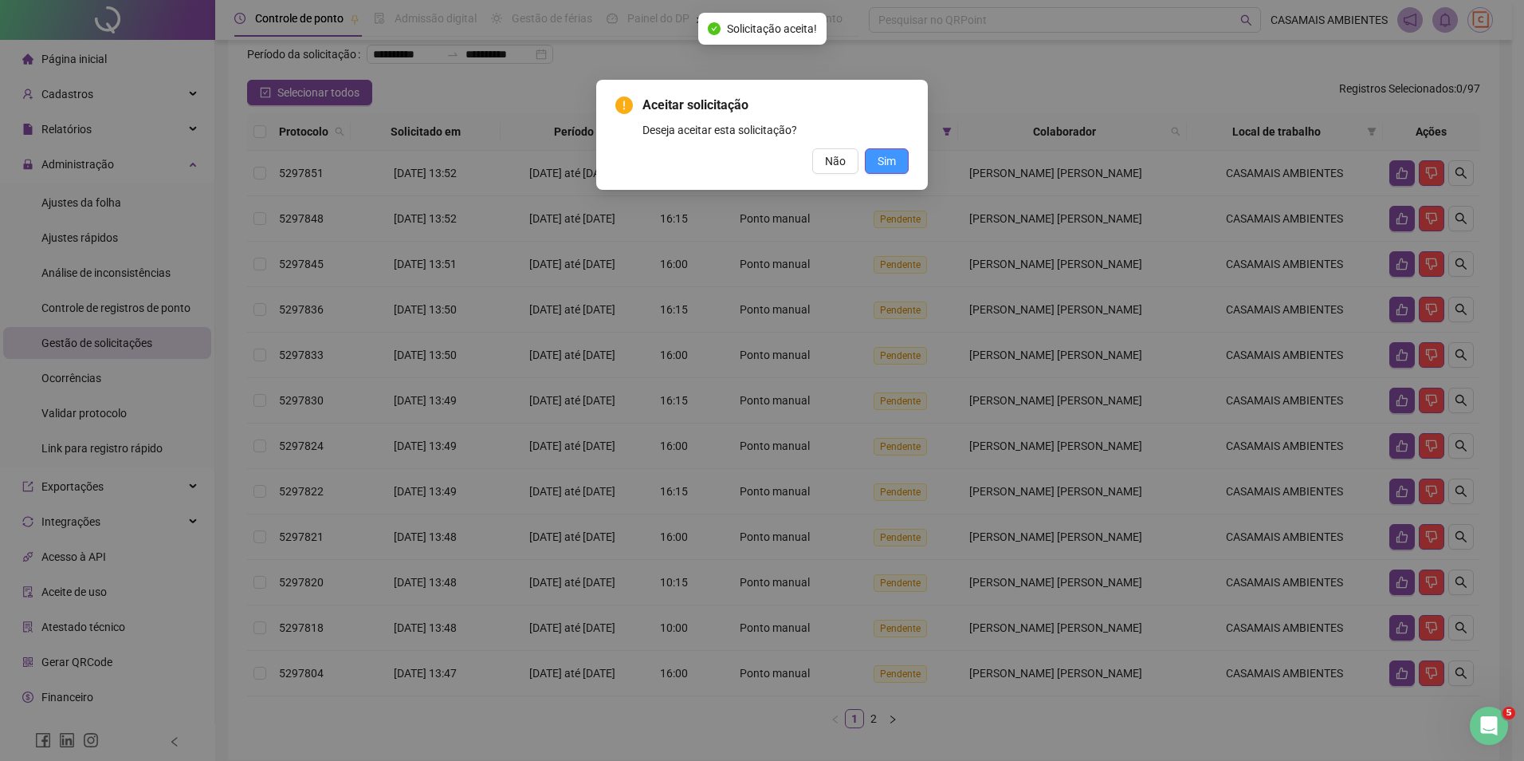
click at [899, 167] on button "Sim" at bounding box center [887, 161] width 44 height 26
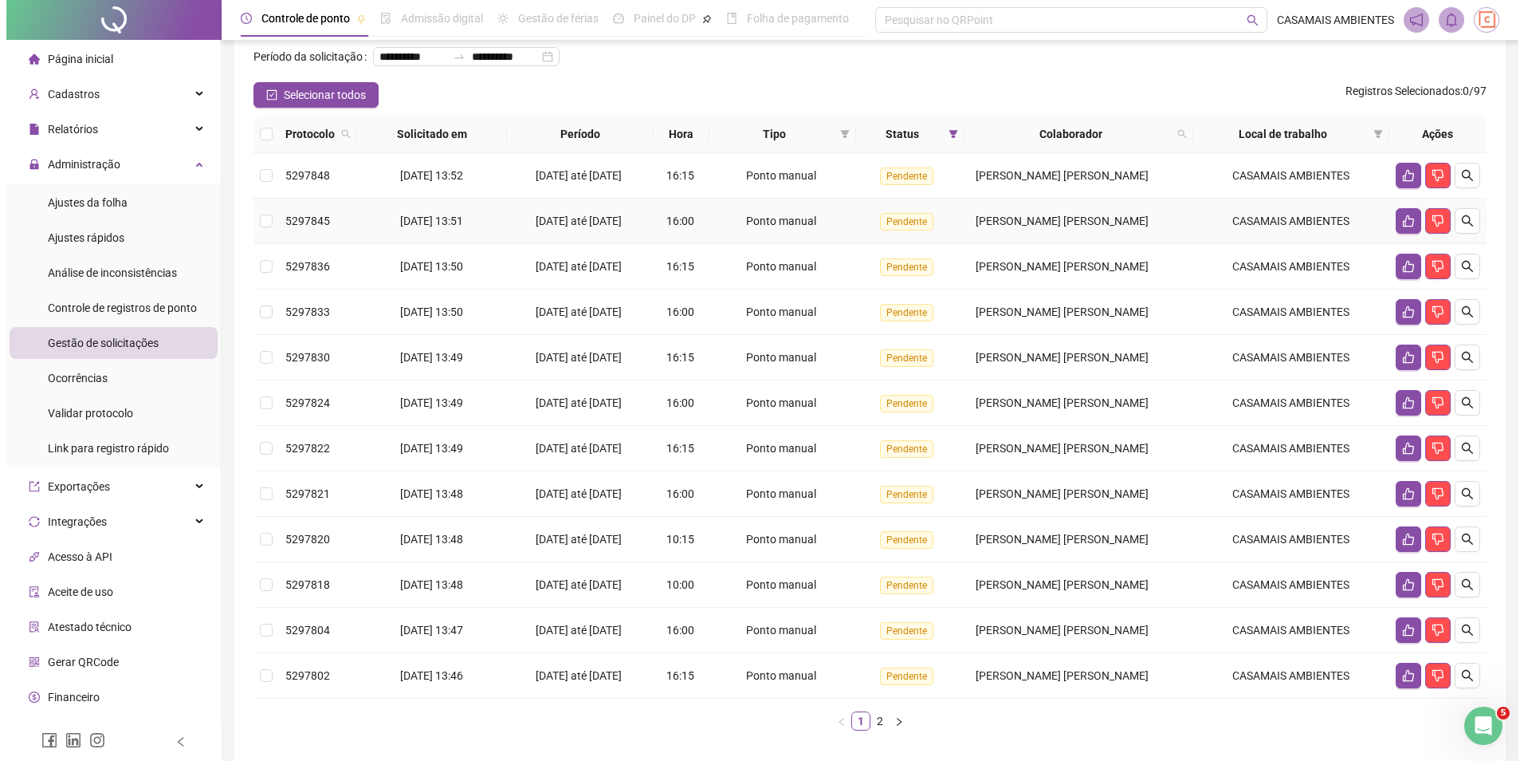
scroll to position [0, 0]
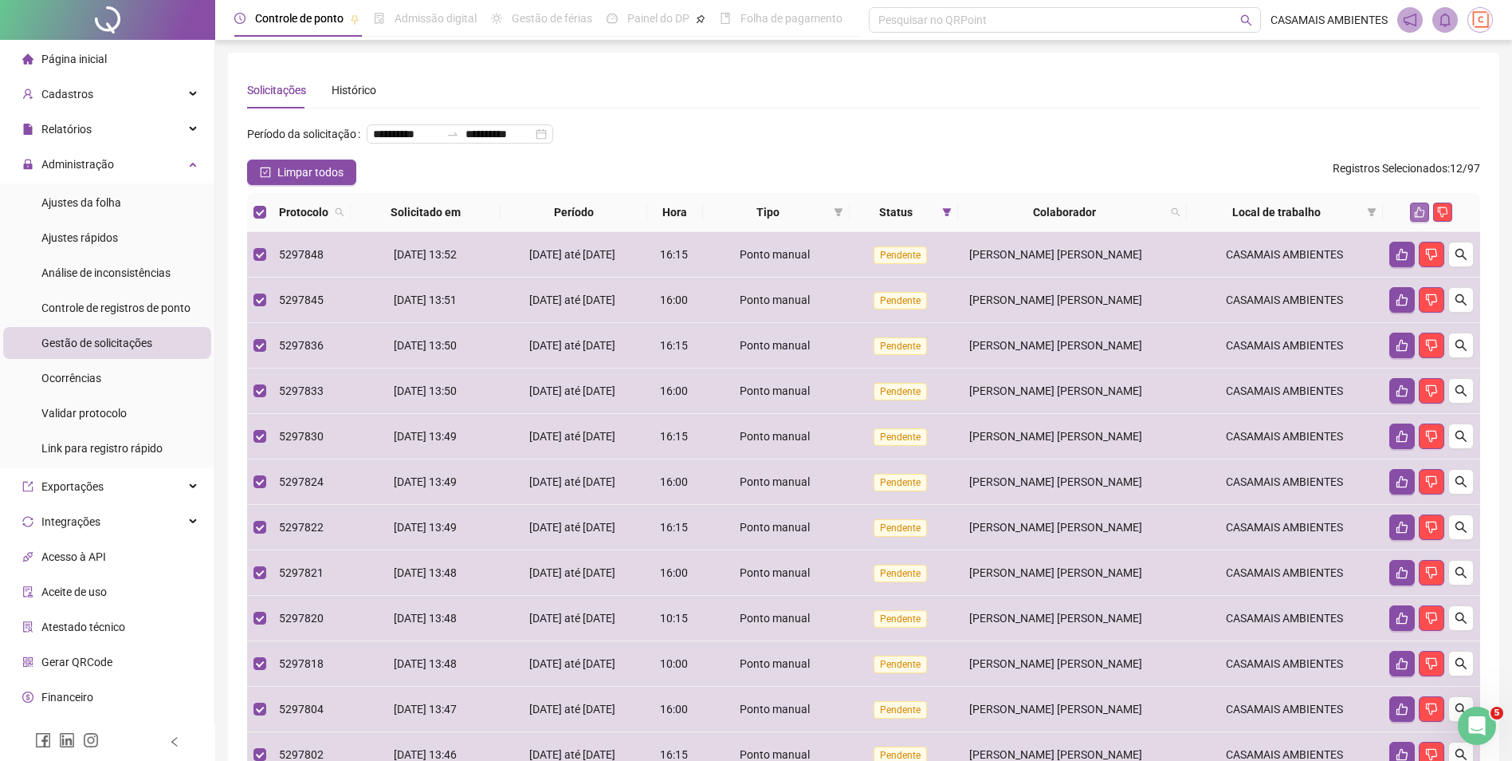
click at [1413, 222] on button "button" at bounding box center [1419, 212] width 19 height 19
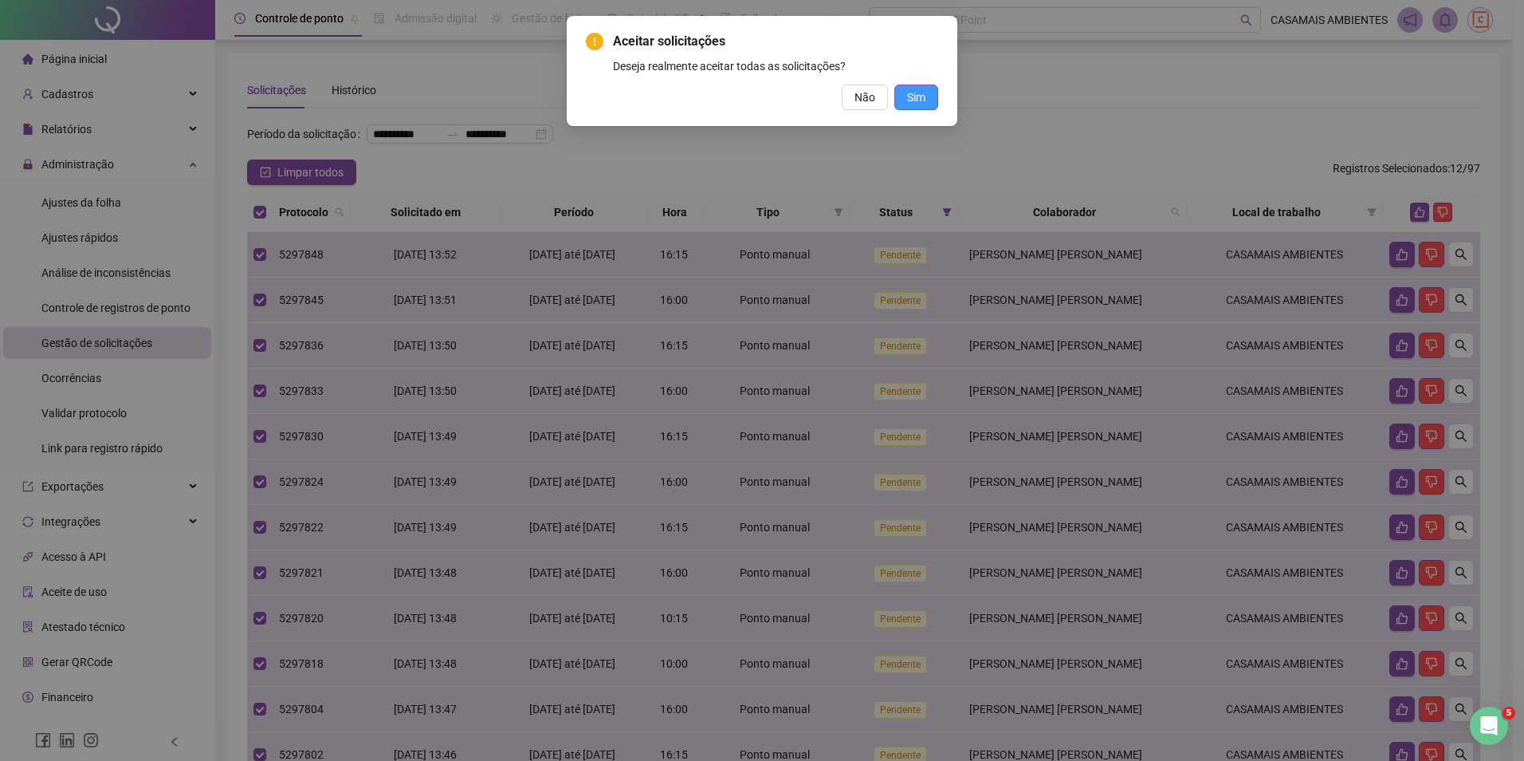
click at [916, 93] on span "Sim" at bounding box center [916, 98] width 18 height 18
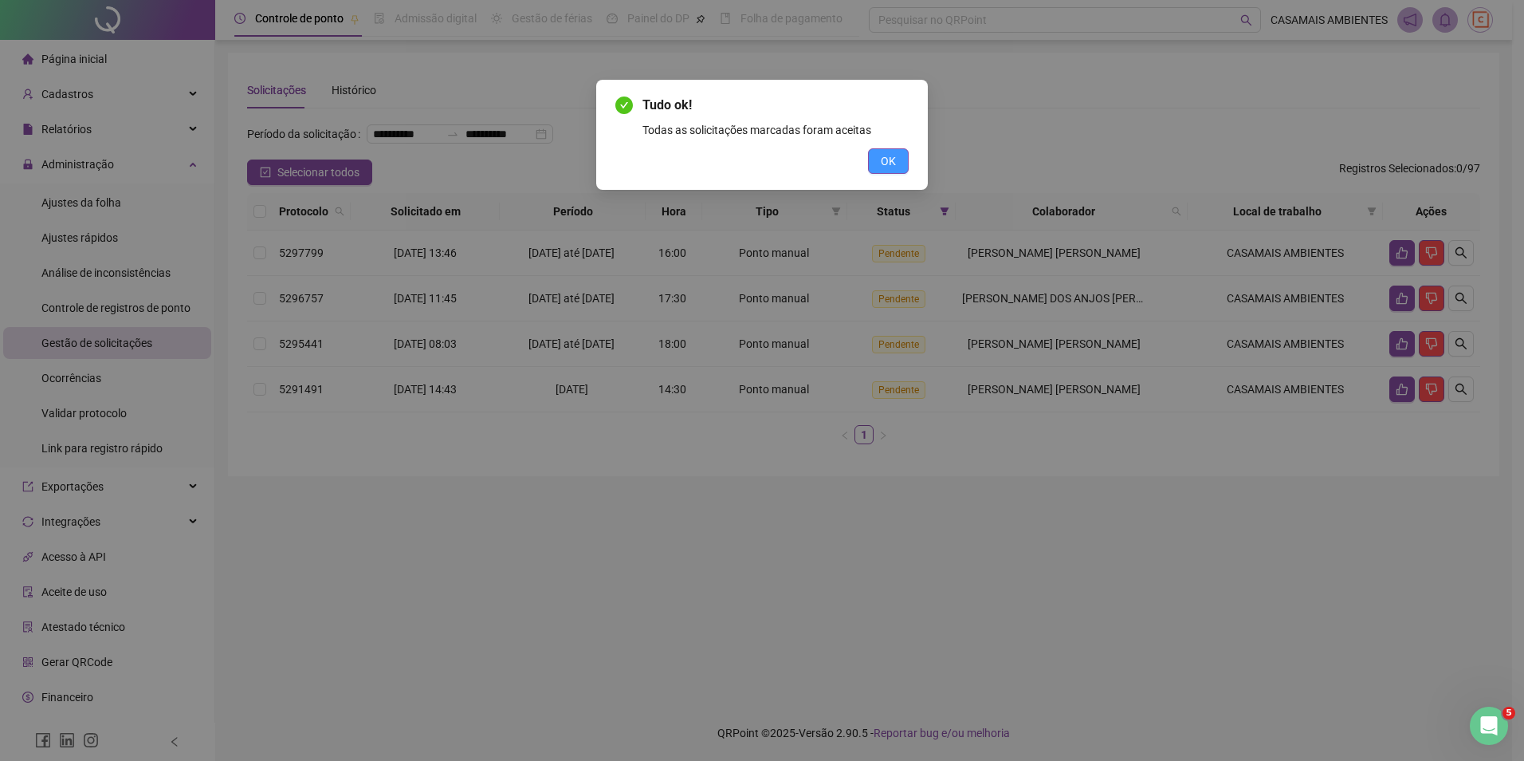
click at [888, 166] on span "OK" at bounding box center [888, 161] width 15 height 18
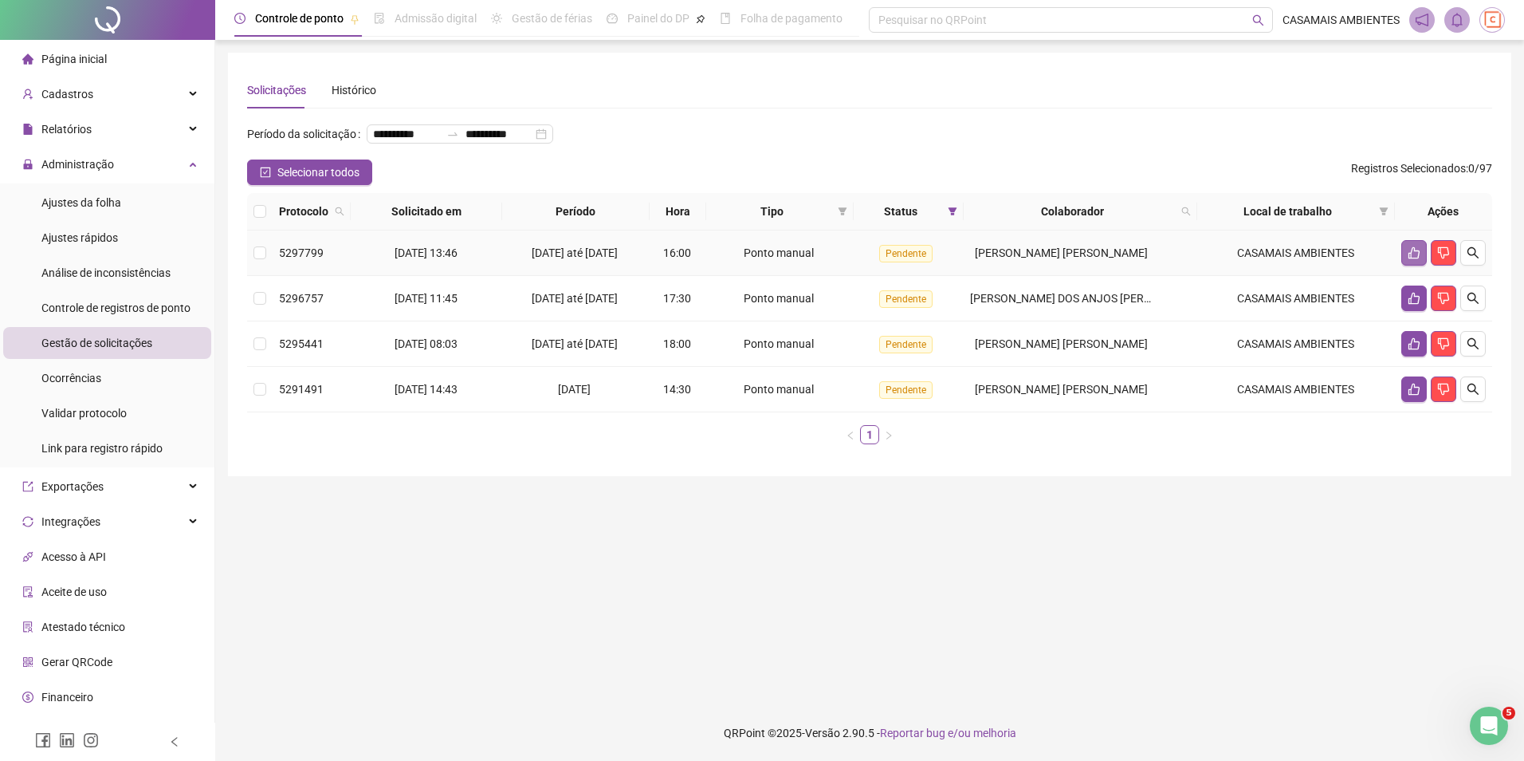
click at [1414, 259] on icon "like" at bounding box center [1414, 253] width 11 height 12
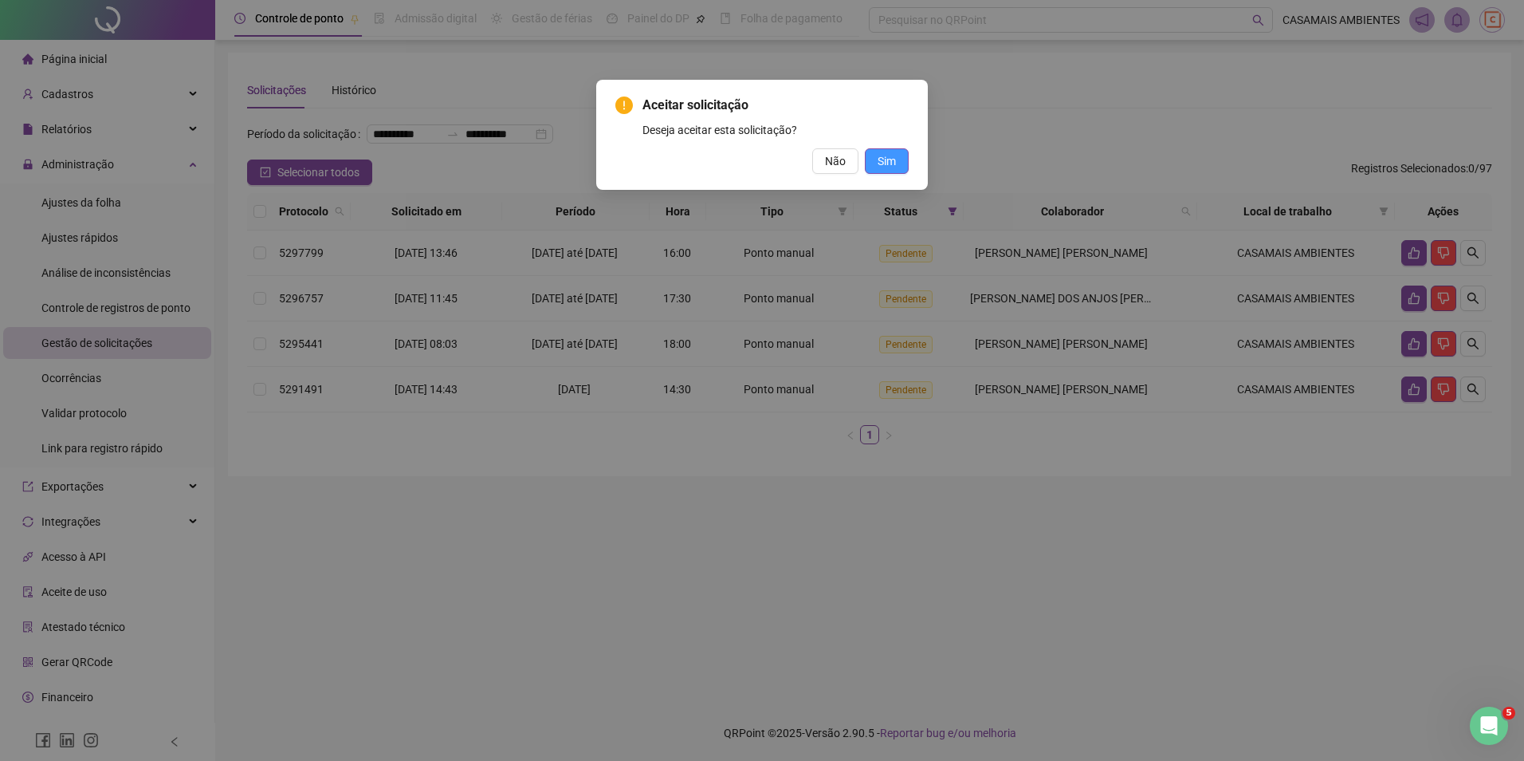
click at [894, 165] on span "Sim" at bounding box center [887, 161] width 18 height 18
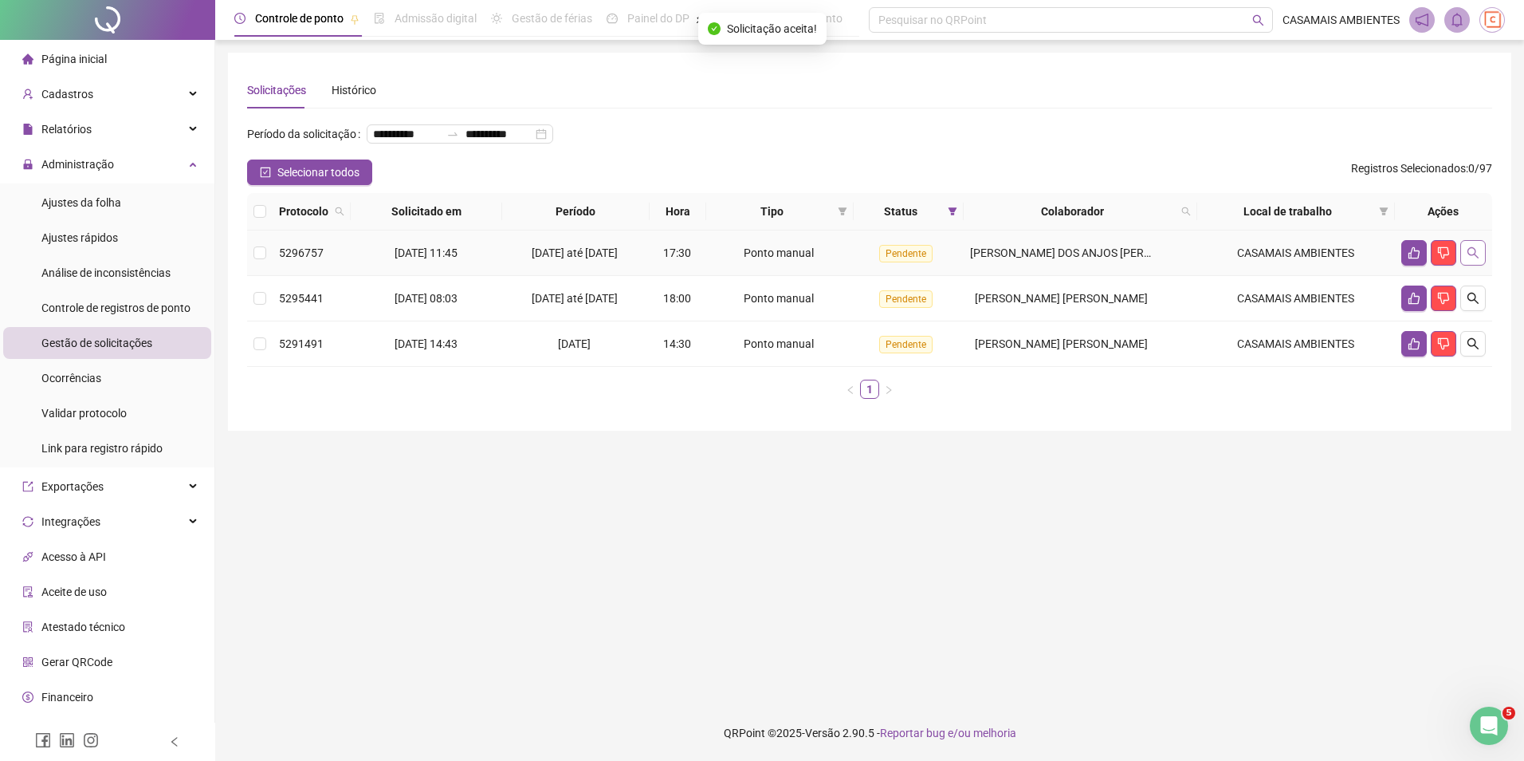
click at [1470, 259] on icon "search" at bounding box center [1473, 252] width 13 height 13
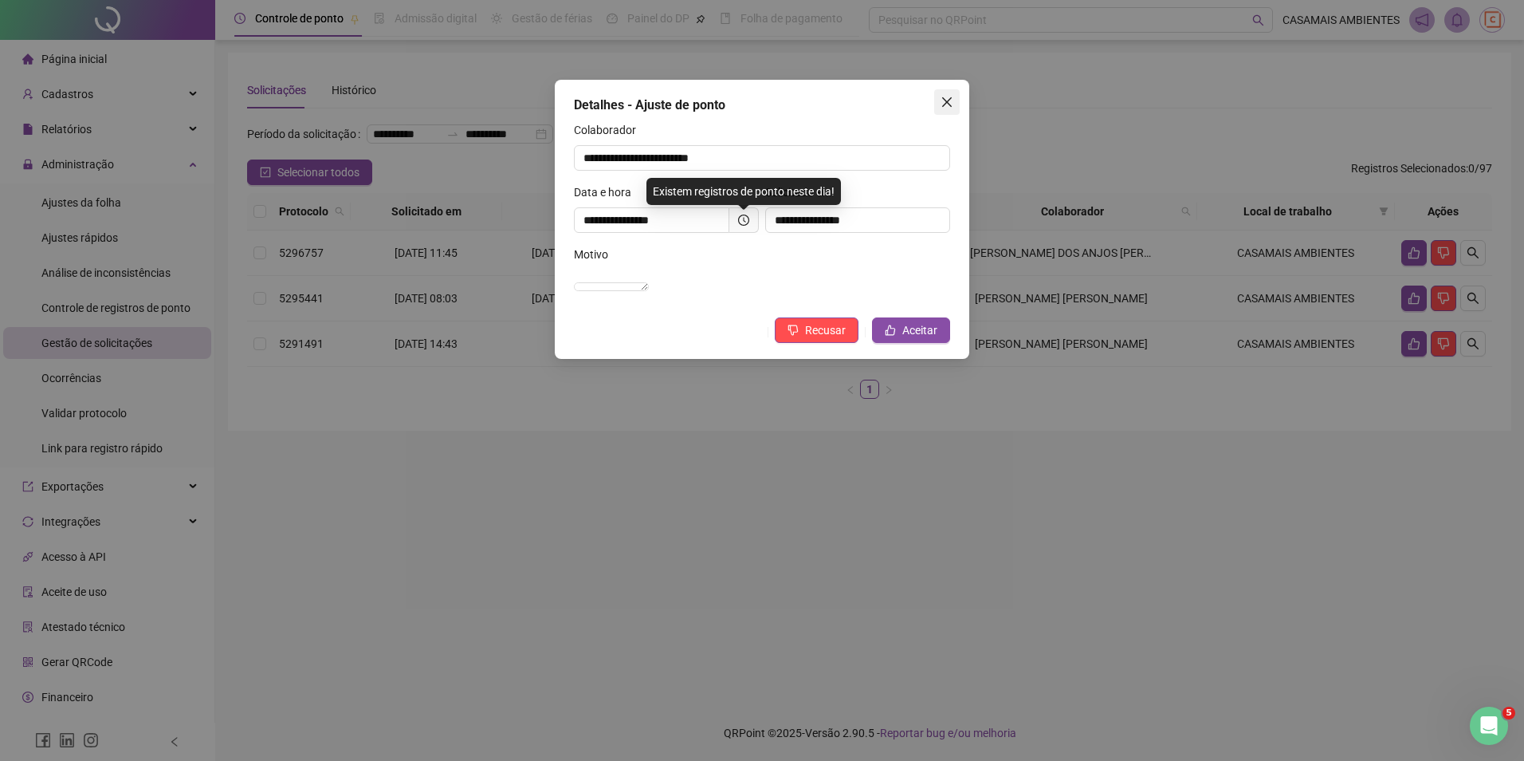
click at [947, 101] on icon "close" at bounding box center [947, 102] width 10 height 10
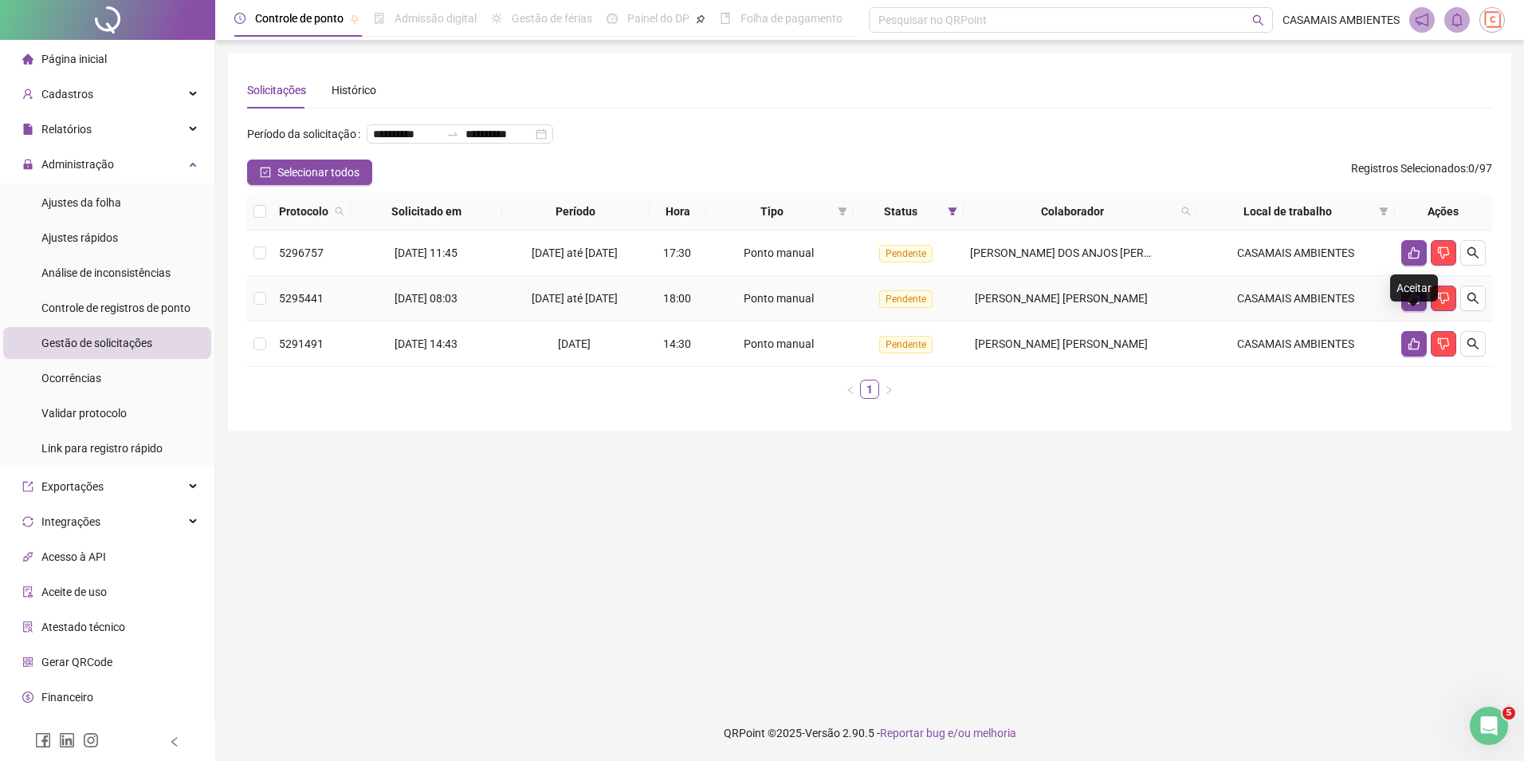
click at [1415, 274] on div "Aceitar" at bounding box center [1415, 287] width 48 height 27
click at [1409, 350] on icon "like" at bounding box center [1414, 344] width 11 height 12
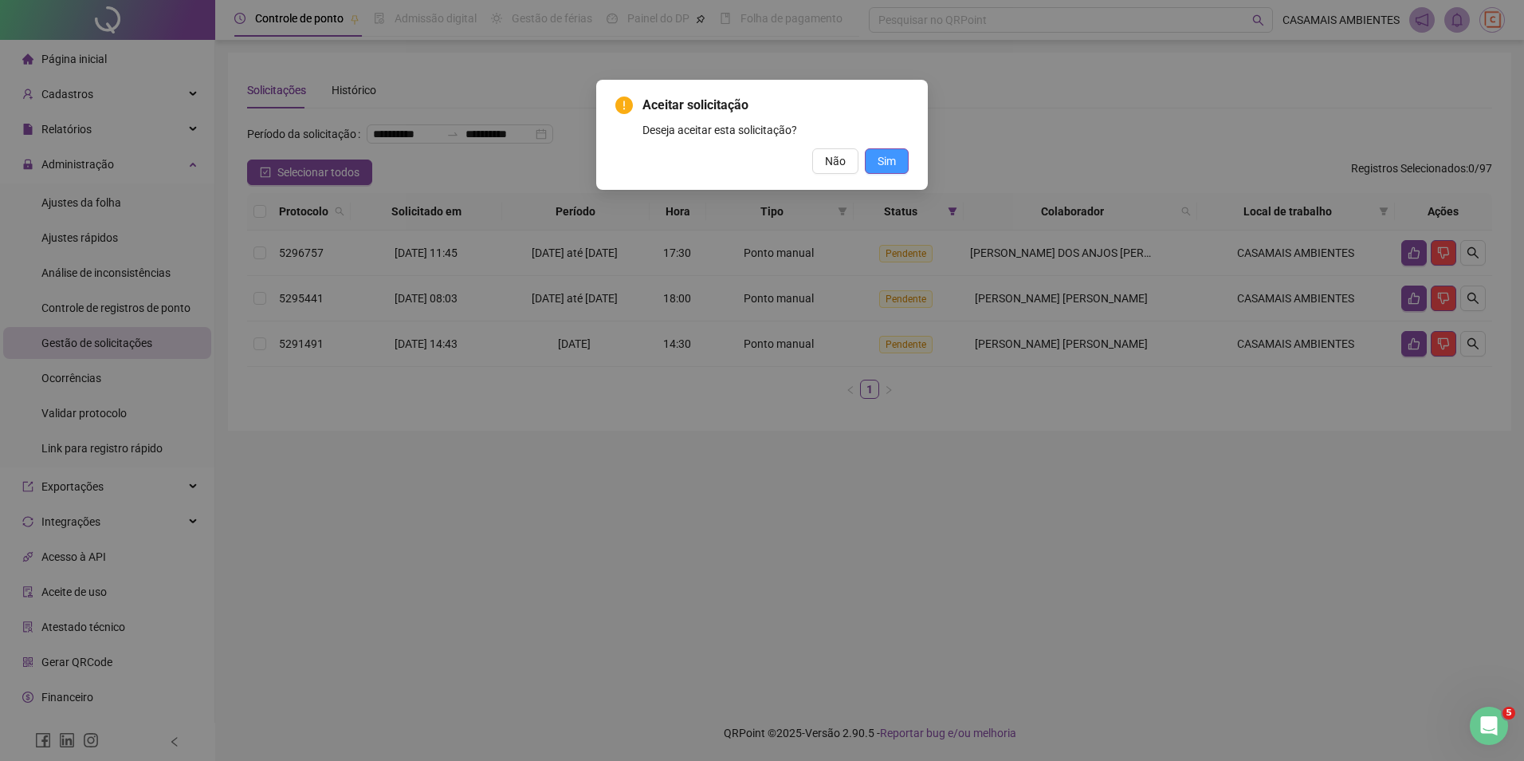
click at [874, 169] on button "Sim" at bounding box center [887, 161] width 44 height 26
click at [879, 167] on div "Aceitar solicitação Deseja aceitar esta solicitação? Não Sim" at bounding box center [762, 380] width 1524 height 761
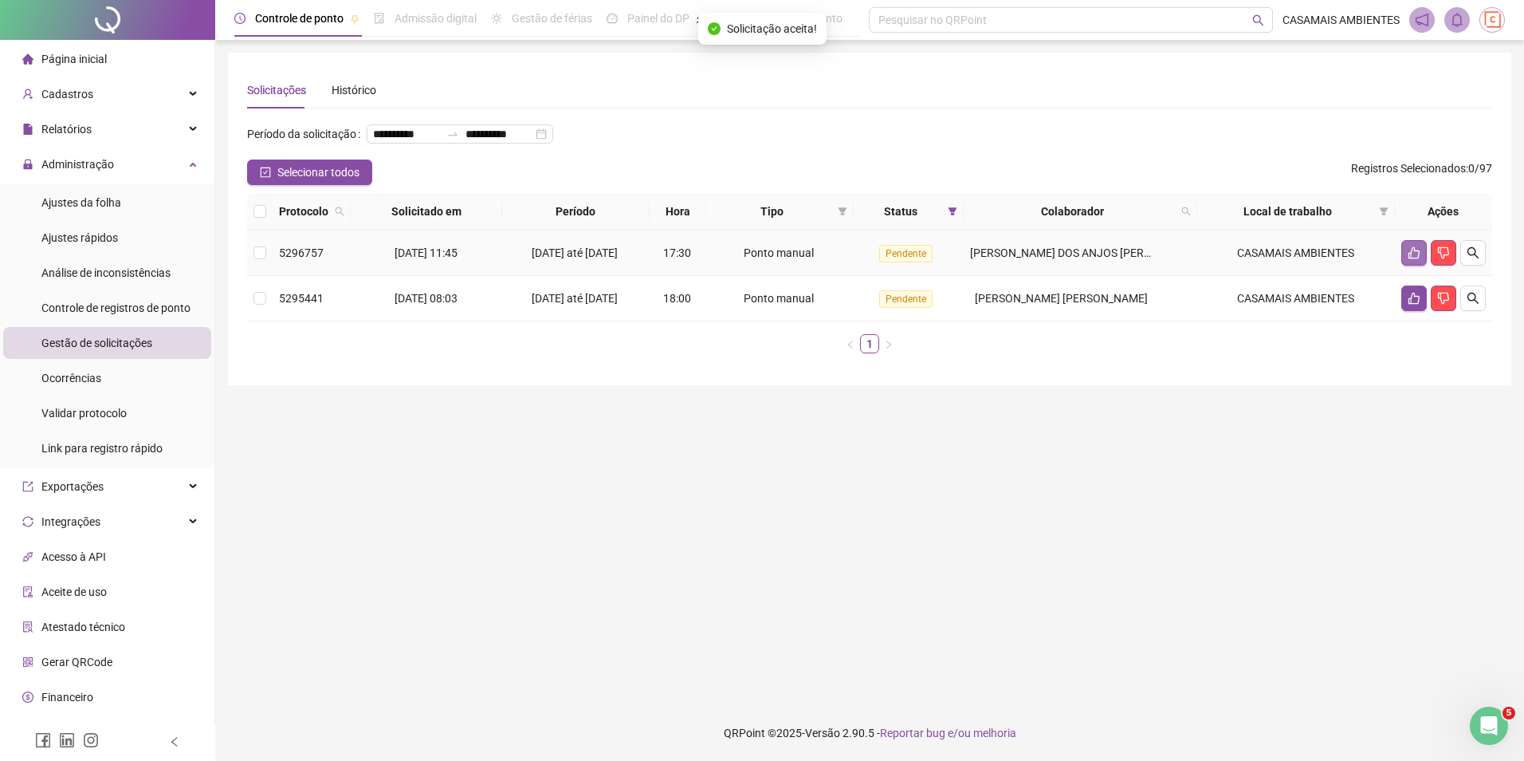
click at [1403, 266] on button "button" at bounding box center [1415, 253] width 26 height 26
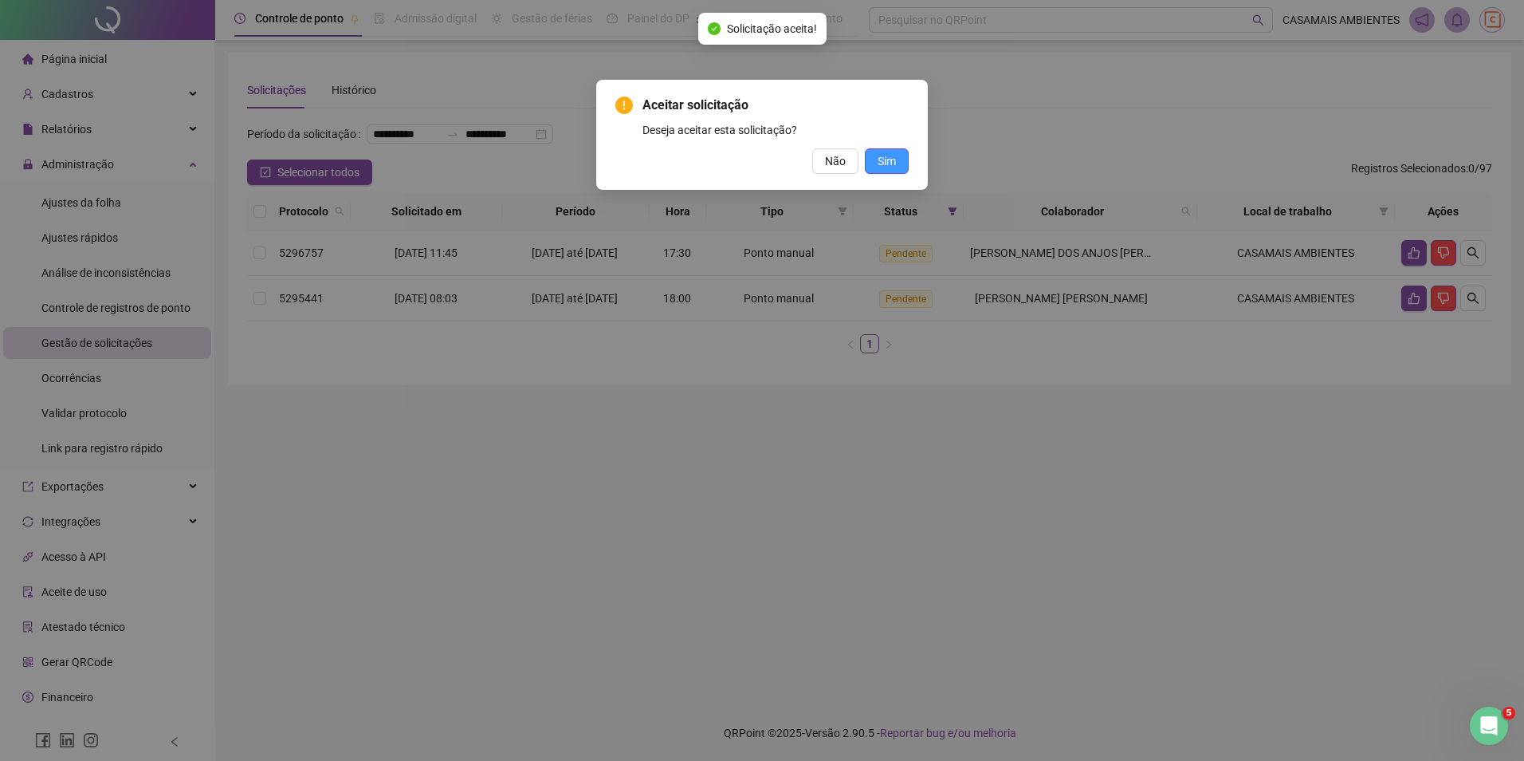
click at [896, 162] on button "Sim" at bounding box center [887, 161] width 44 height 26
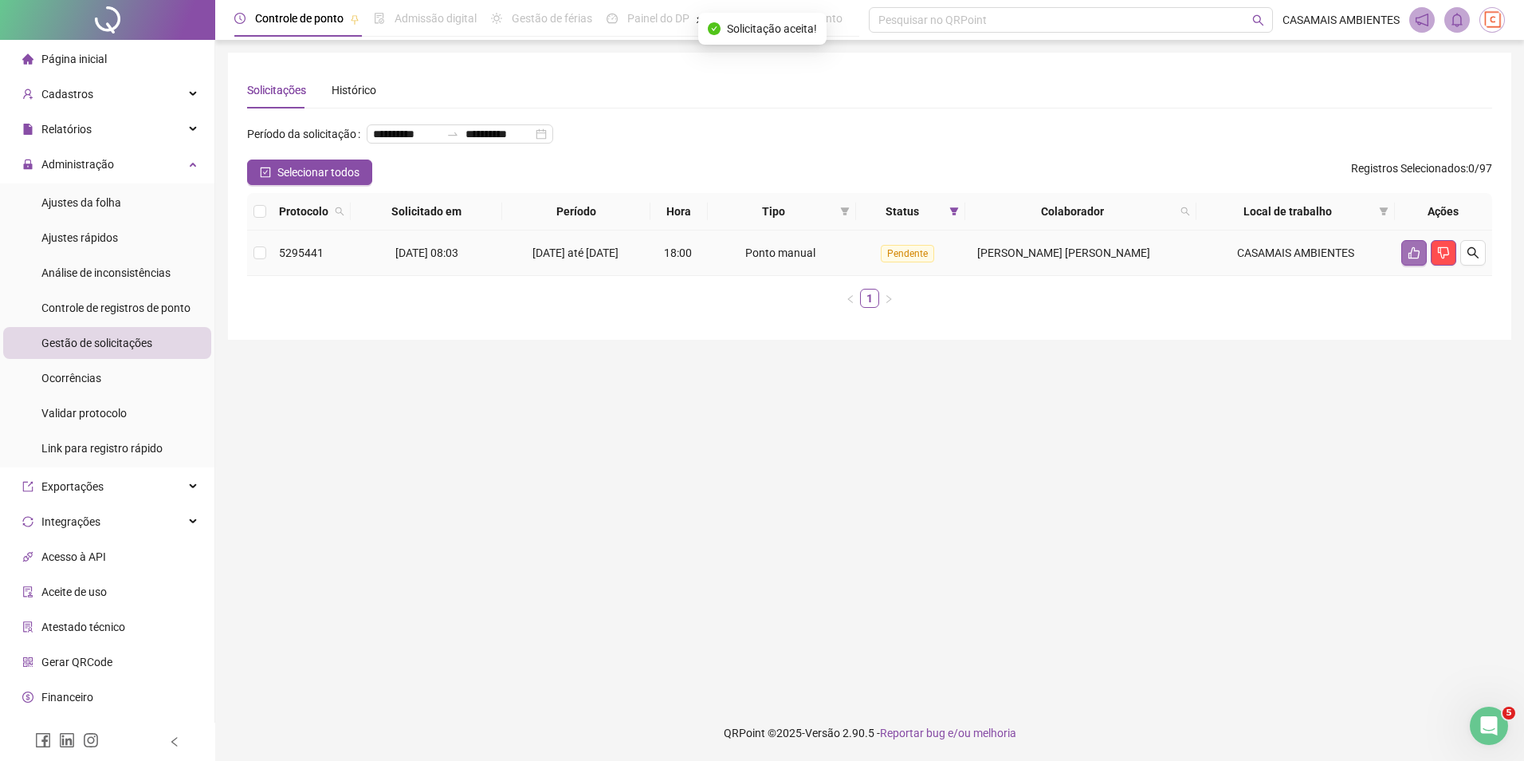
click at [1414, 266] on button "button" at bounding box center [1415, 253] width 26 height 26
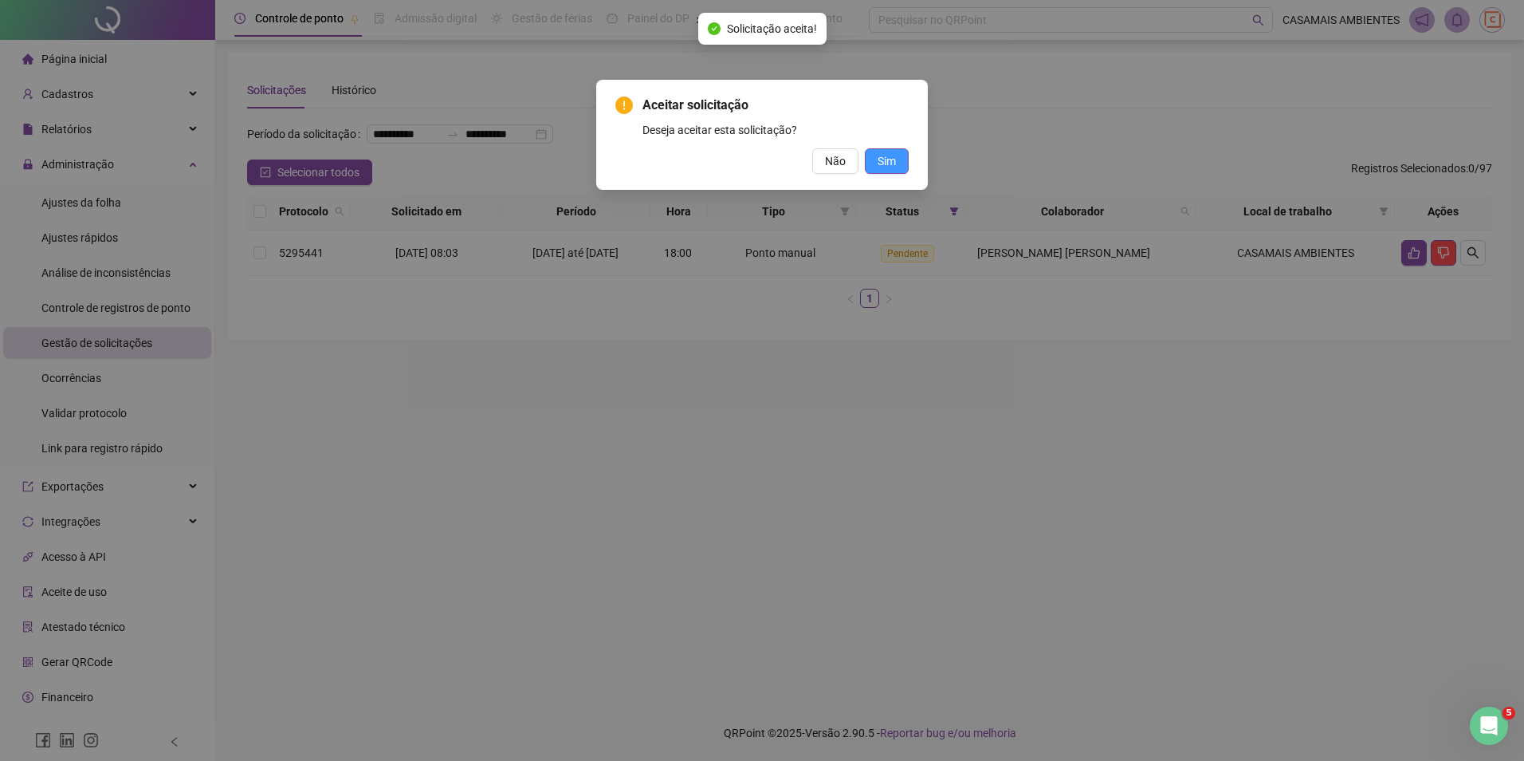
drag, startPoint x: 896, startPoint y: 162, endPoint x: 883, endPoint y: 169, distance: 14.6
click at [895, 162] on button "Sim" at bounding box center [887, 161] width 44 height 26
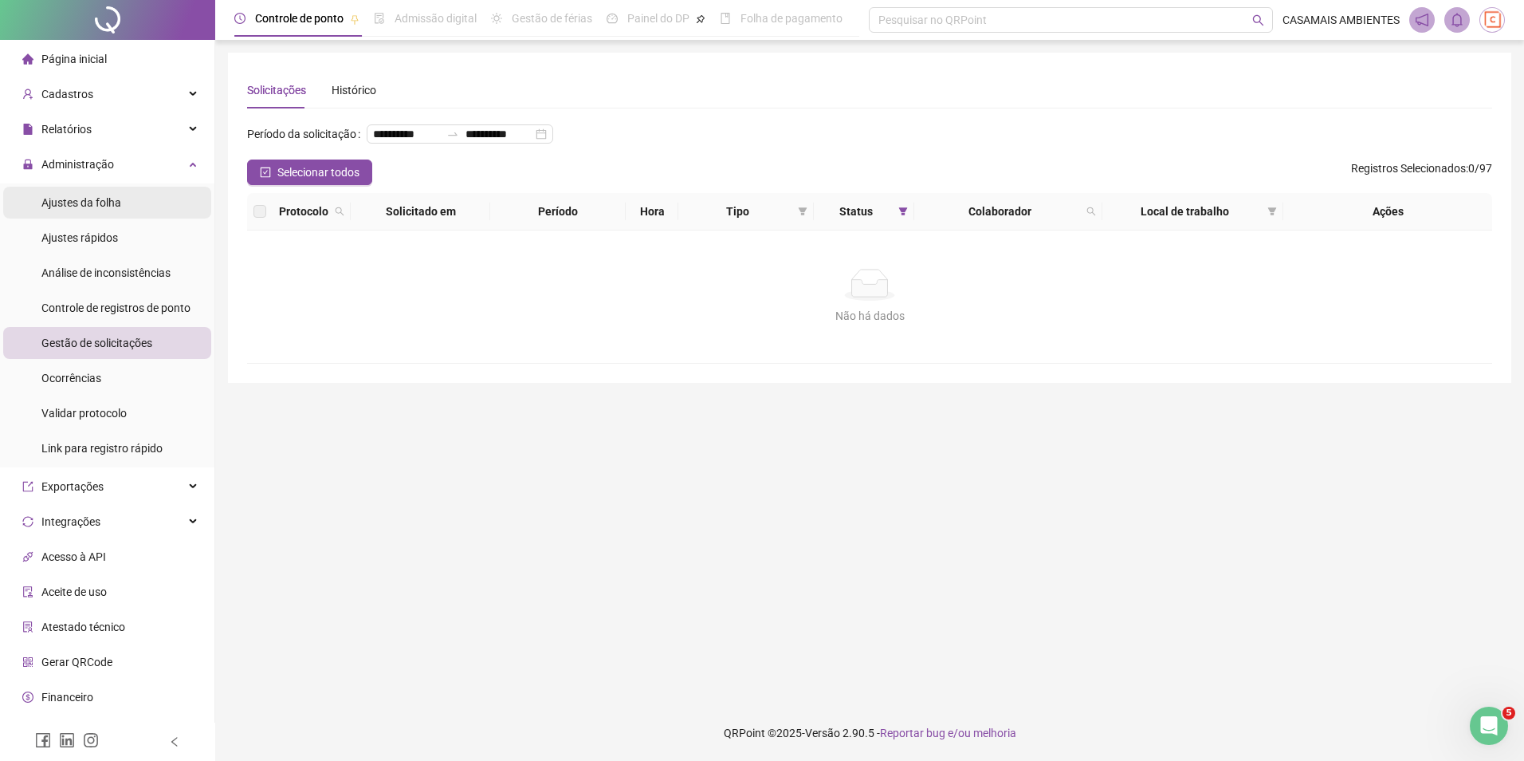
click at [126, 209] on li "Ajustes da folha" at bounding box center [107, 203] width 208 height 32
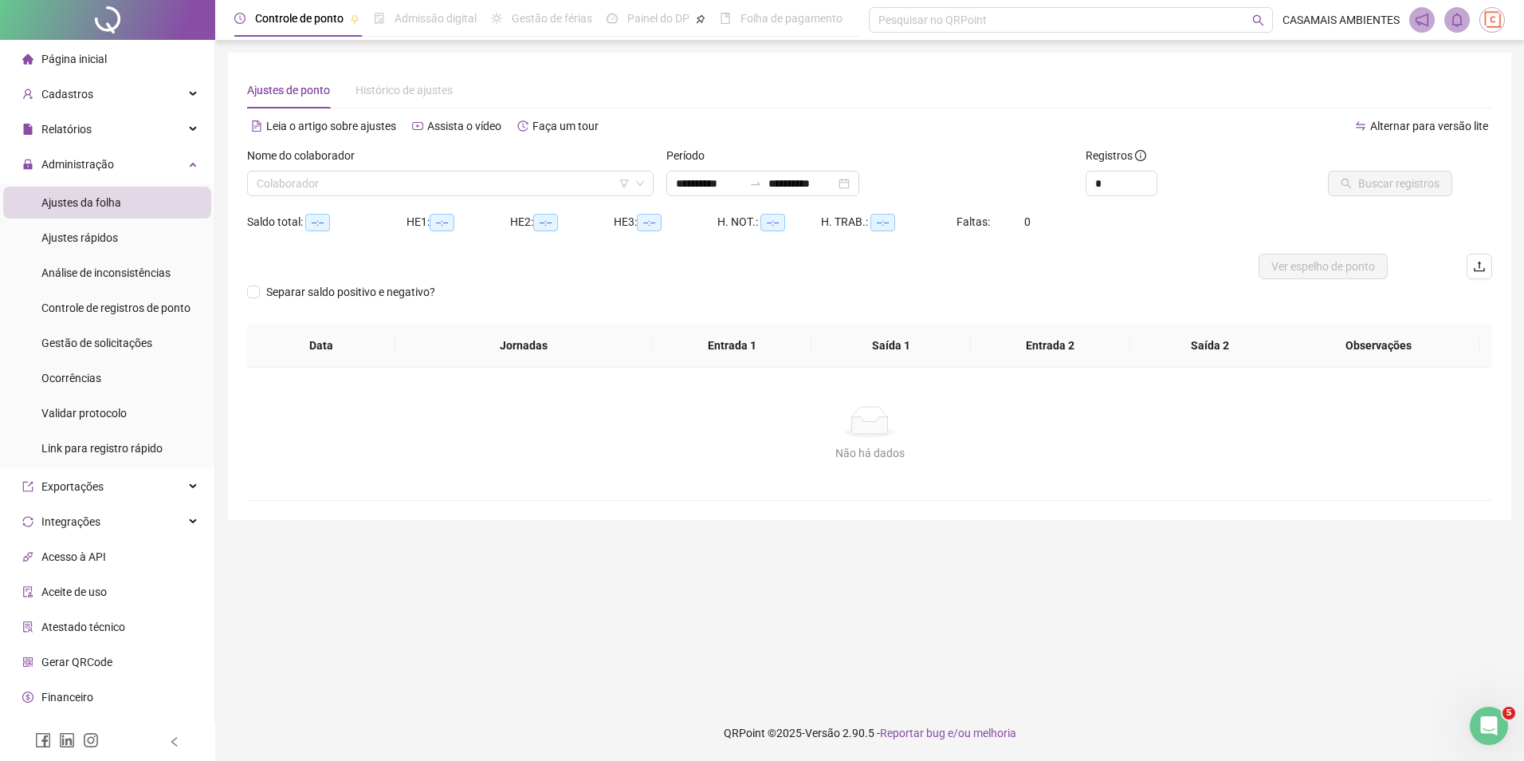
type input "**********"
click at [470, 184] on input "search" at bounding box center [443, 183] width 373 height 24
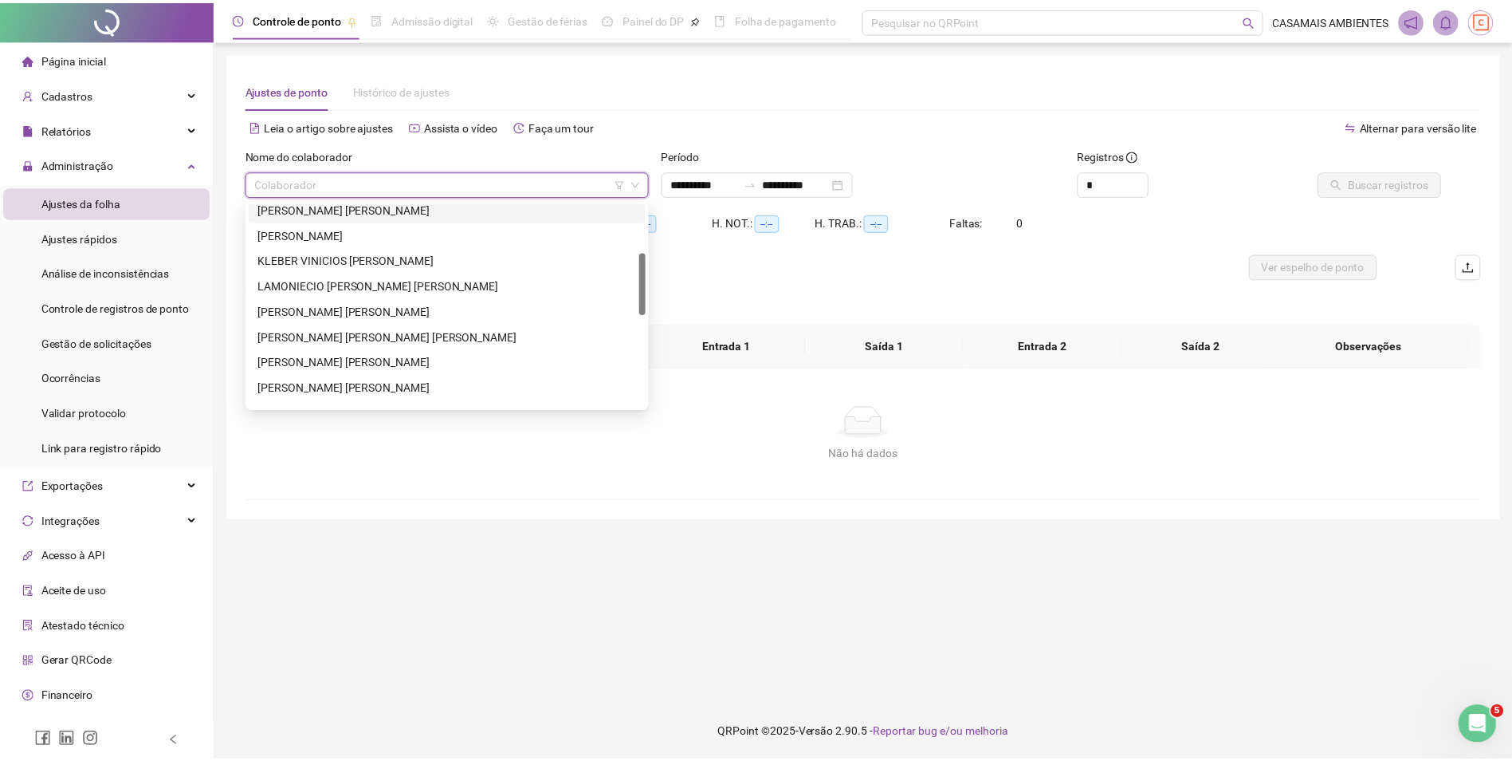
scroll to position [239, 0]
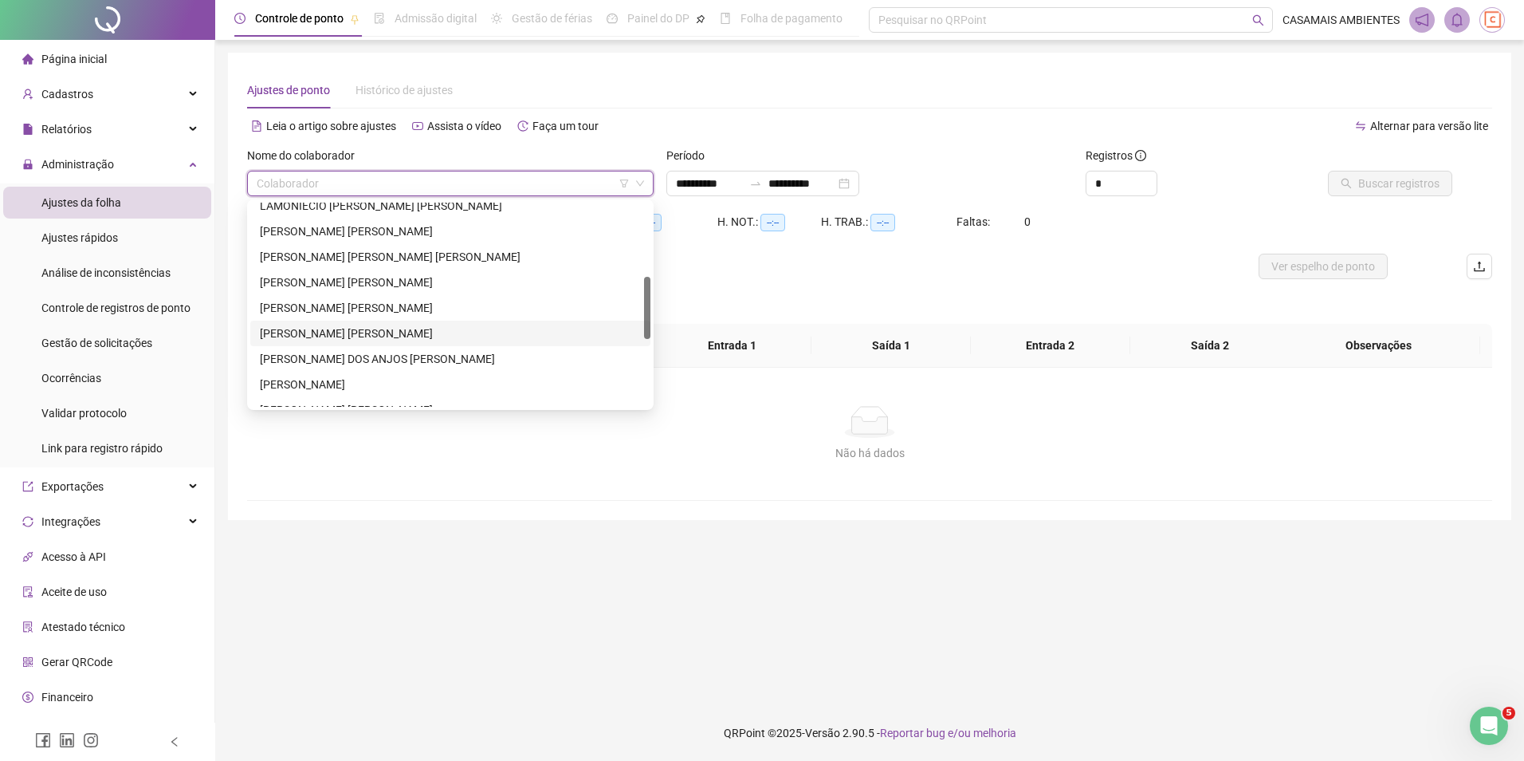
click at [390, 332] on div "[PERSON_NAME] [PERSON_NAME]" at bounding box center [450, 334] width 381 height 18
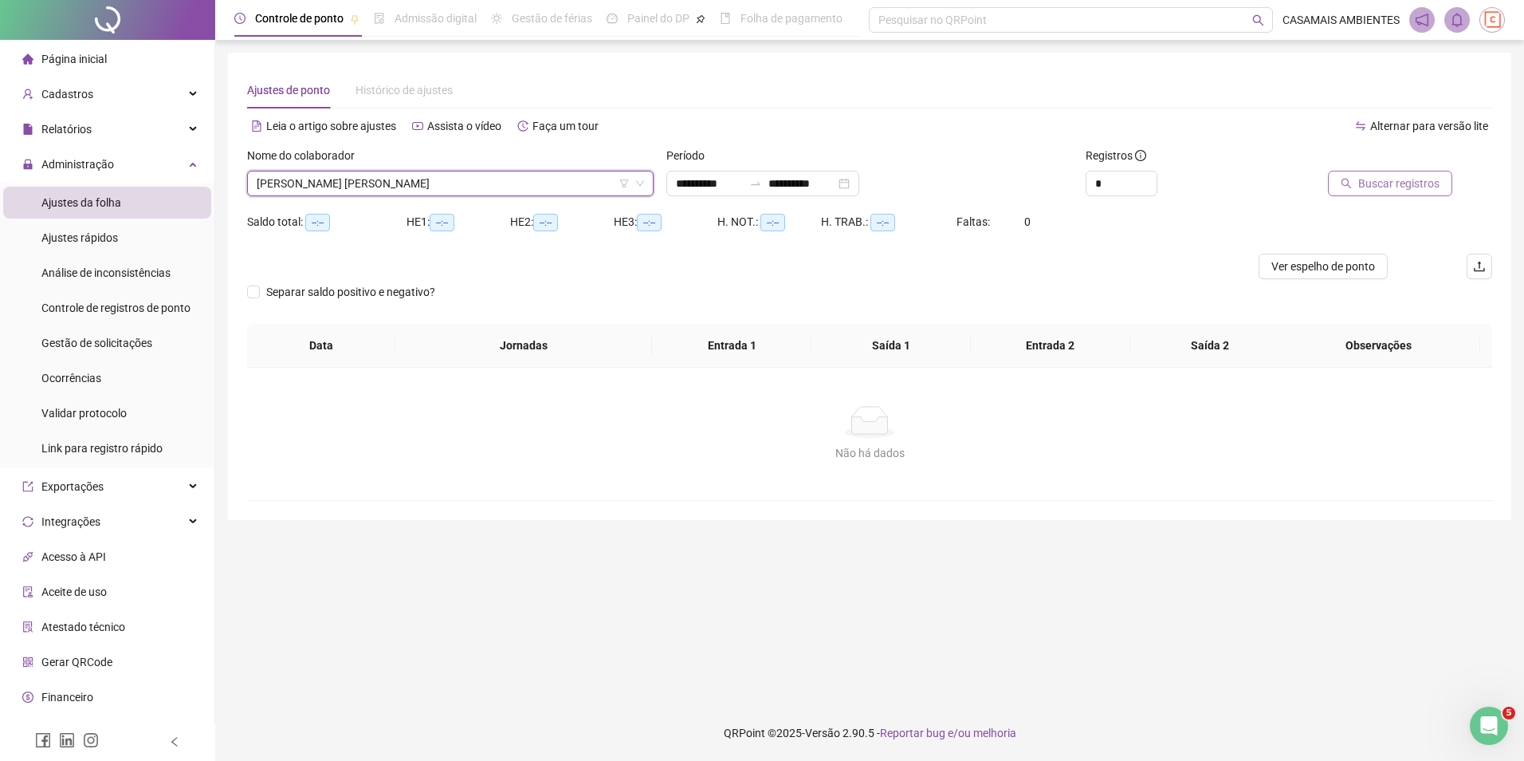
click at [1418, 187] on span "Buscar registros" at bounding box center [1399, 184] width 81 height 18
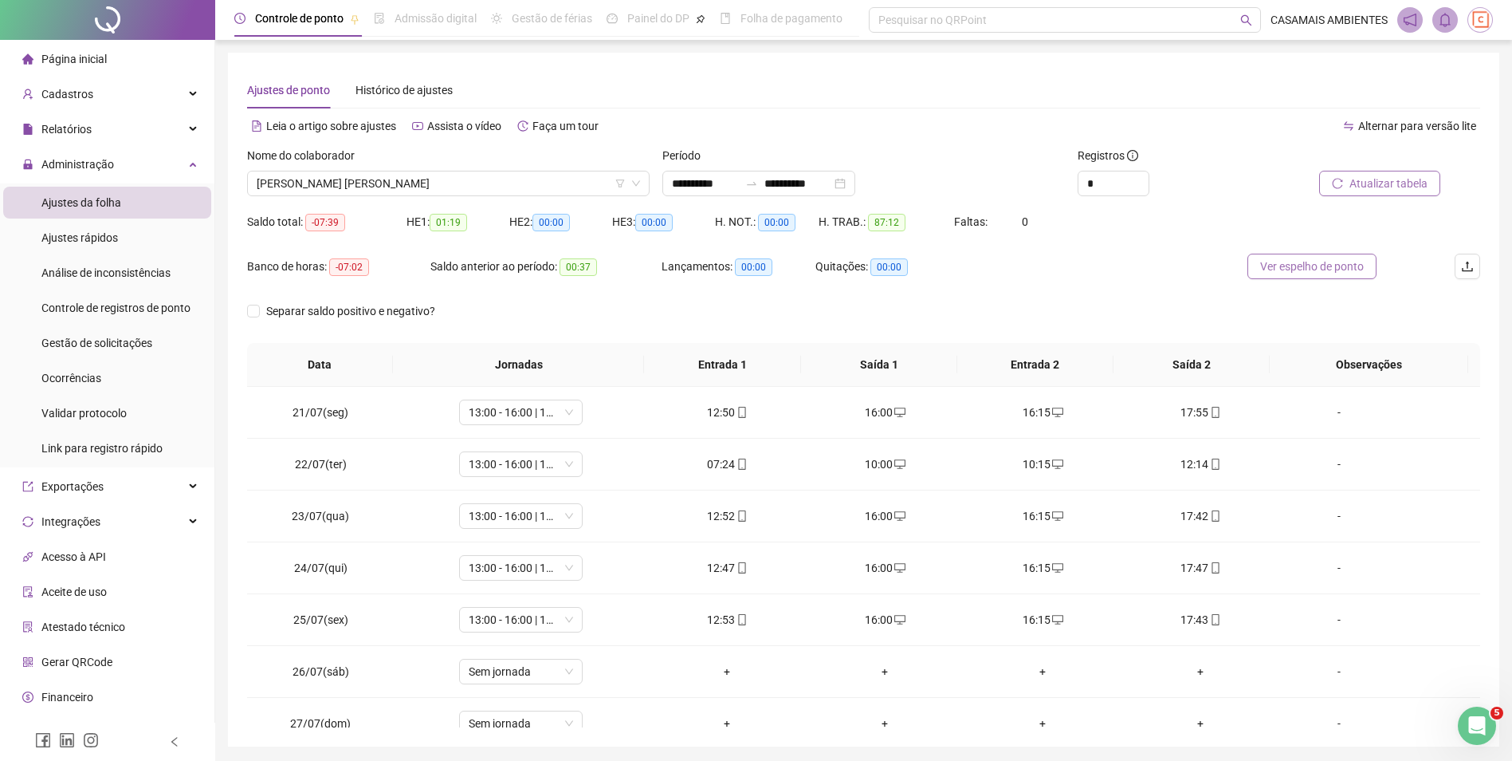
click at [1338, 262] on span "Ver espelho de ponto" at bounding box center [1313, 267] width 104 height 18
click at [856, 180] on div "**********" at bounding box center [759, 184] width 193 height 26
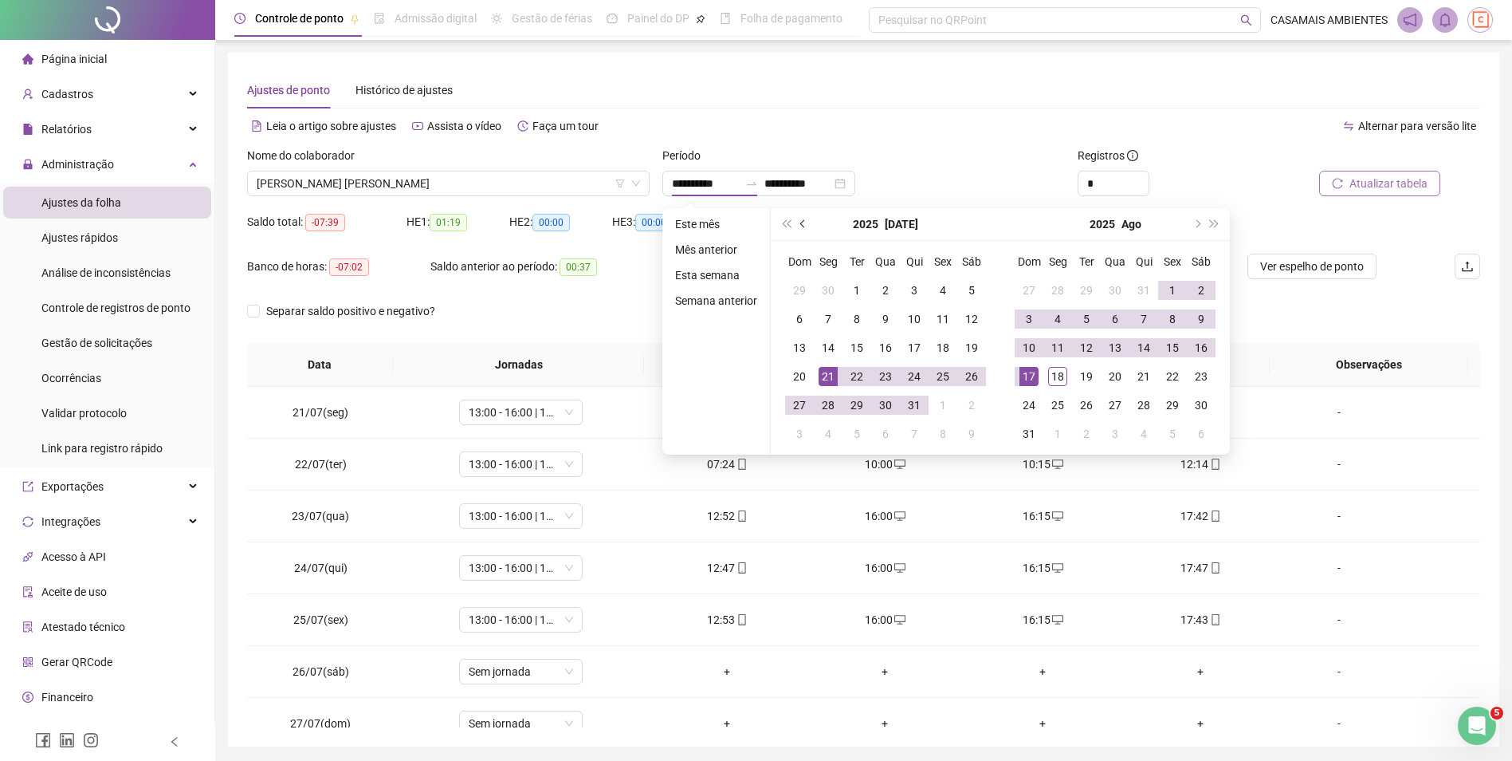
click at [803, 225] on span "prev-year" at bounding box center [804, 224] width 8 height 8
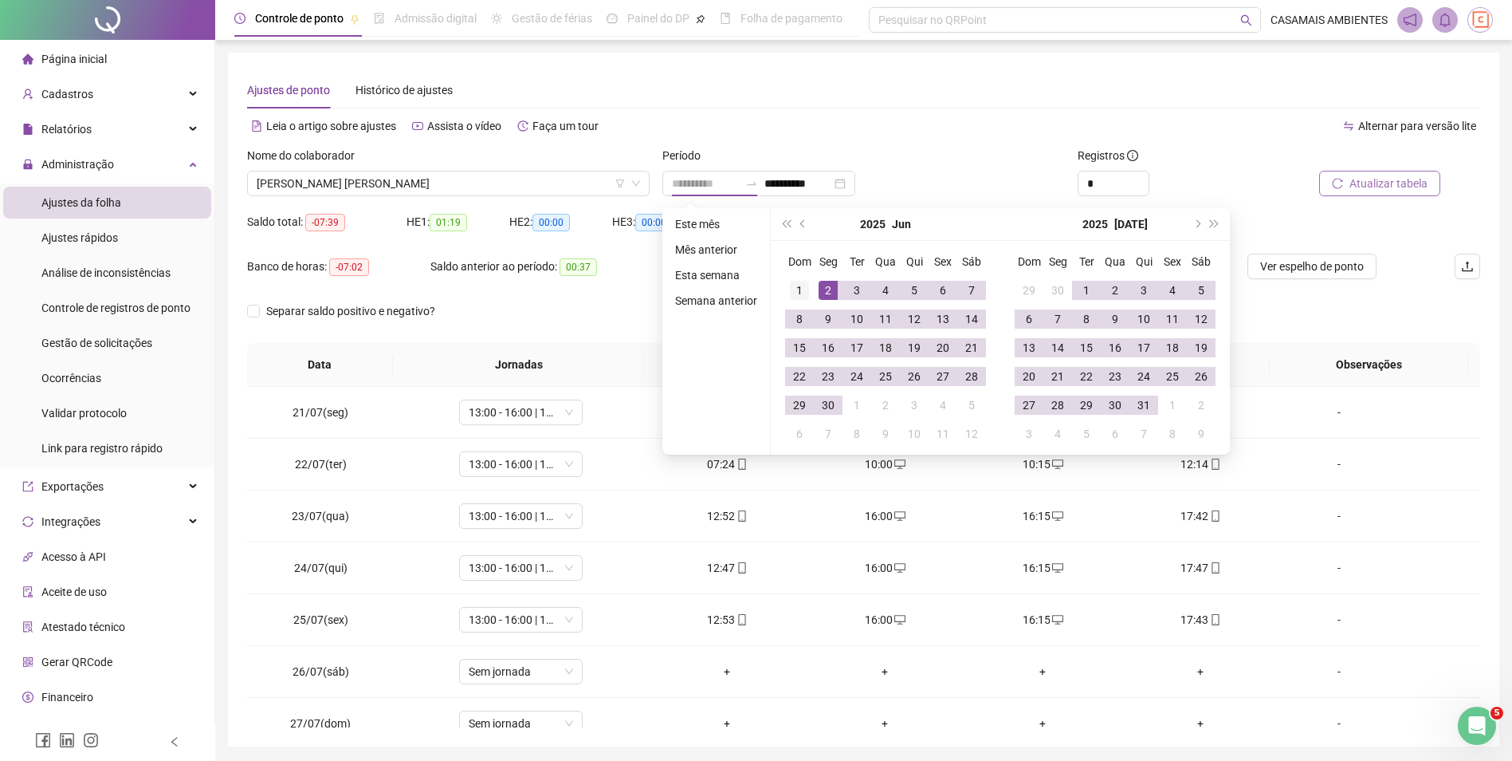
type input "**********"
click at [802, 287] on div "1" at bounding box center [799, 290] width 19 height 19
type input "**********"
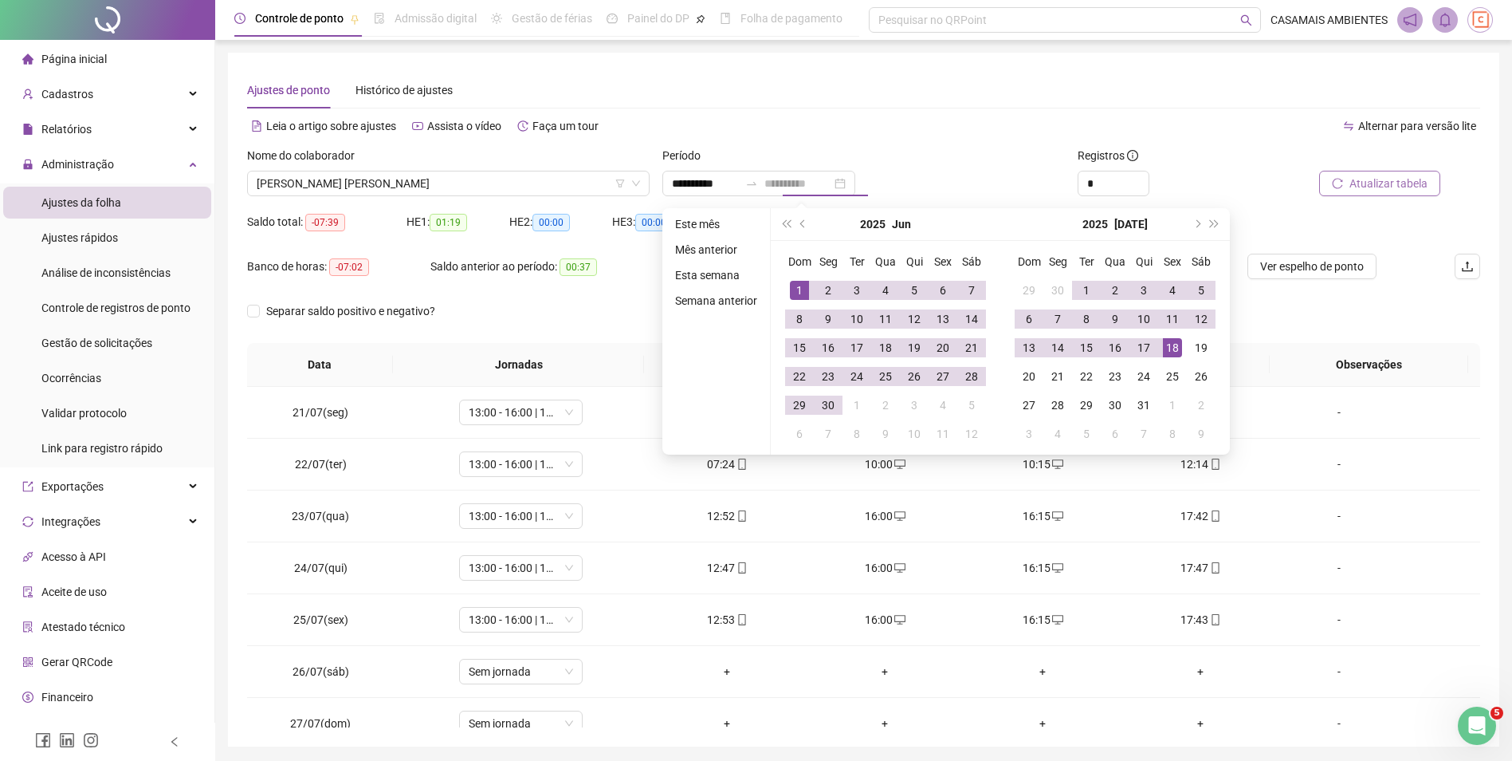
click at [1175, 350] on div "18" at bounding box center [1172, 347] width 19 height 19
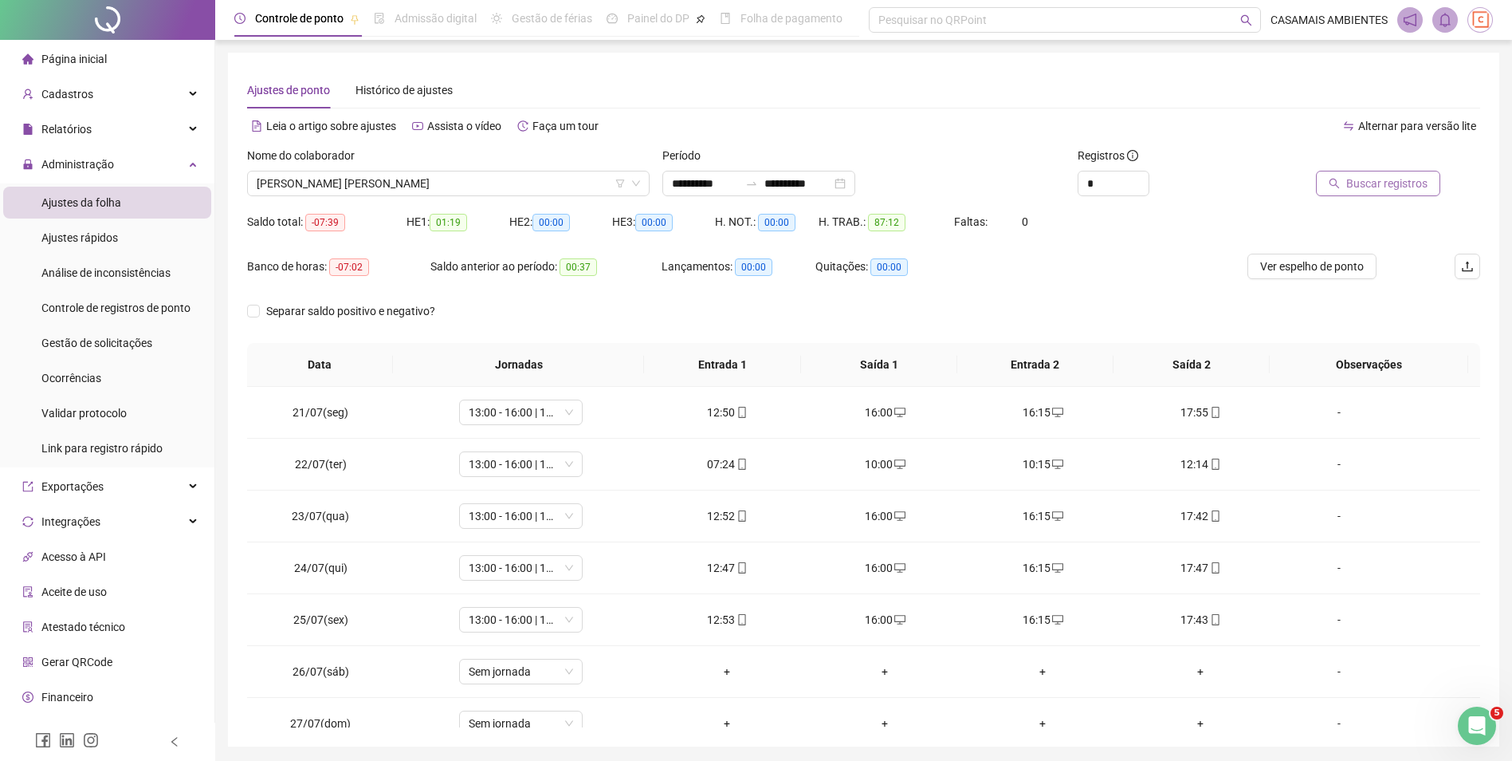
click at [1363, 182] on span "Buscar registros" at bounding box center [1387, 184] width 81 height 18
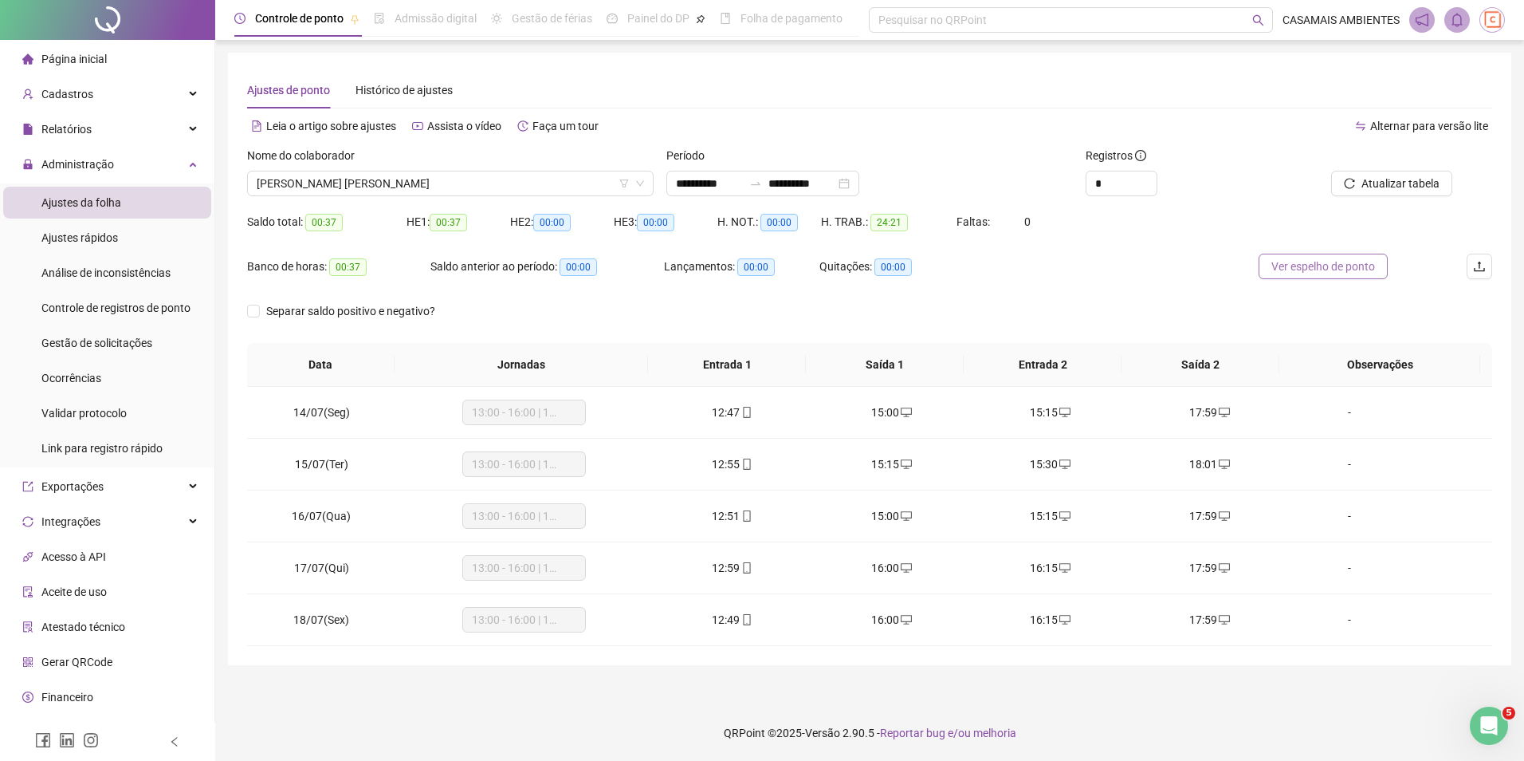
click at [1355, 269] on span "Ver espelho de ponto" at bounding box center [1324, 267] width 104 height 18
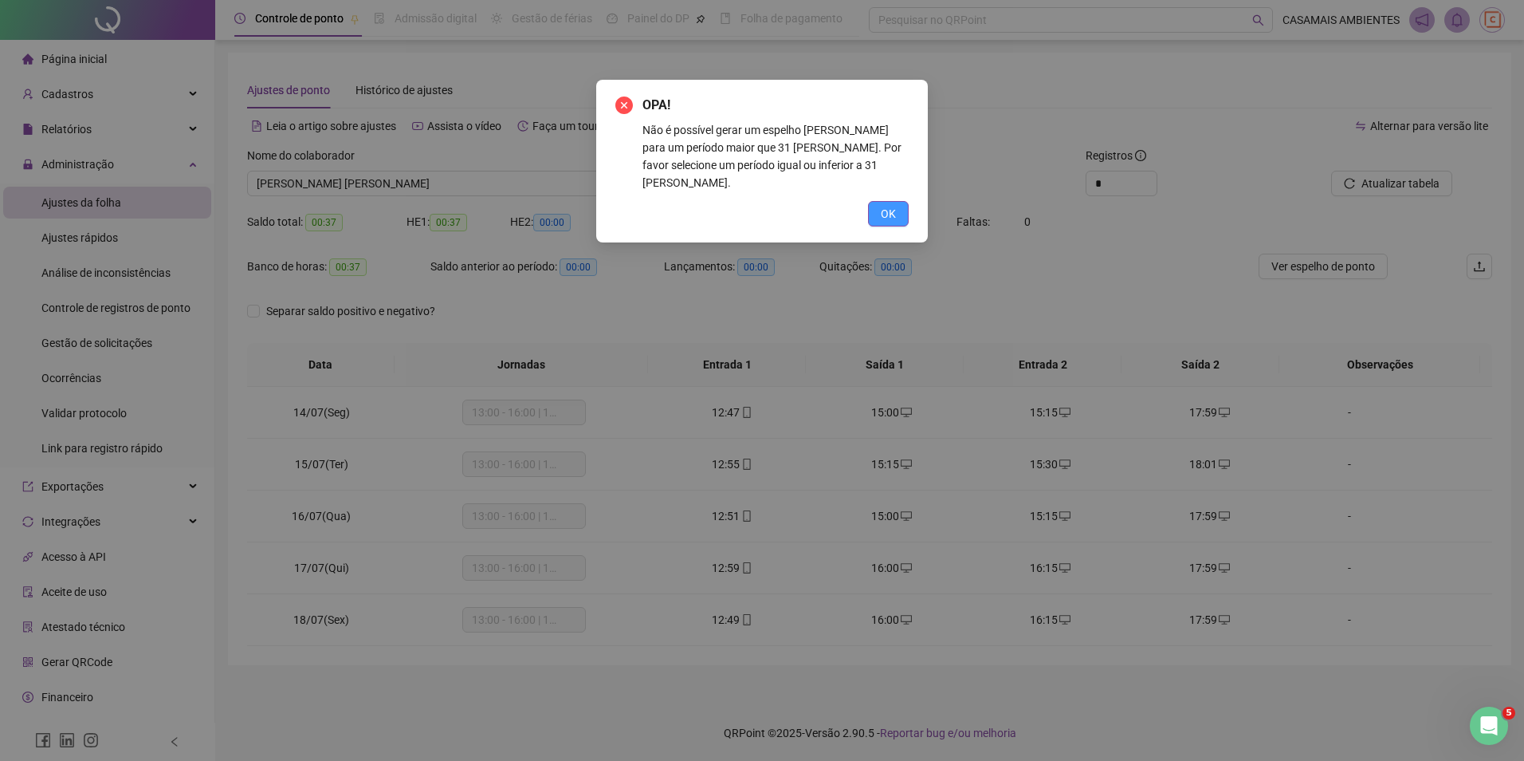
click at [893, 205] on span "OK" at bounding box center [888, 214] width 15 height 18
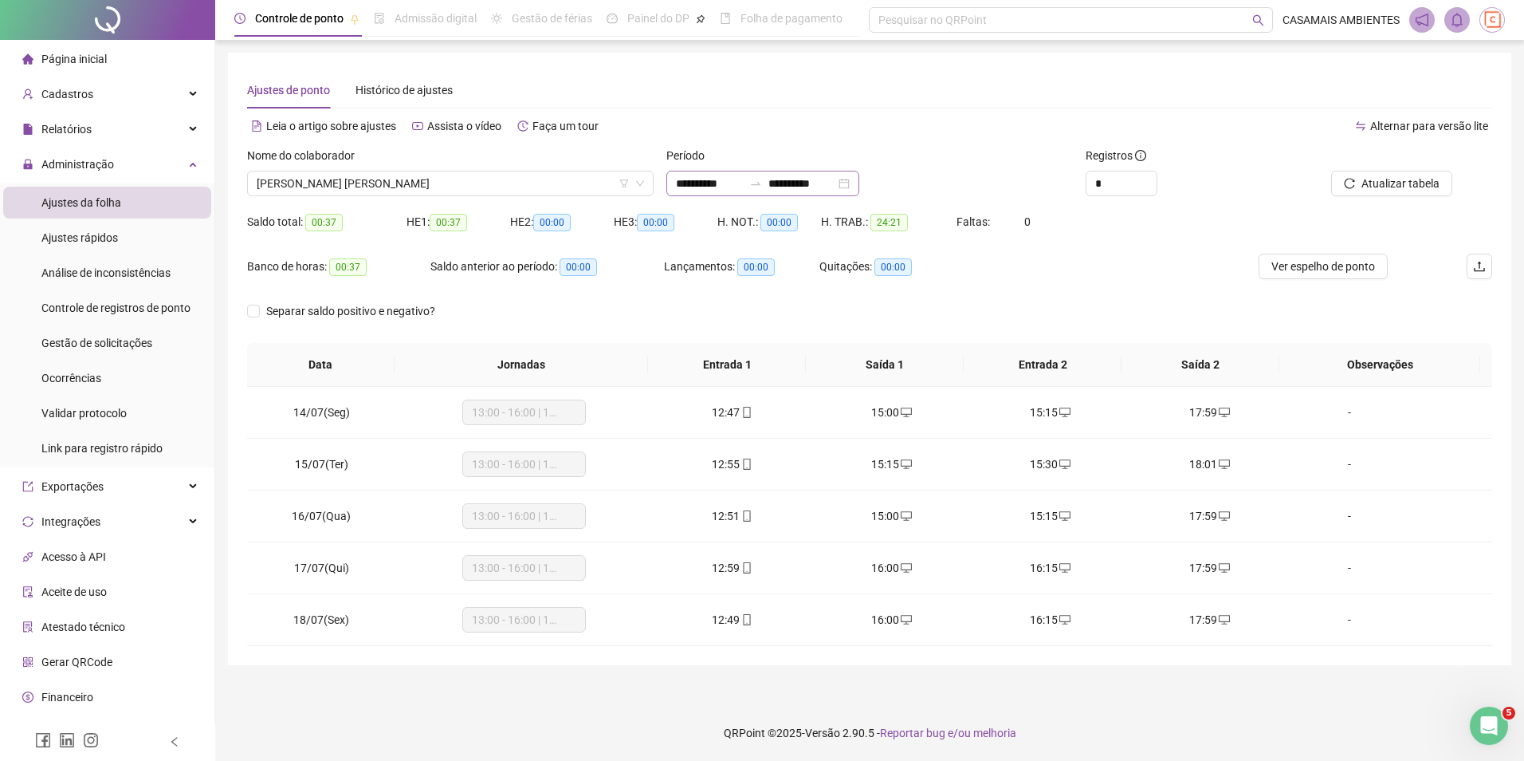
click at [859, 182] on div "**********" at bounding box center [763, 184] width 193 height 26
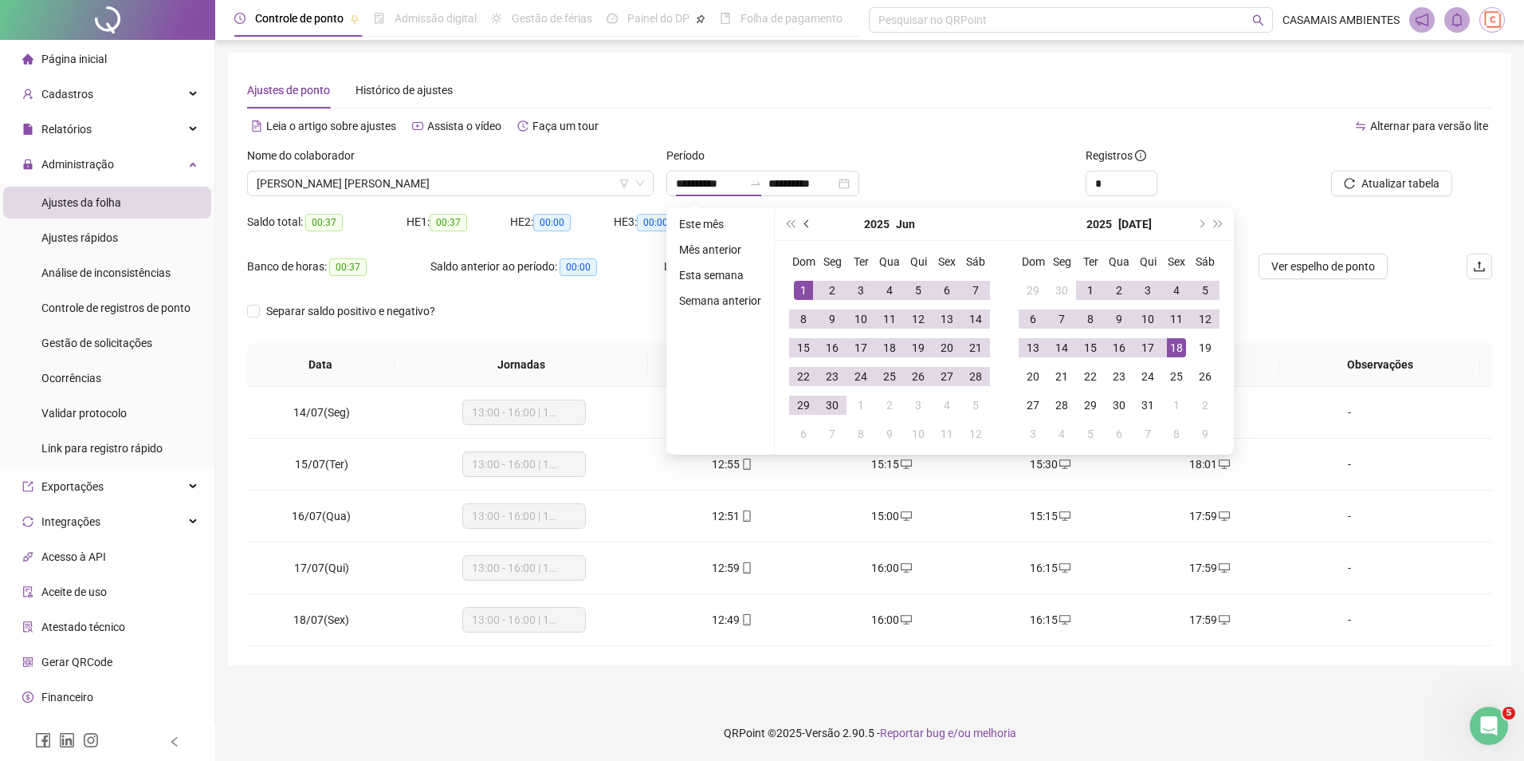
click at [805, 222] on span "prev-year" at bounding box center [808, 224] width 8 height 8
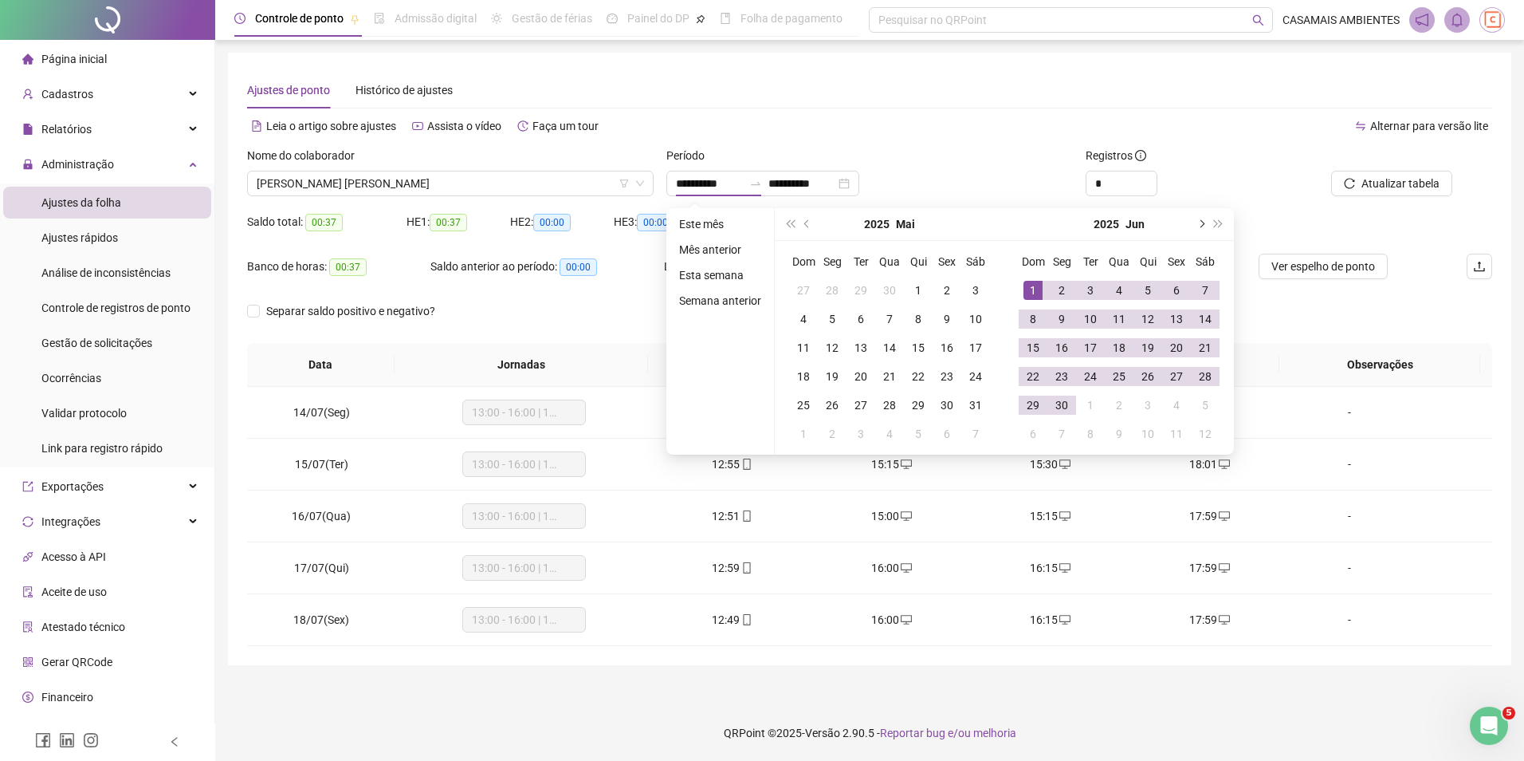
click at [1198, 227] on button "next-year" at bounding box center [1201, 224] width 18 height 32
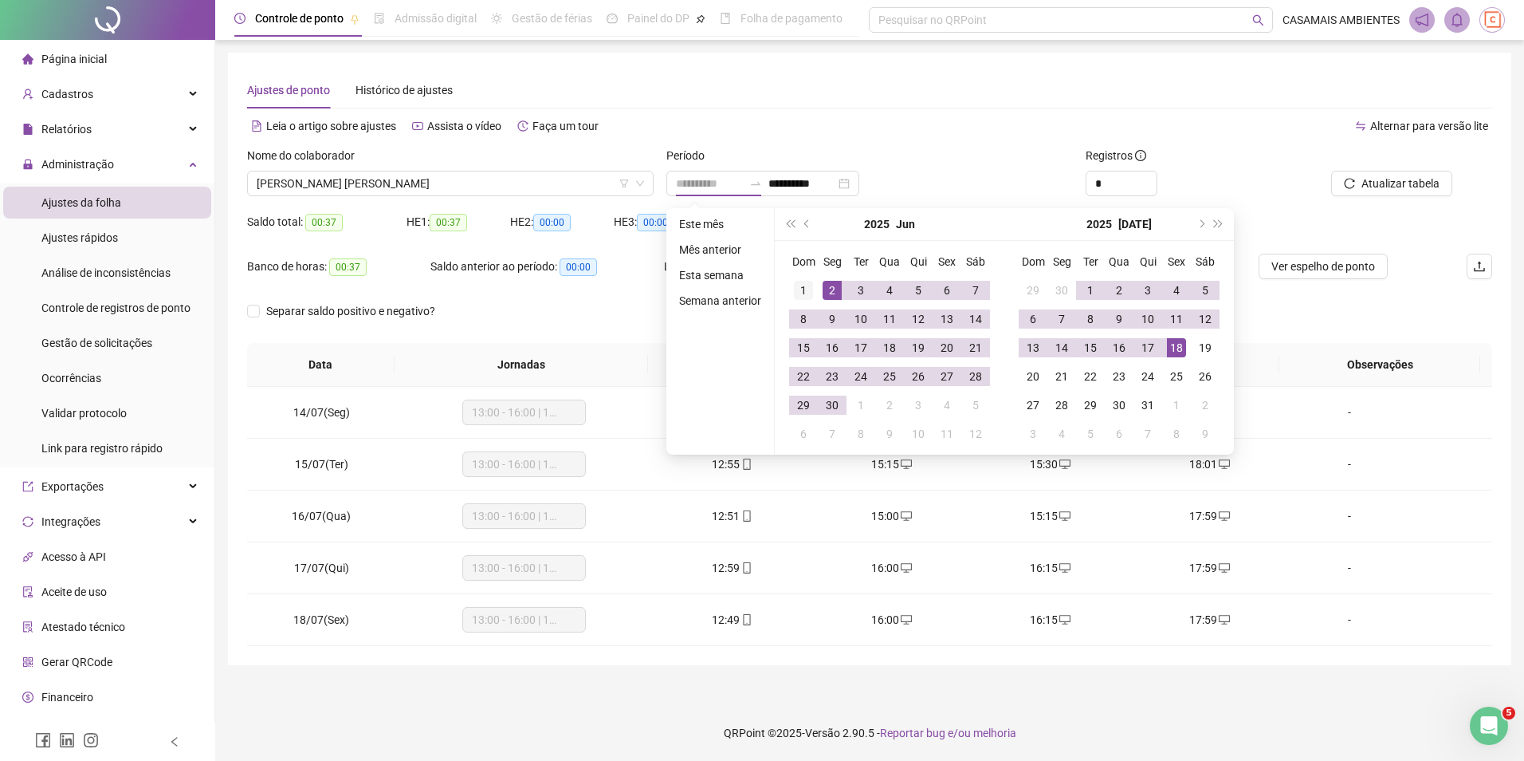
type input "**********"
click at [804, 289] on div "1" at bounding box center [803, 290] width 19 height 19
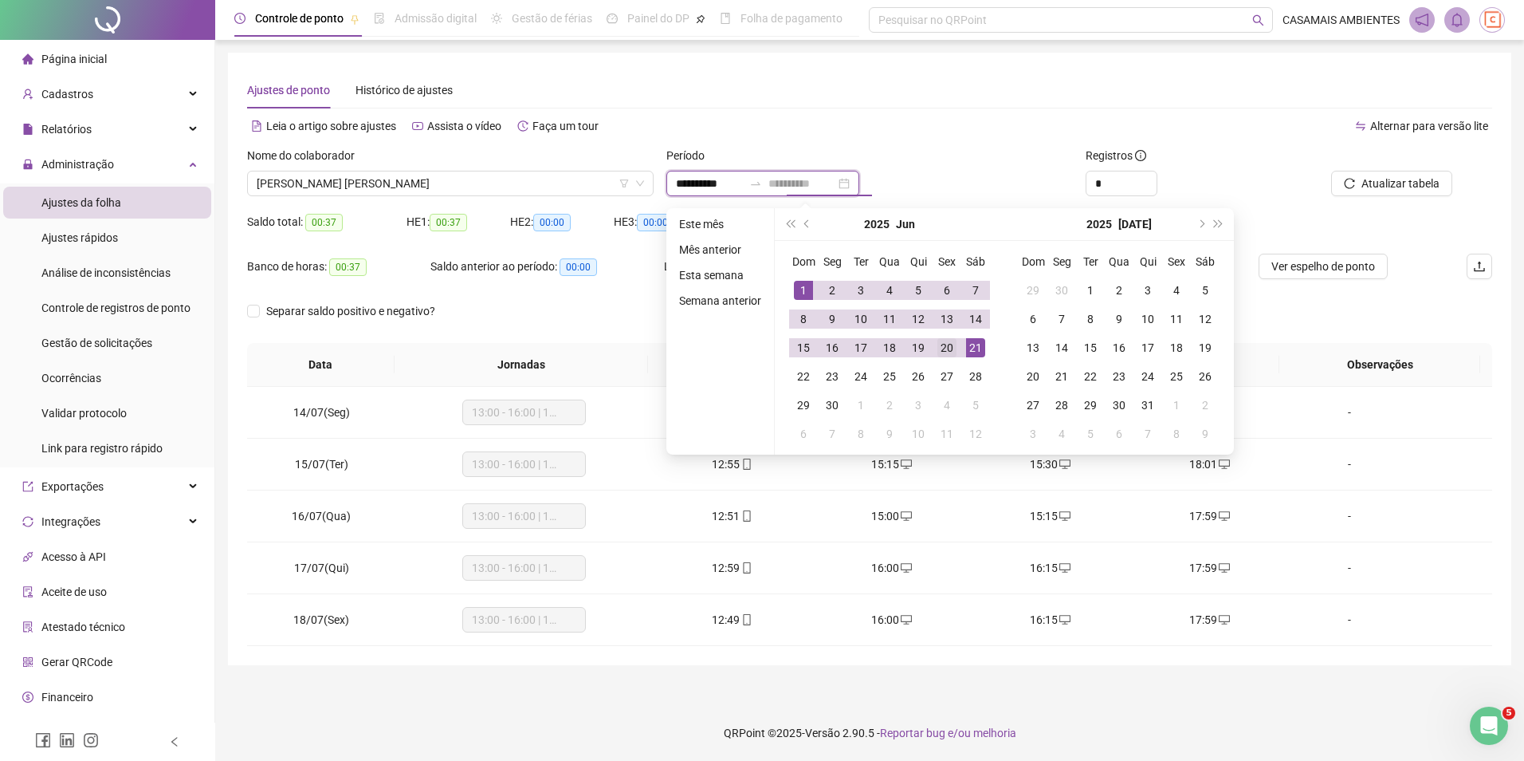
type input "**********"
click at [950, 351] on div "20" at bounding box center [947, 347] width 19 height 19
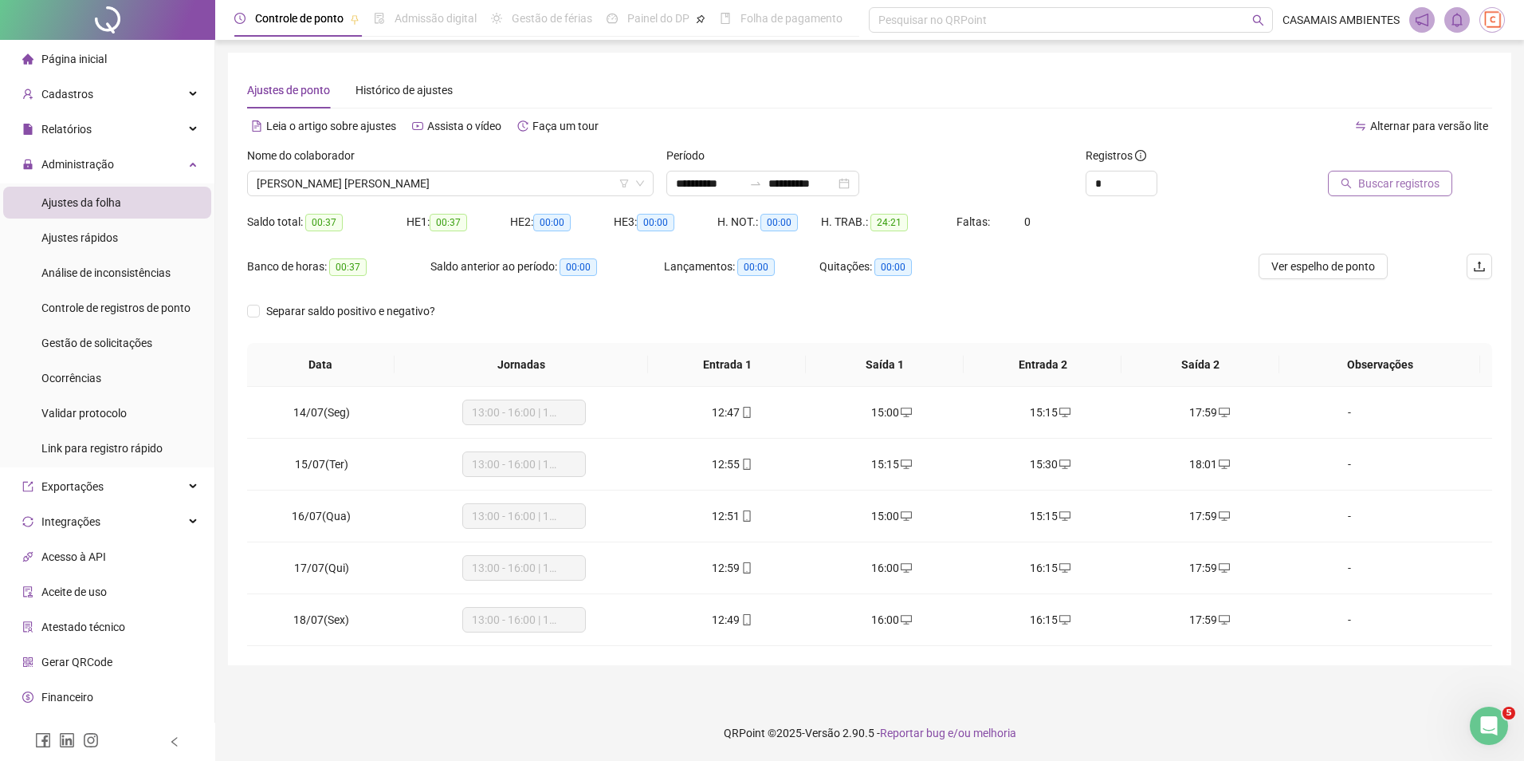
click at [1409, 184] on span "Buscar registros" at bounding box center [1399, 184] width 81 height 18
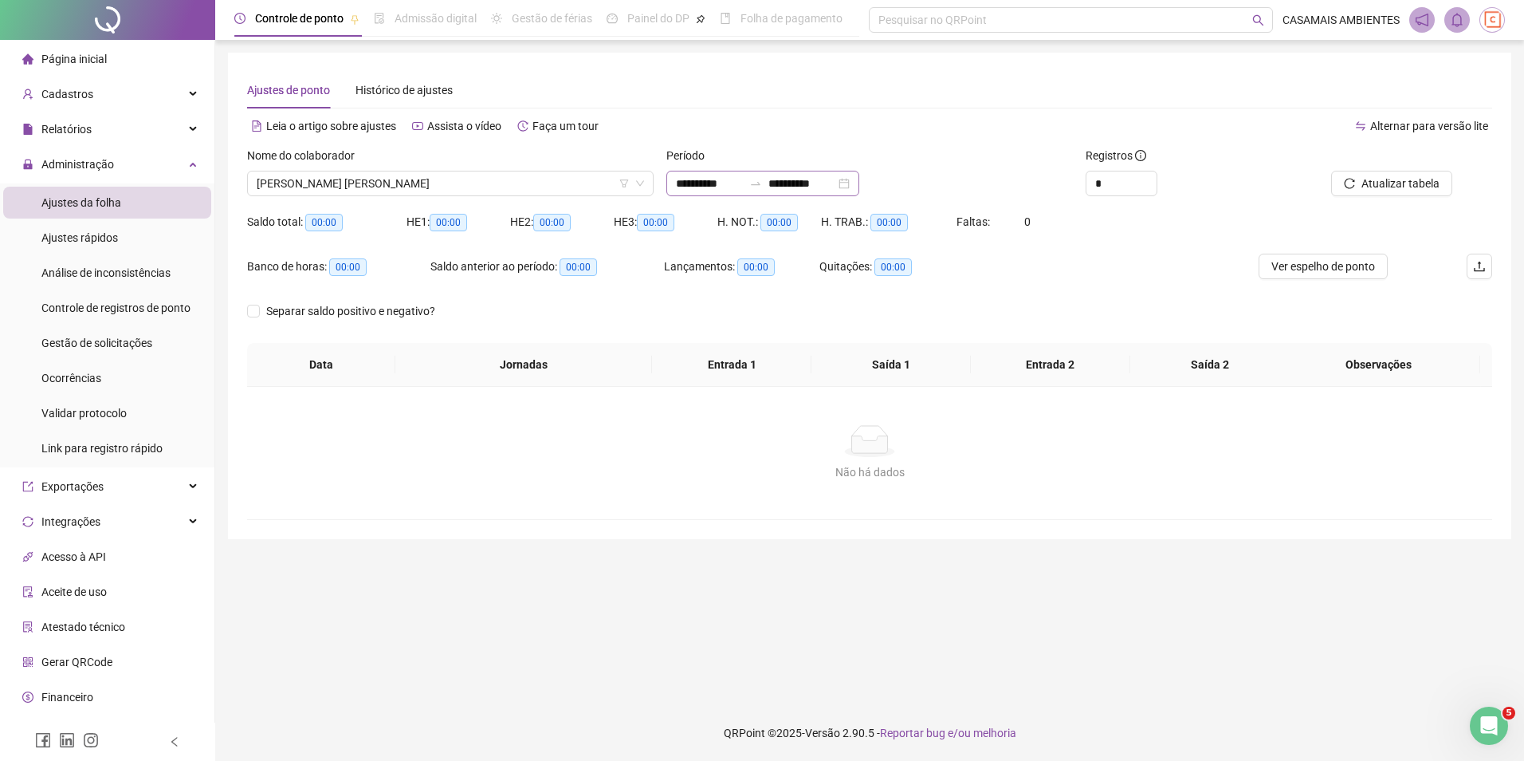
click at [859, 188] on div "**********" at bounding box center [763, 184] width 193 height 26
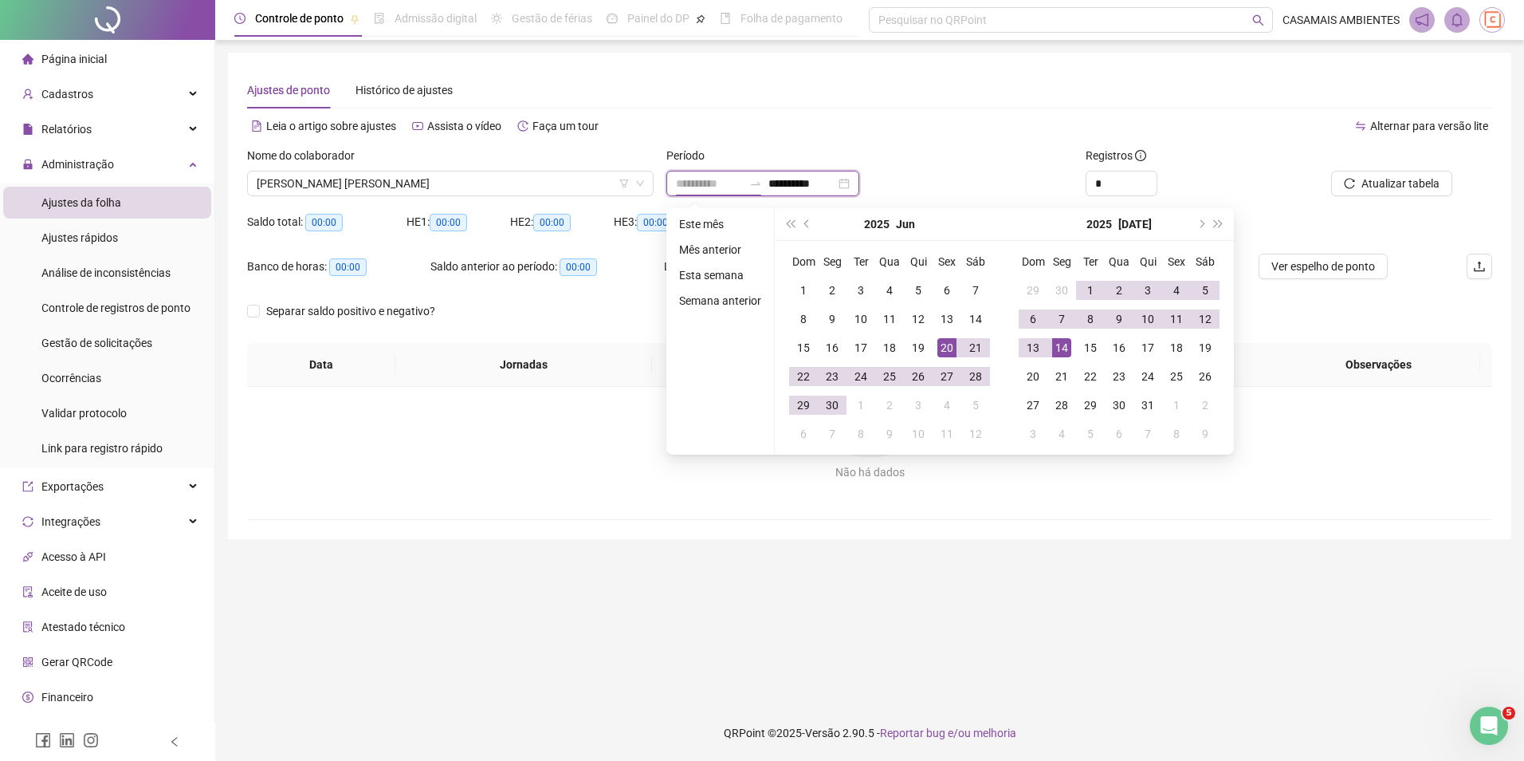
type input "**********"
click at [1061, 345] on div "14" at bounding box center [1061, 347] width 19 height 19
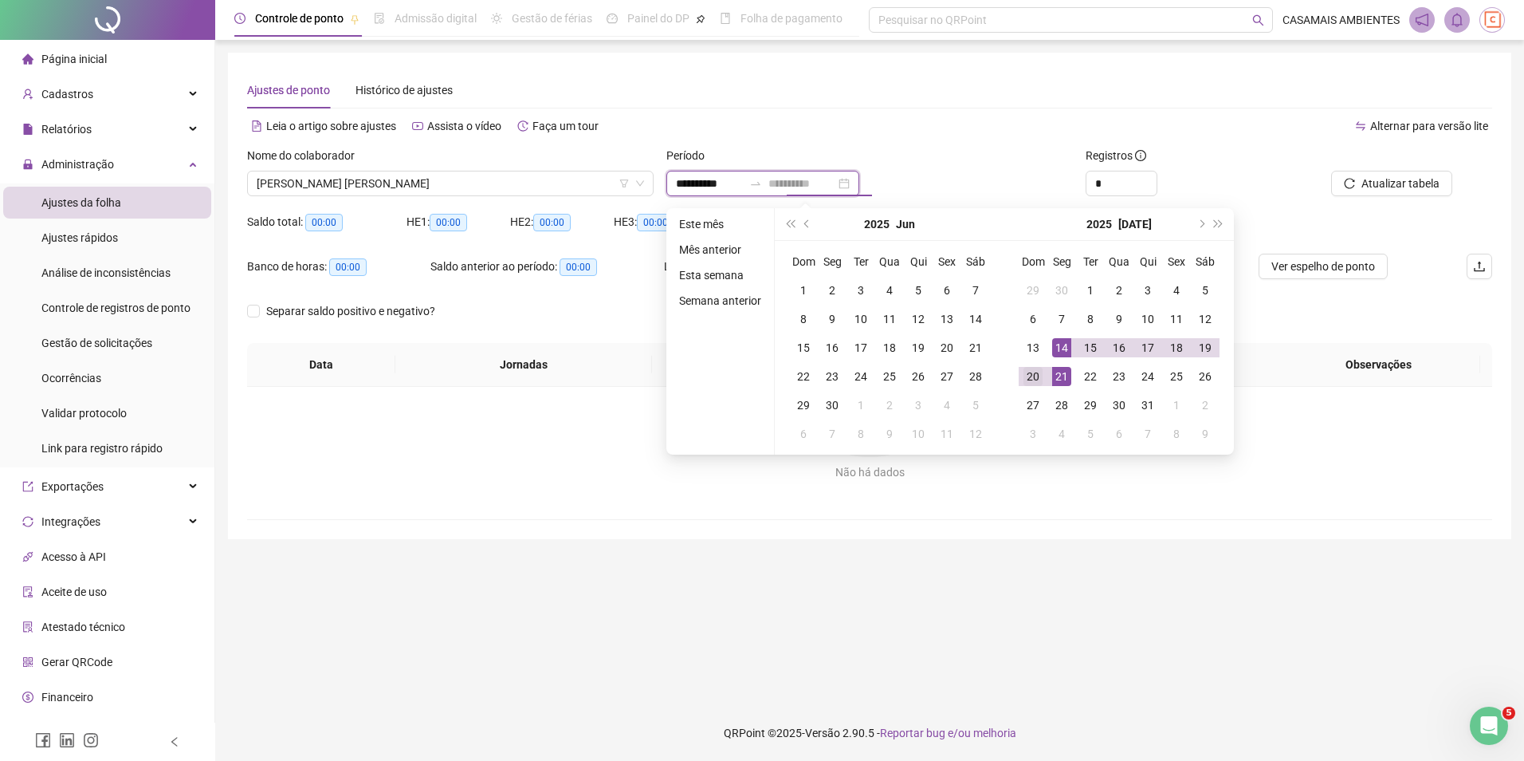
type input "**********"
click at [1040, 376] on div "20" at bounding box center [1033, 376] width 19 height 19
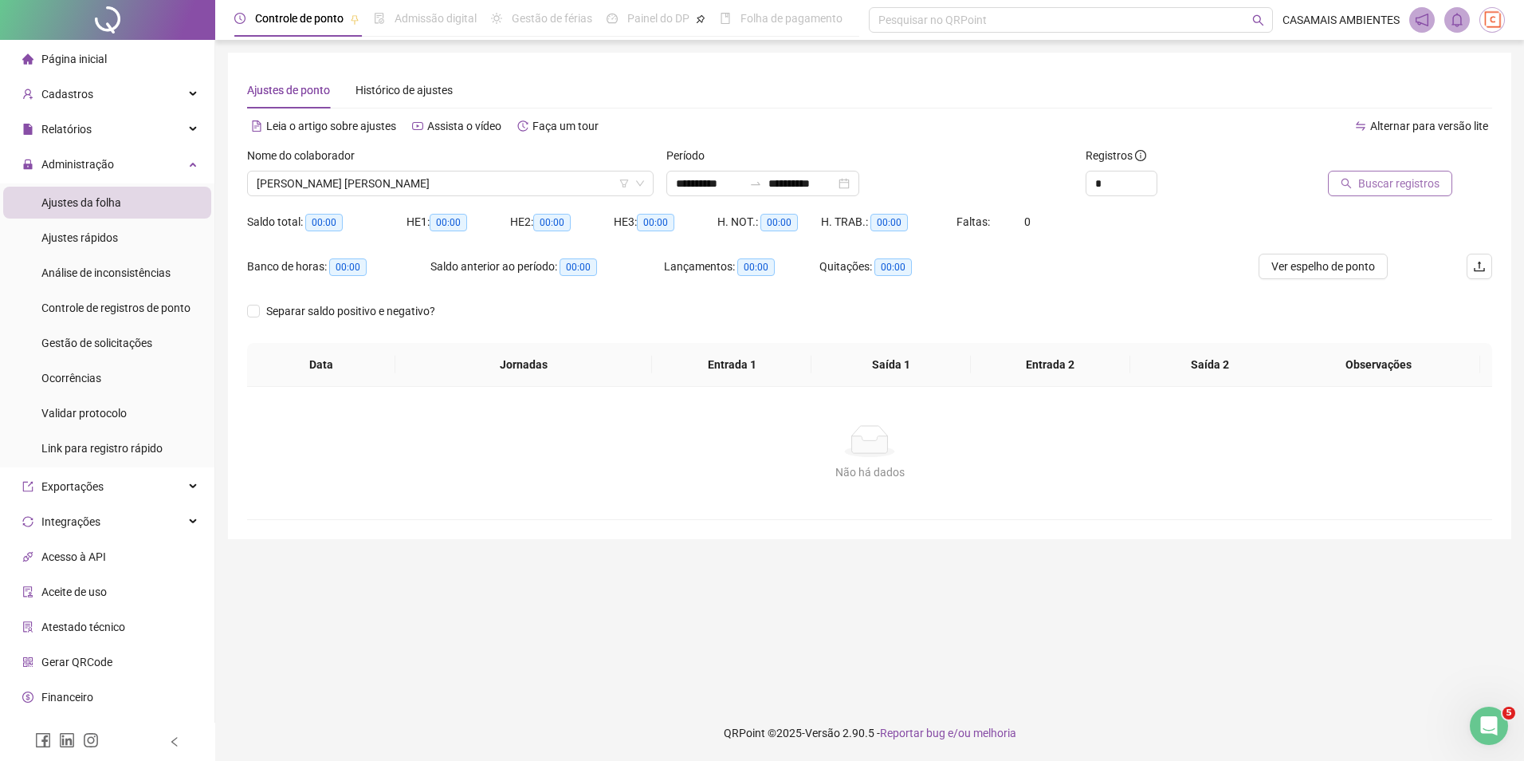
click at [1384, 186] on span "Buscar registros" at bounding box center [1399, 184] width 81 height 18
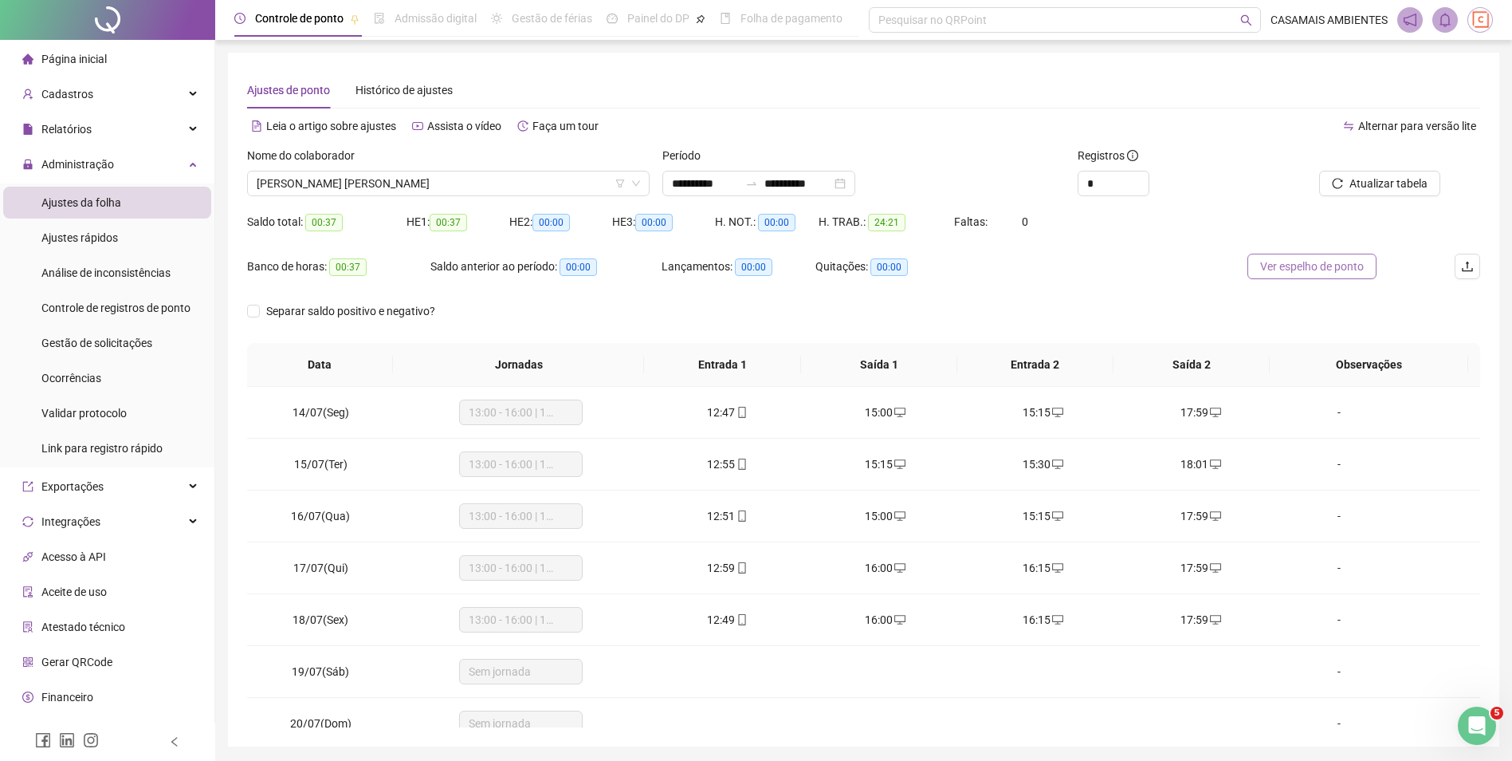
click at [1304, 266] on span "Ver espelho de ponto" at bounding box center [1313, 267] width 104 height 18
click at [856, 185] on div "**********" at bounding box center [759, 184] width 193 height 26
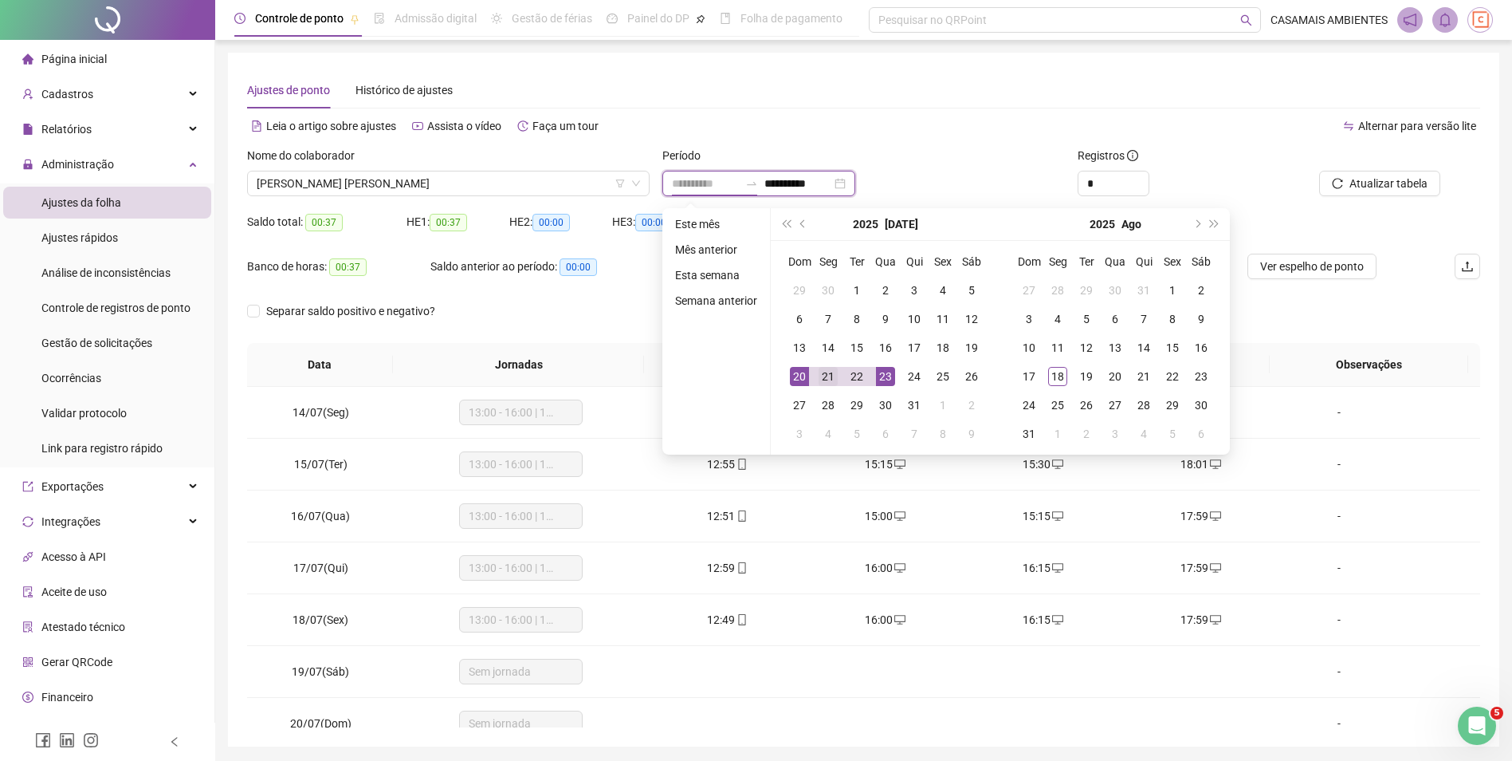
type input "**********"
click at [832, 376] on div "21" at bounding box center [828, 376] width 19 height 19
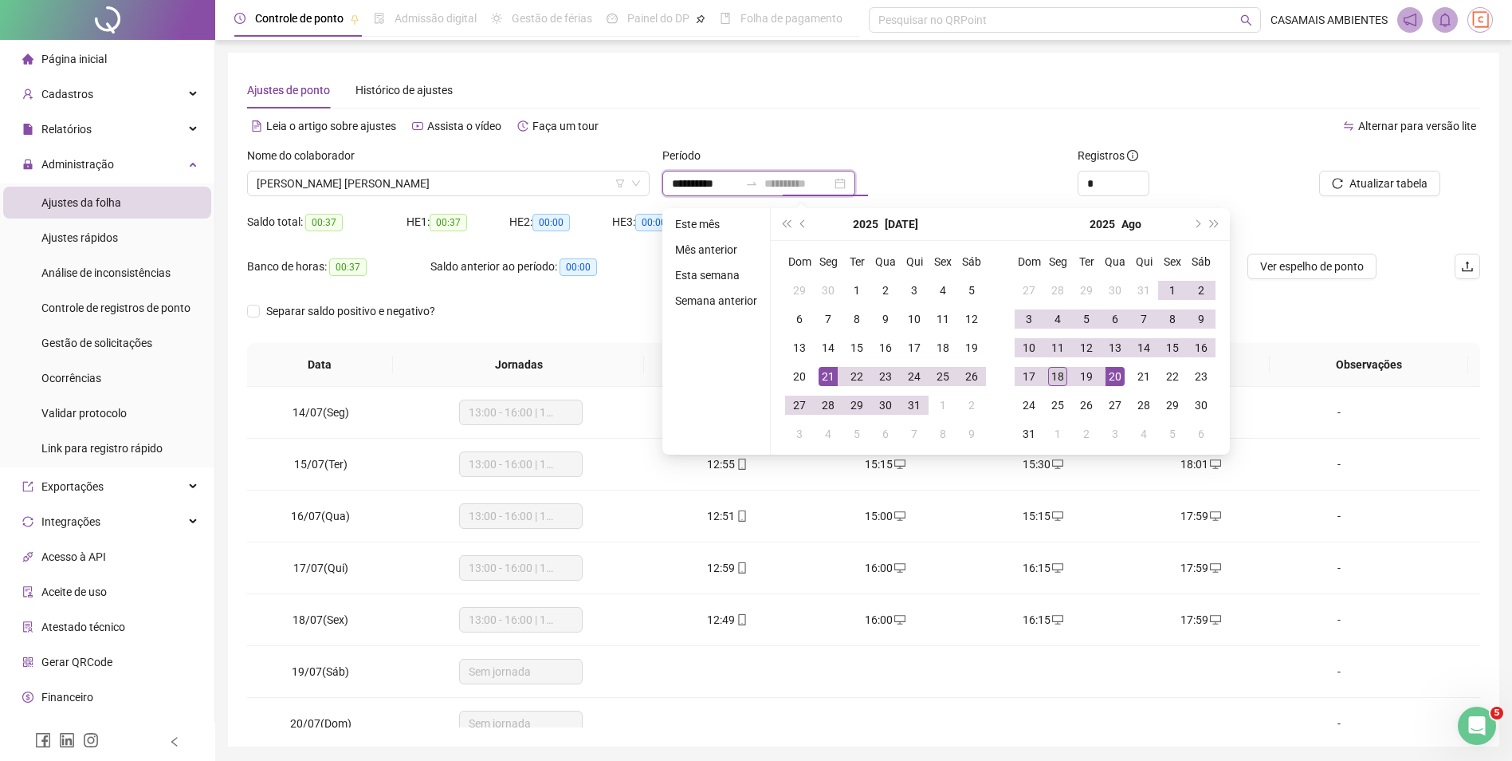
type input "**********"
click at [1064, 380] on div "18" at bounding box center [1057, 376] width 19 height 19
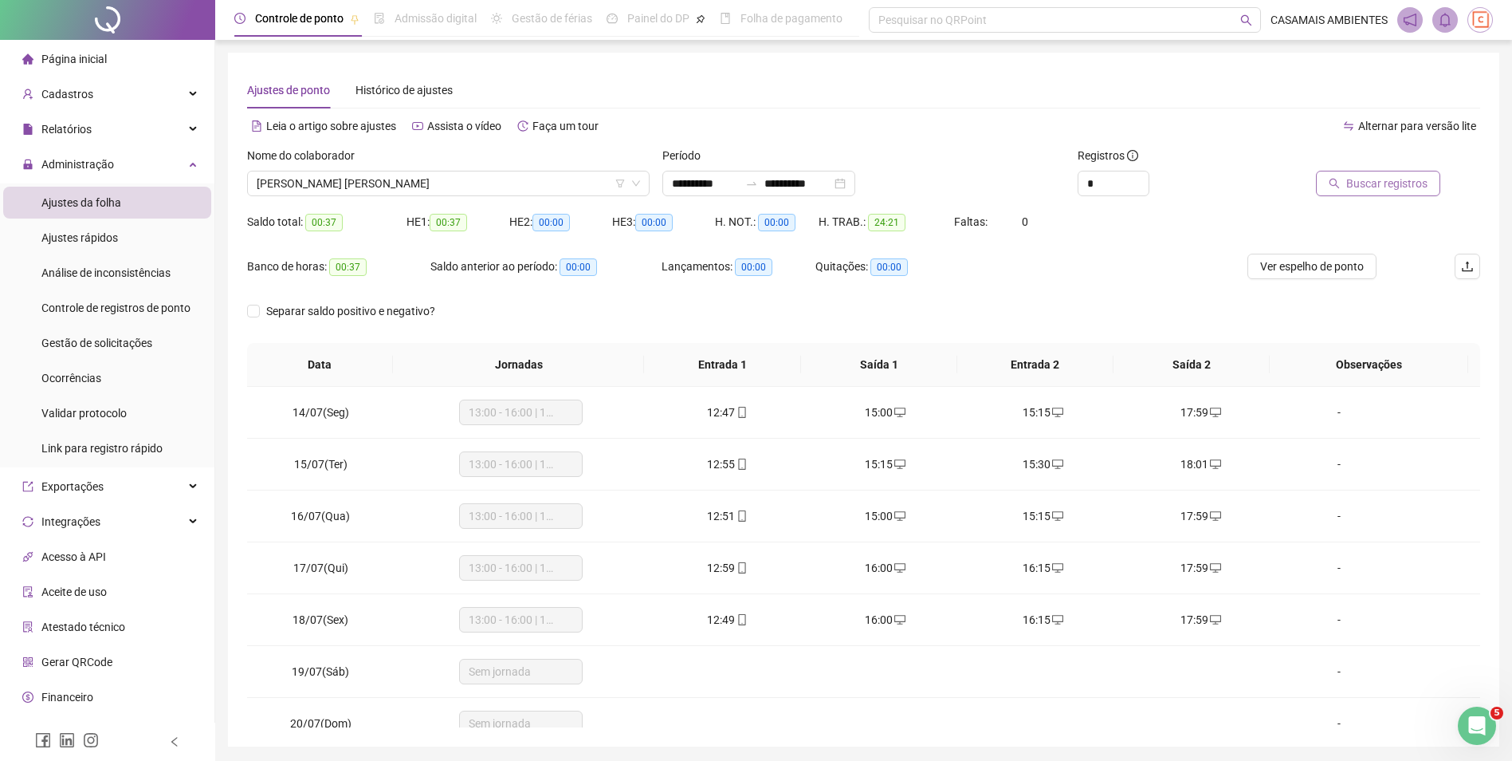
click at [1381, 185] on span "Buscar registros" at bounding box center [1387, 184] width 81 height 18
click at [1293, 270] on span "Ver espelho de ponto" at bounding box center [1313, 267] width 104 height 18
click at [1338, 273] on span "Ver espelho de ponto" at bounding box center [1313, 267] width 104 height 18
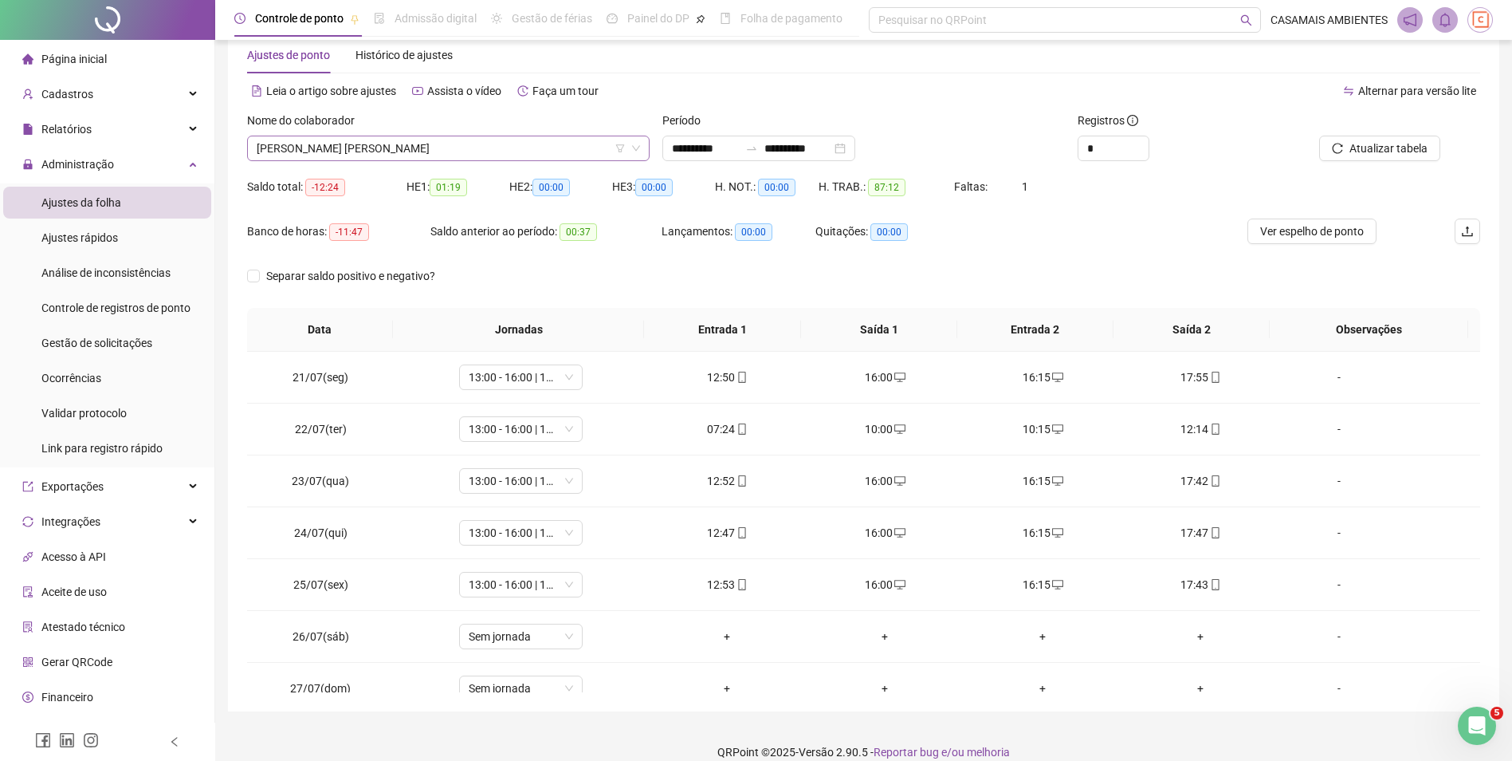
scroll to position [54, 0]
